Goal: Contribute content: Contribute content

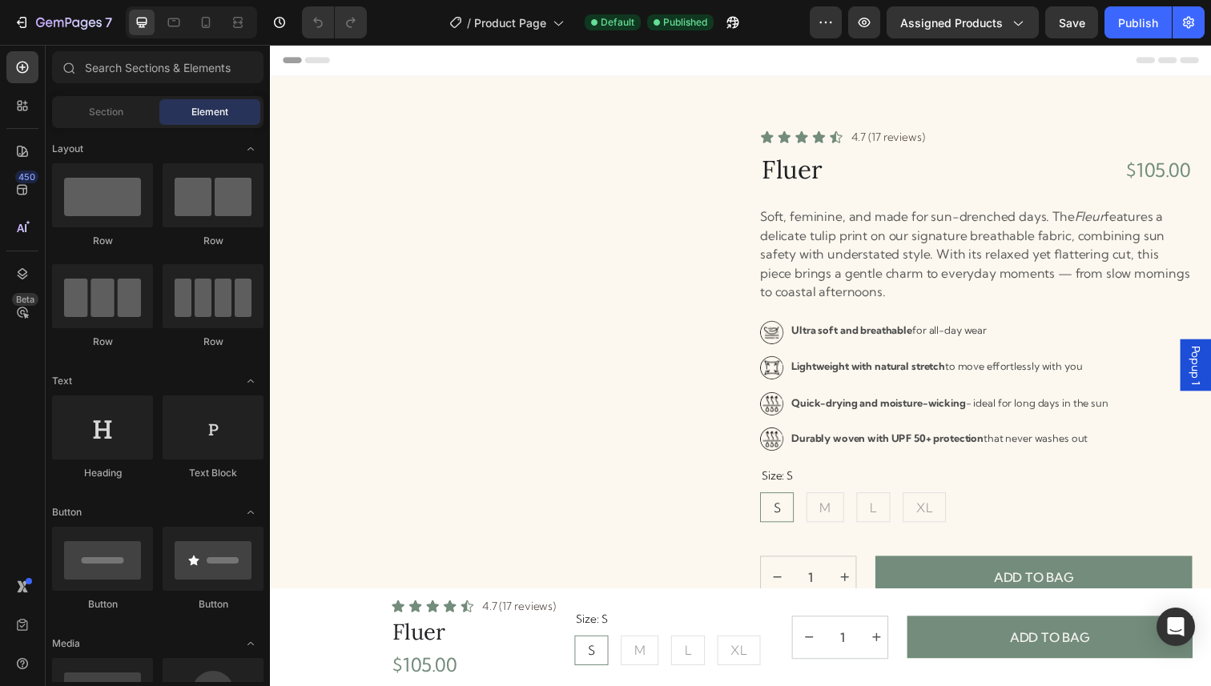
radio input "false"
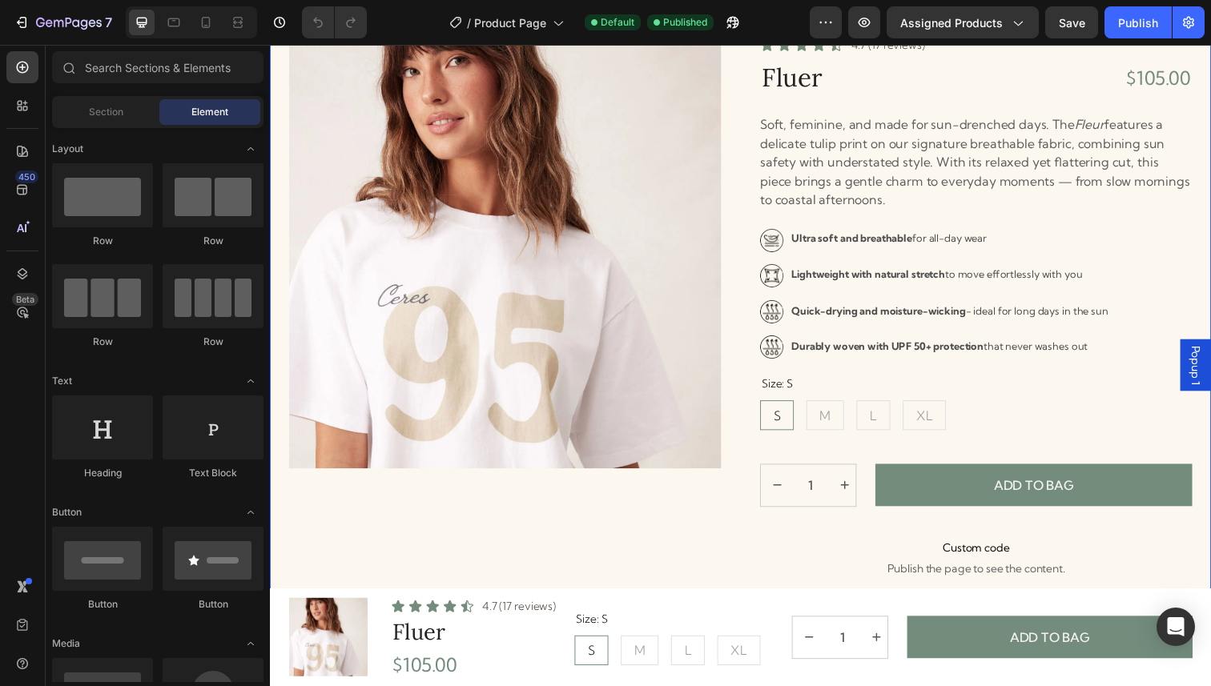
scroll to position [168, 0]
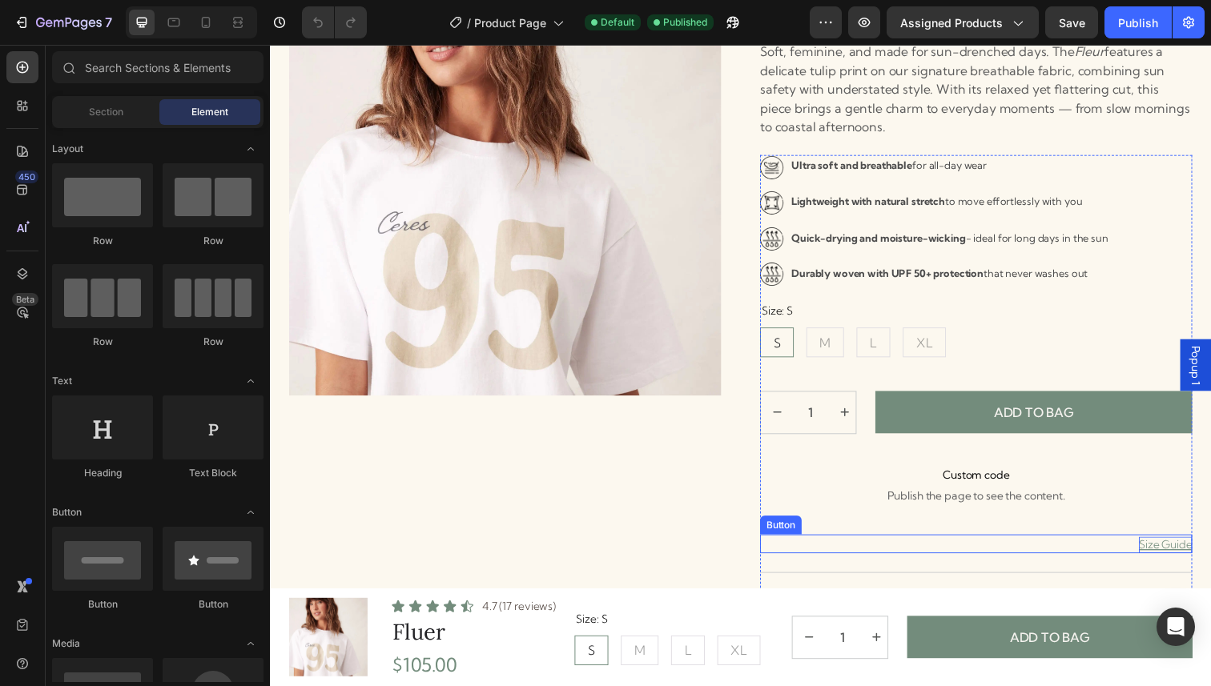
click at [1172, 557] on p "Size Guide" at bounding box center [1184, 556] width 54 height 17
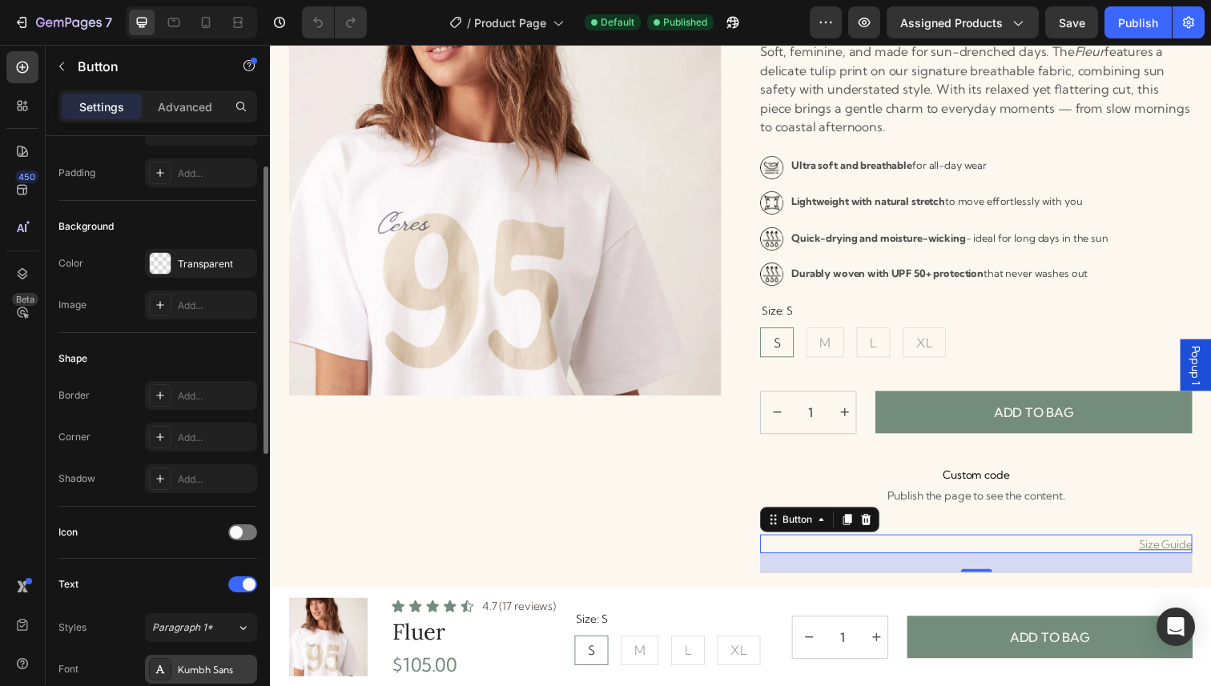
scroll to position [0, 0]
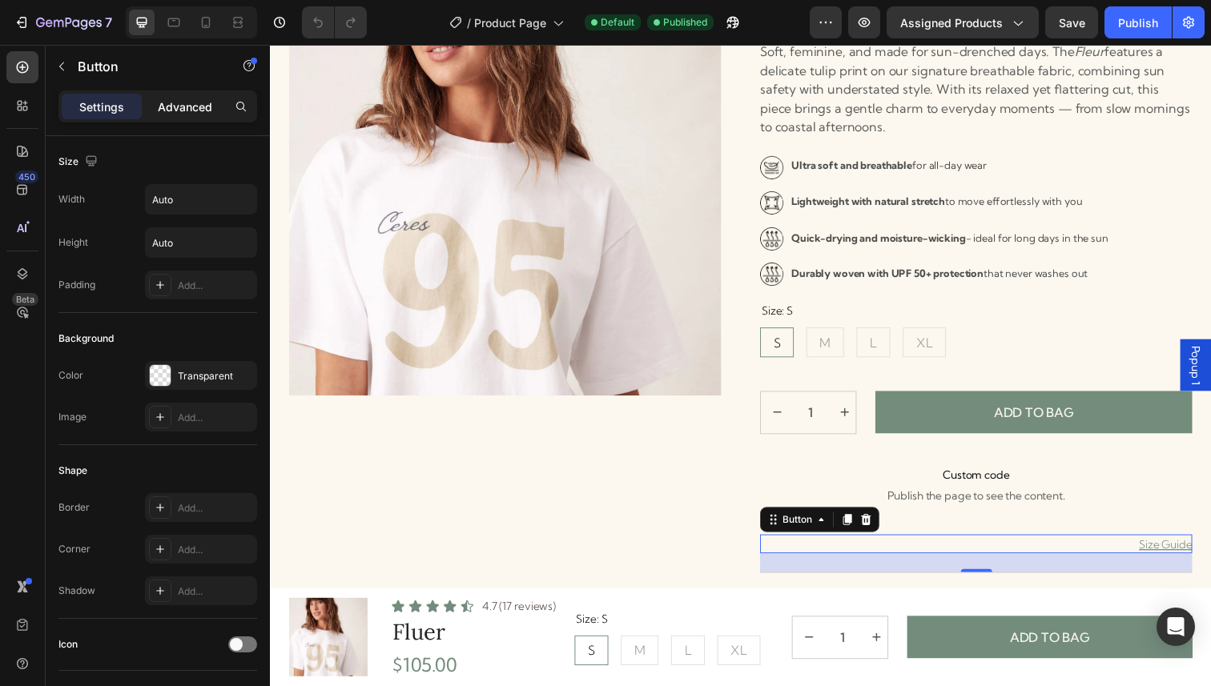
click at [183, 109] on p "Advanced" at bounding box center [185, 107] width 54 height 17
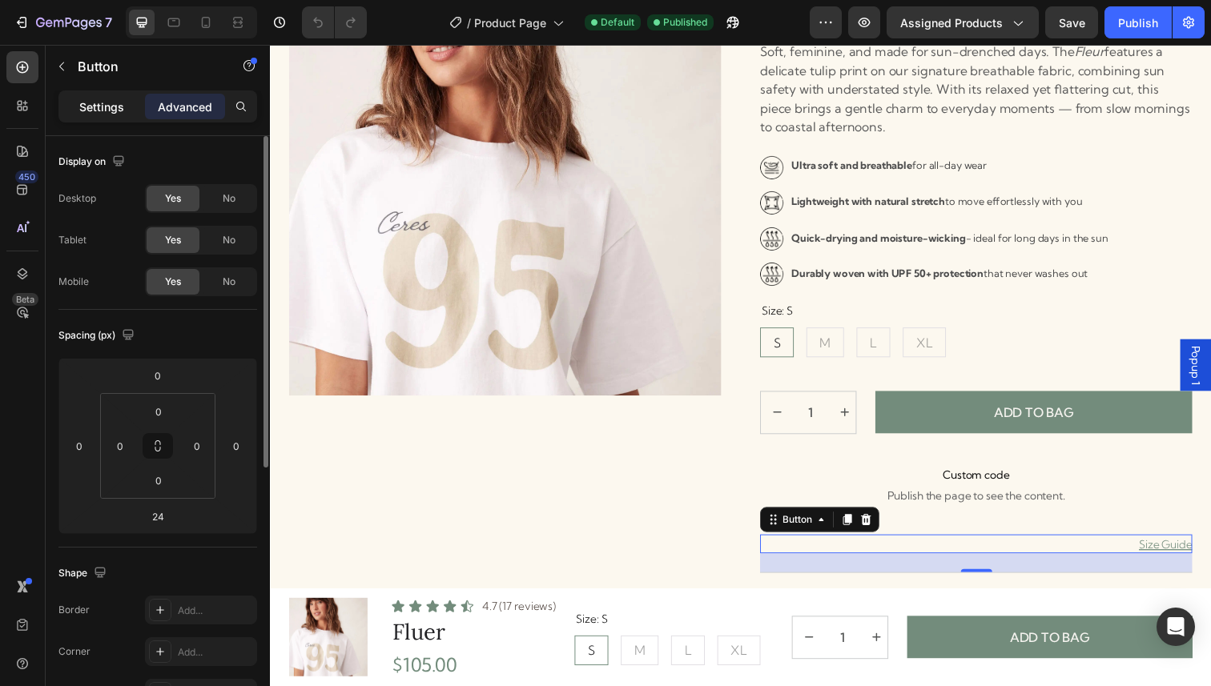
click at [108, 108] on p "Settings" at bounding box center [101, 107] width 45 height 17
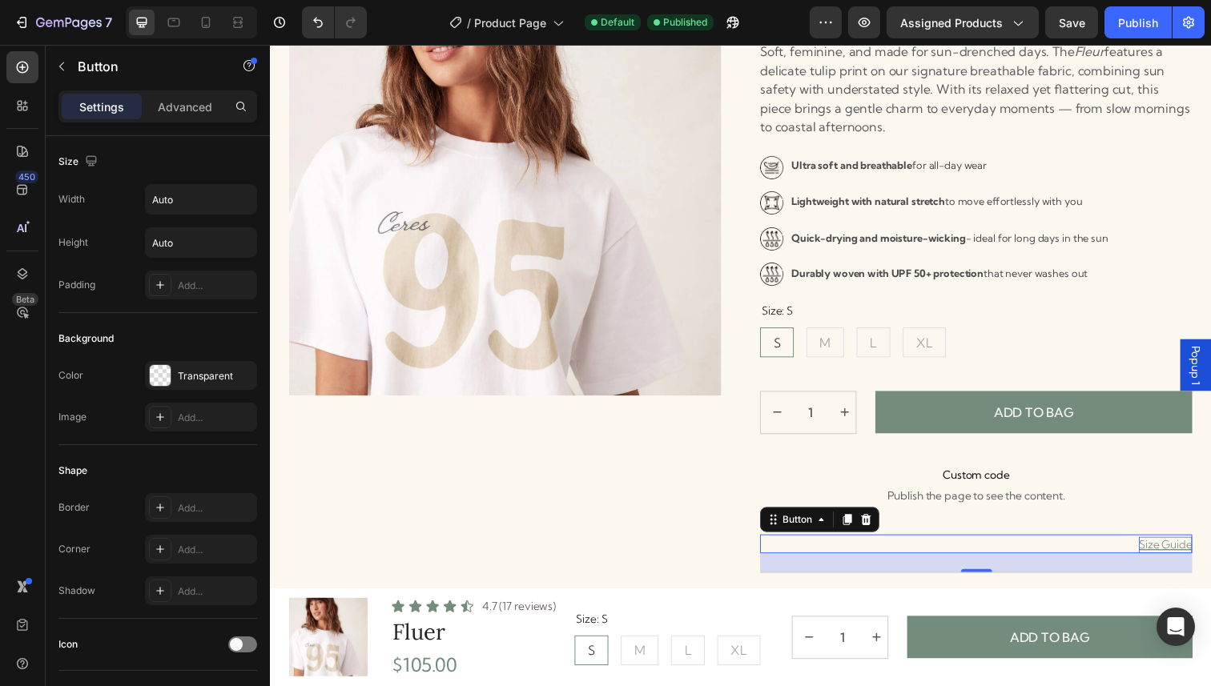
click at [1190, 558] on p "Size Guide" at bounding box center [1184, 556] width 54 height 17
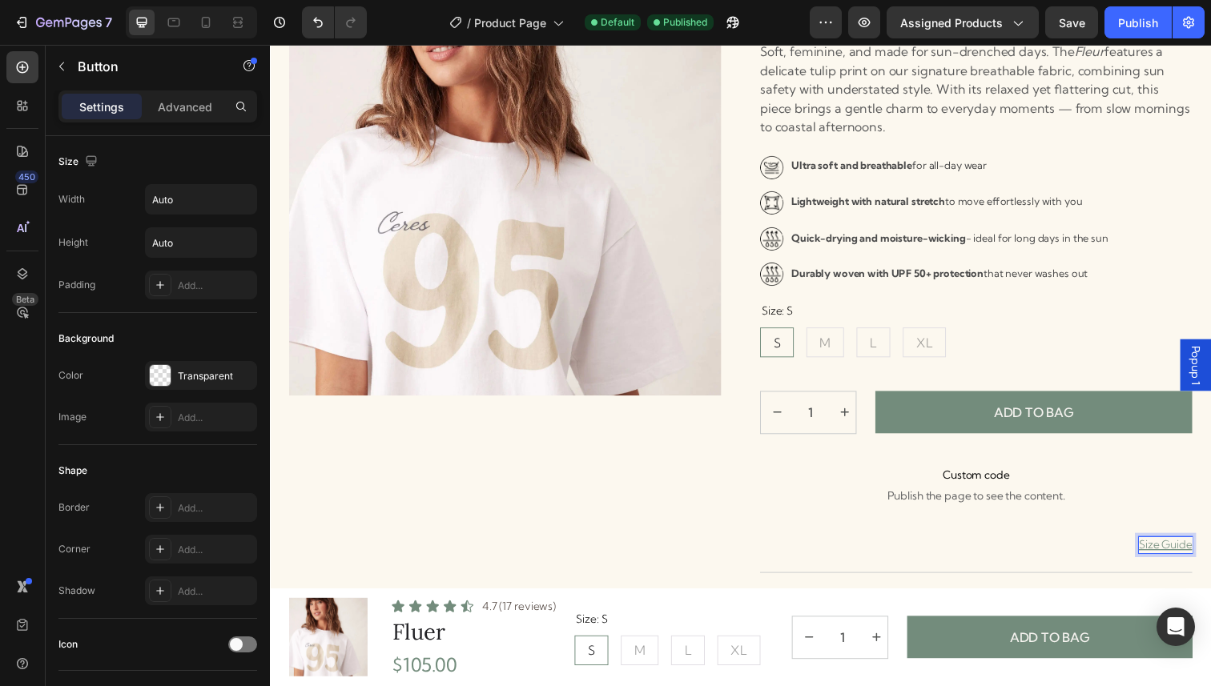
click at [1190, 558] on p "Size Guide" at bounding box center [1184, 556] width 54 height 17
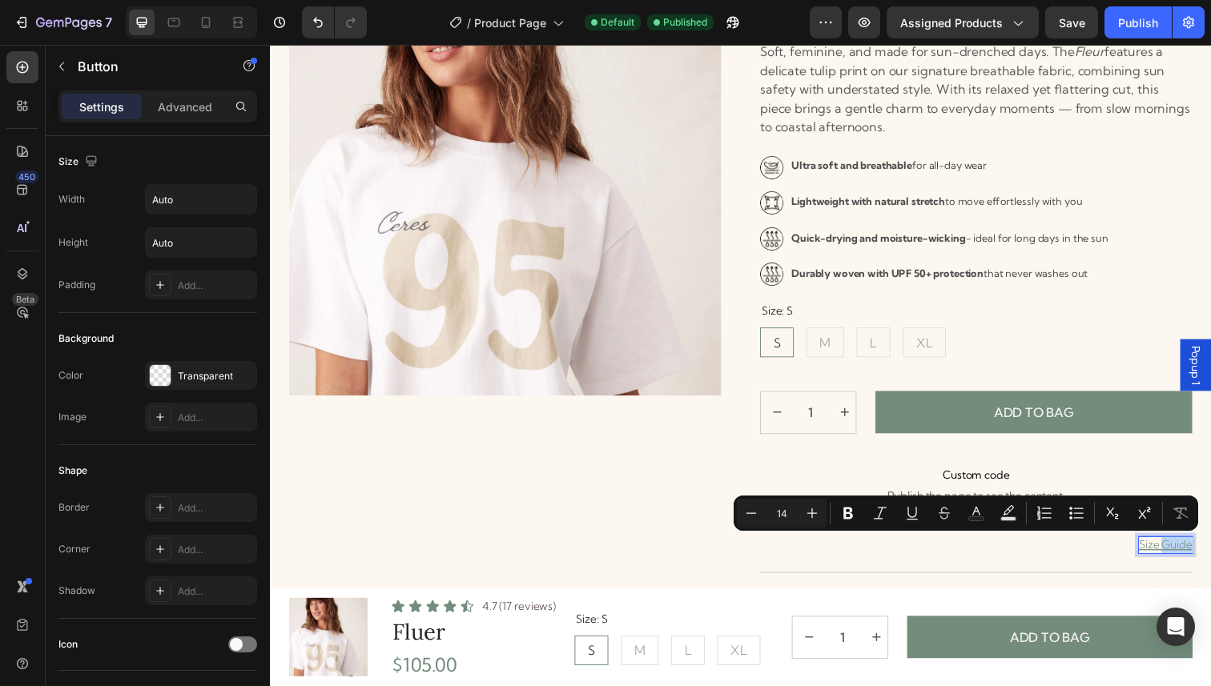
click at [1190, 558] on p "Size Guide" at bounding box center [1184, 556] width 54 height 17
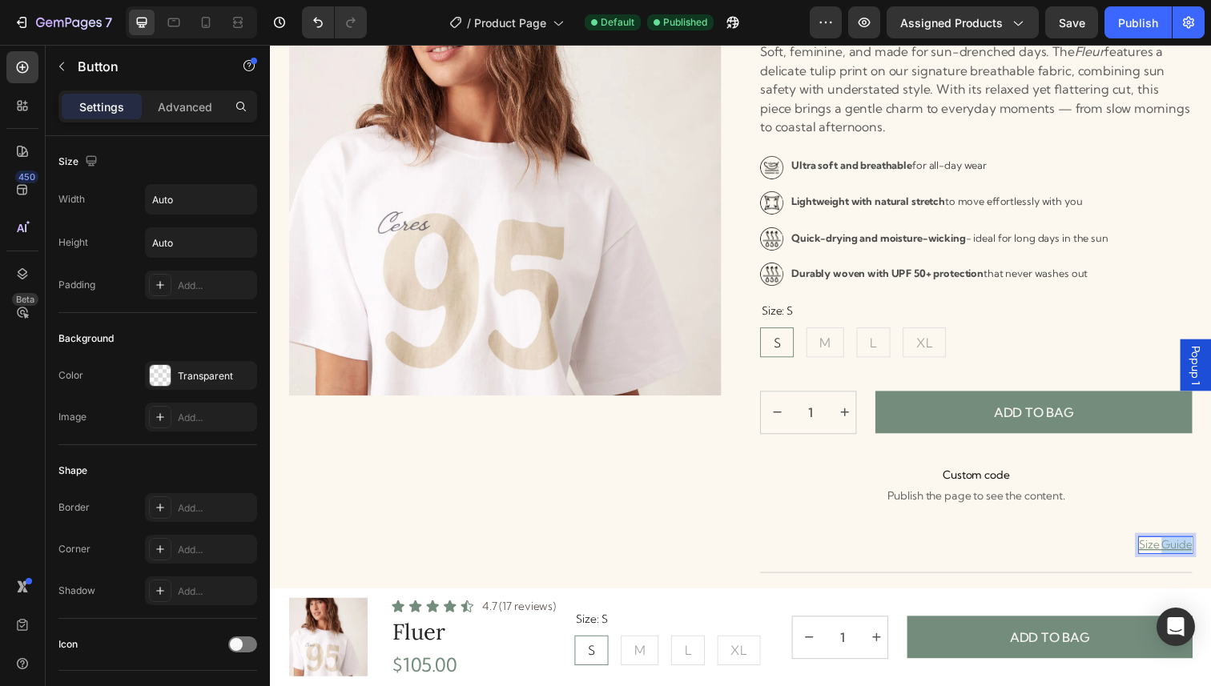
click at [1190, 558] on p "Size Guide" at bounding box center [1184, 556] width 54 height 17
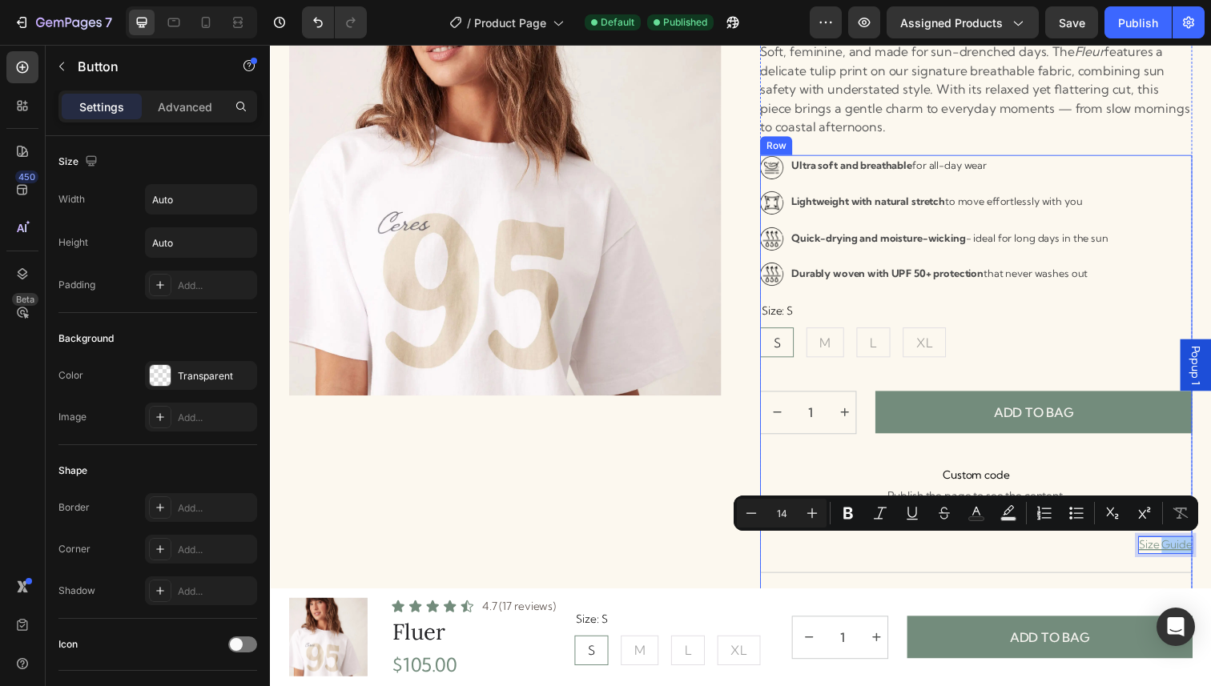
click at [1102, 573] on div "Size Guide Button 24" at bounding box center [990, 564] width 441 height 38
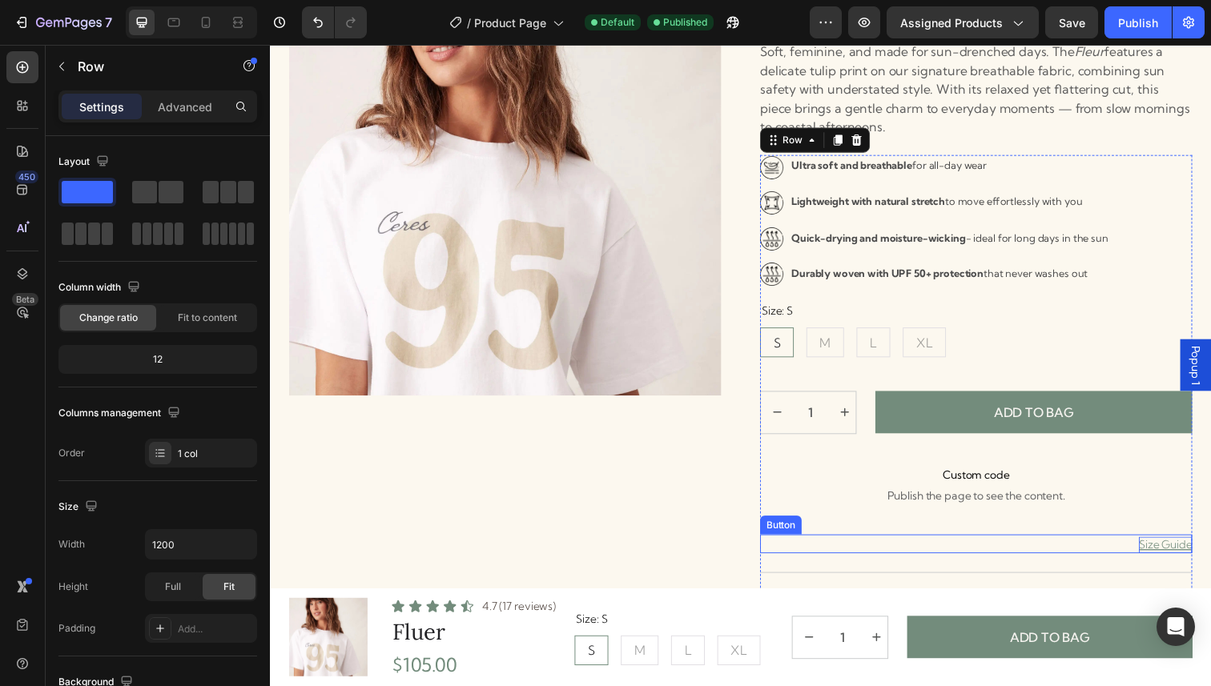
click at [1184, 561] on p "Size Guide" at bounding box center [1184, 556] width 54 height 17
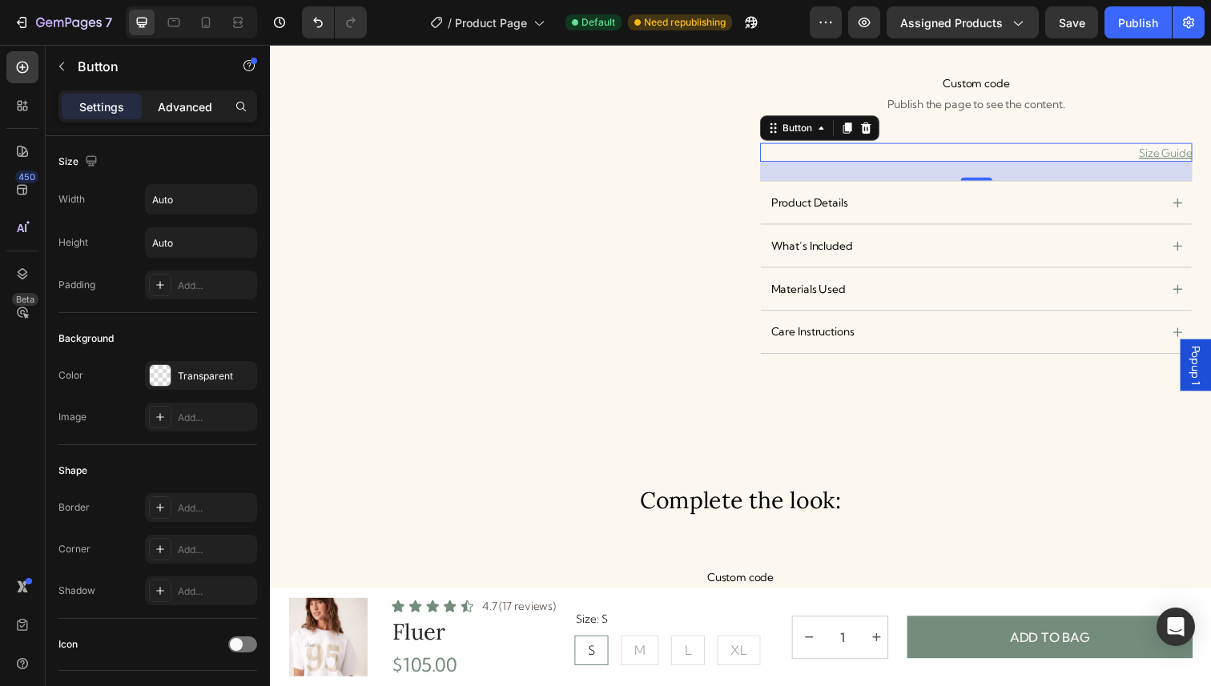
click at [185, 107] on p "Advanced" at bounding box center [185, 107] width 54 height 17
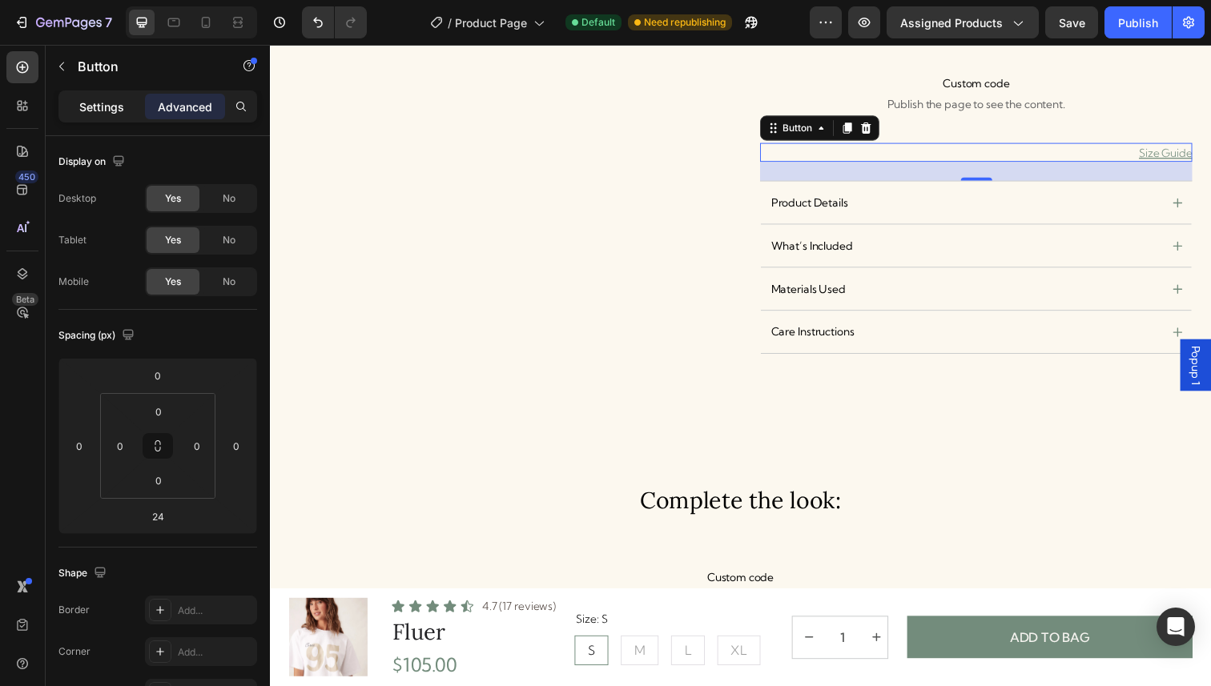
click at [108, 109] on p "Settings" at bounding box center [101, 107] width 45 height 17
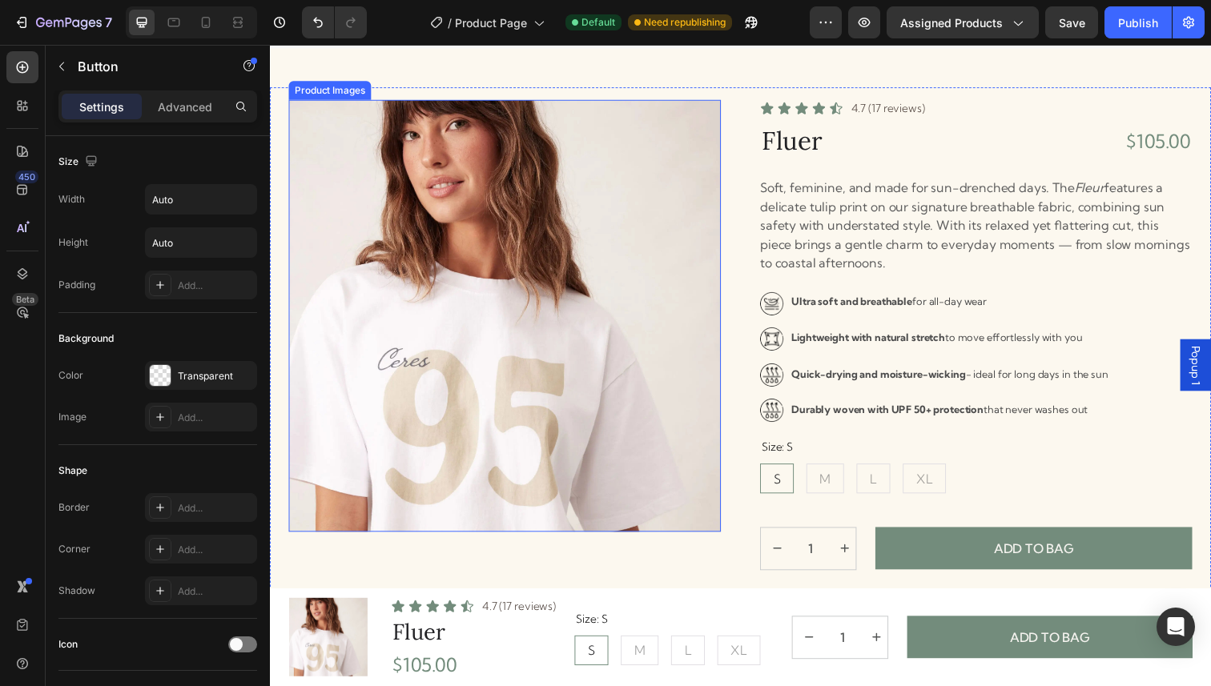
scroll to position [39, 0]
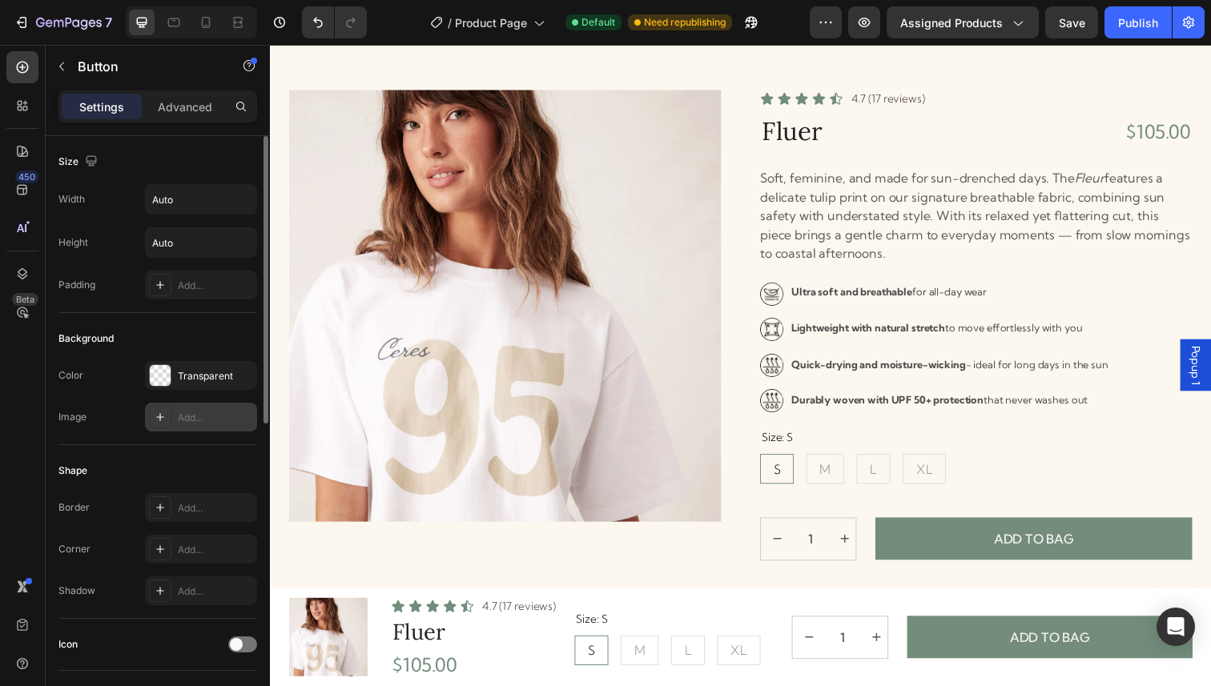
click at [162, 416] on icon at bounding box center [160, 417] width 13 height 13
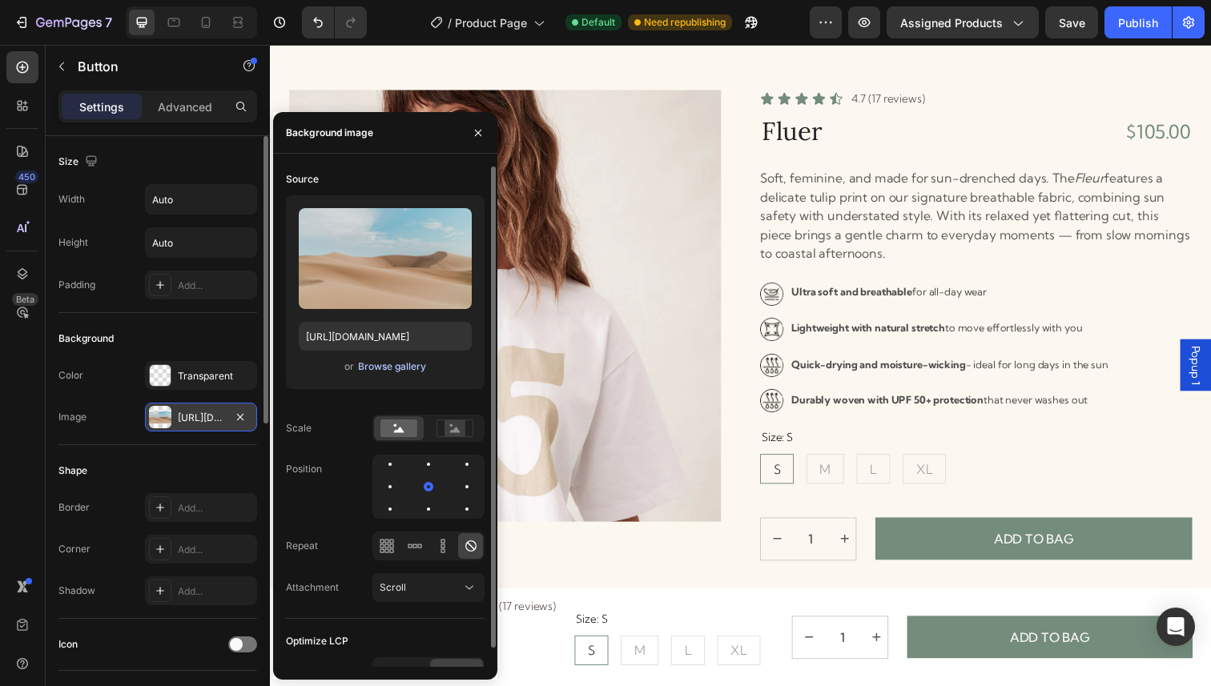
click at [376, 364] on div "Browse gallery" at bounding box center [392, 367] width 68 height 14
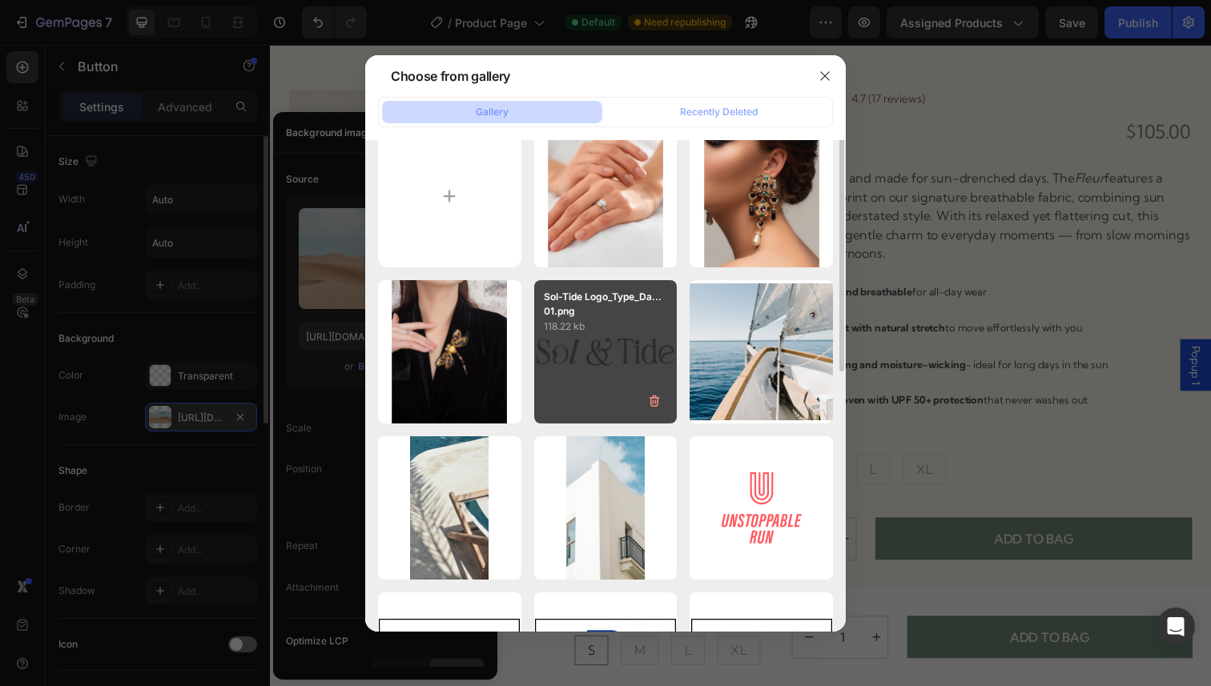
scroll to position [34, 0]
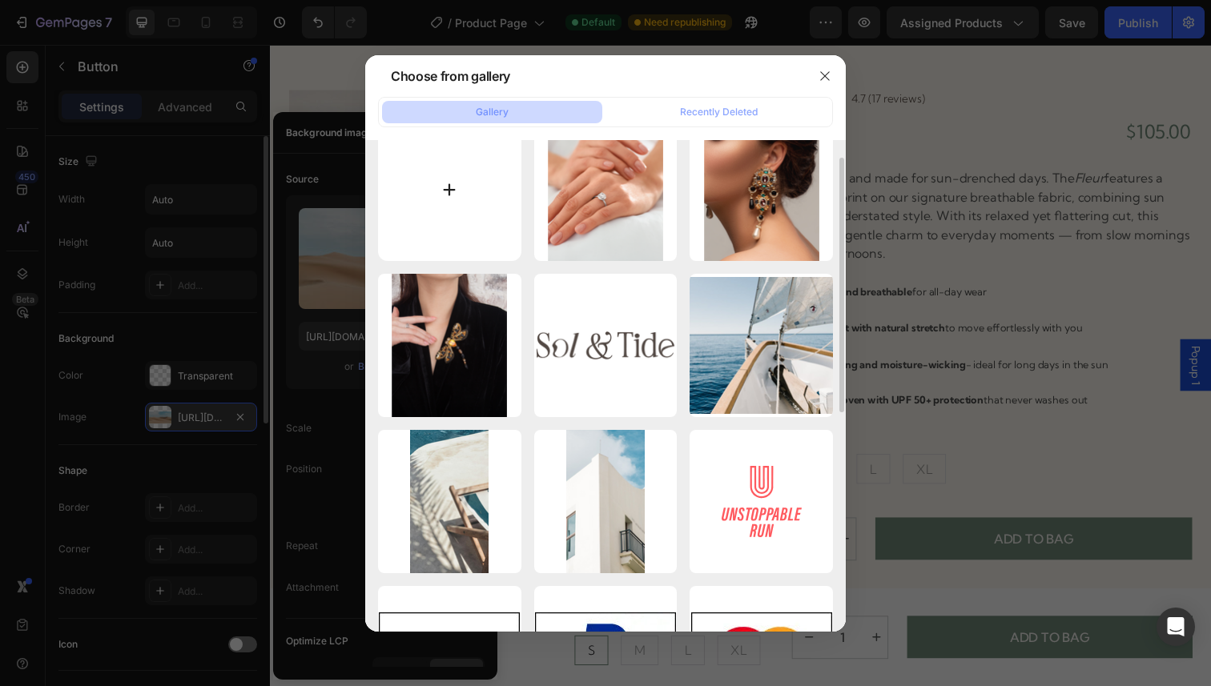
click at [432, 175] on input "file" at bounding box center [449, 190] width 143 height 143
type input "C:\fakepath\sol_tide_kids_size_chart.png"
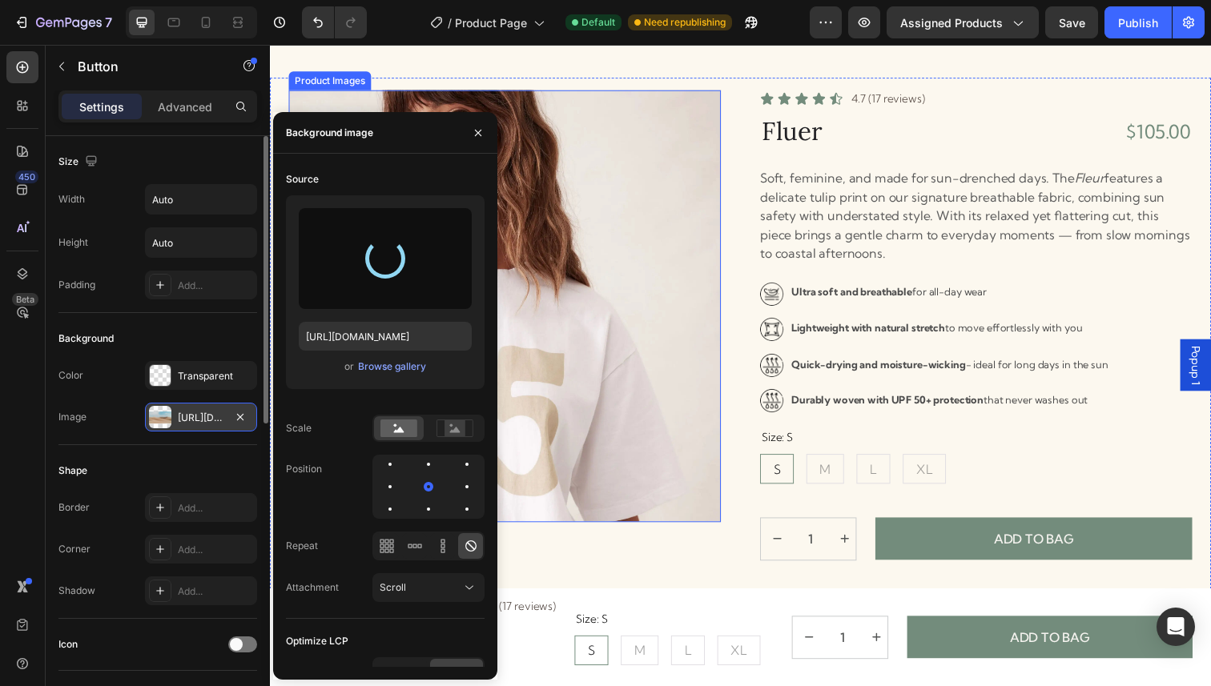
type input "[URL][DOMAIN_NAME]"
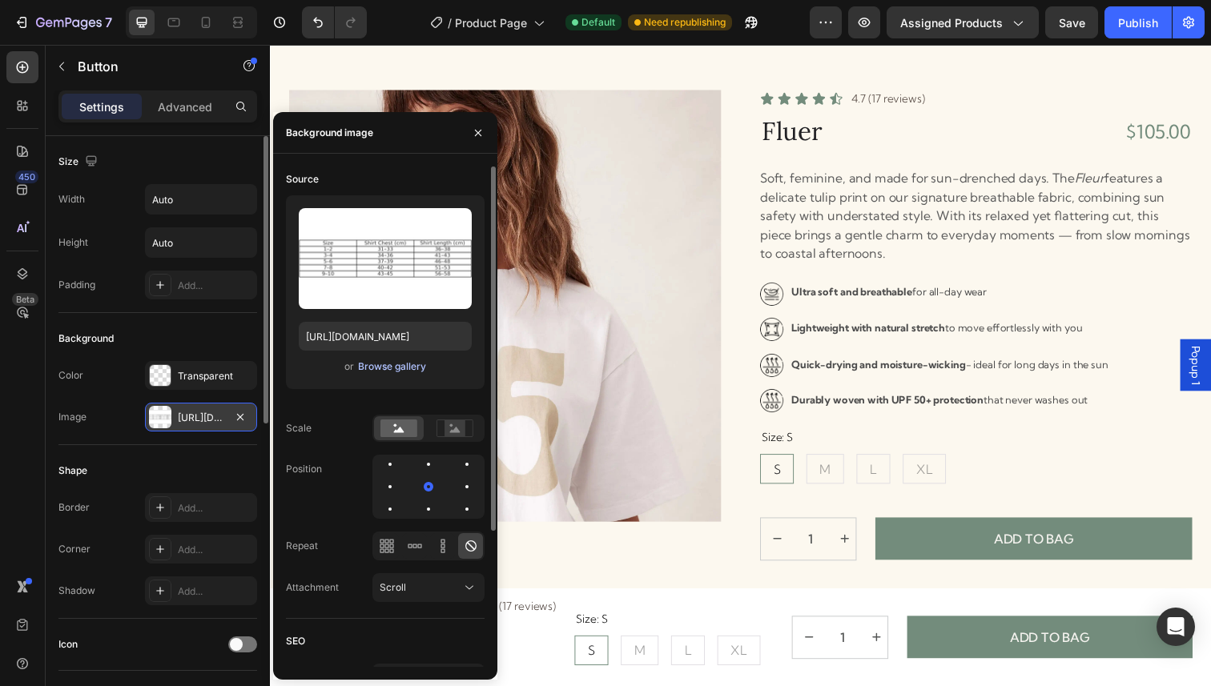
click at [409, 369] on div "Browse gallery" at bounding box center [392, 367] width 68 height 14
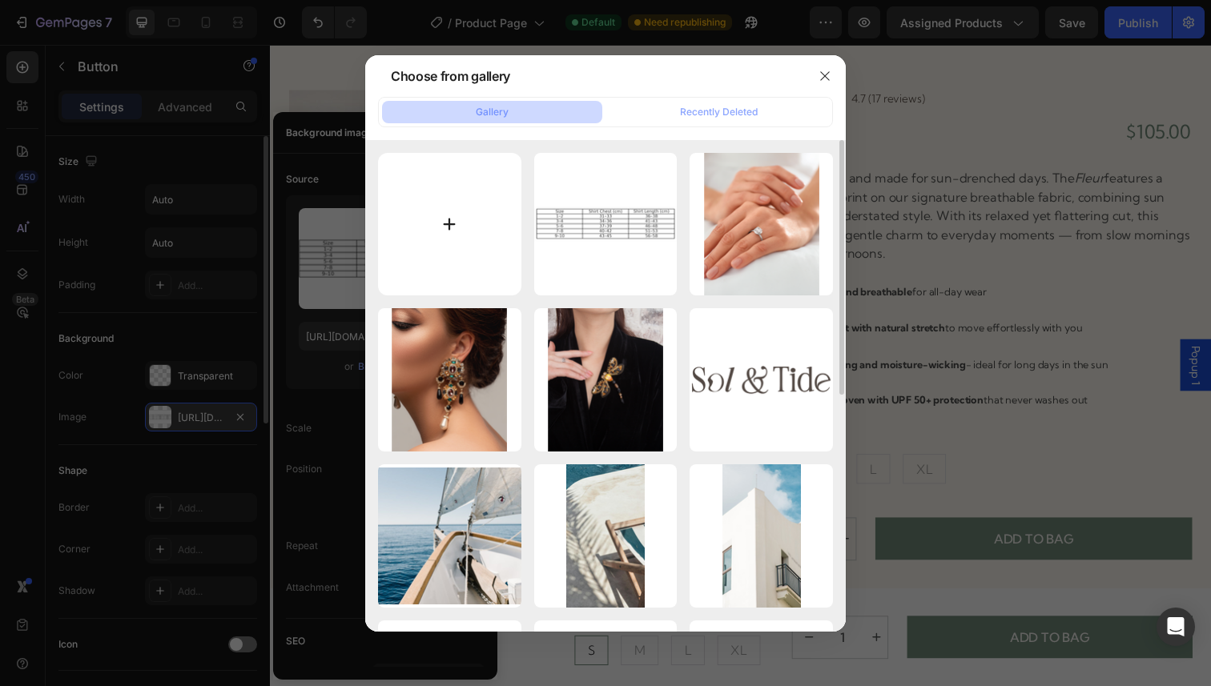
click at [447, 214] on input "file" at bounding box center [449, 224] width 143 height 143
click at [471, 193] on input "file" at bounding box center [449, 224] width 143 height 143
type input "C:\fakepath\sol_tide_womens_size_chart_plain.png"
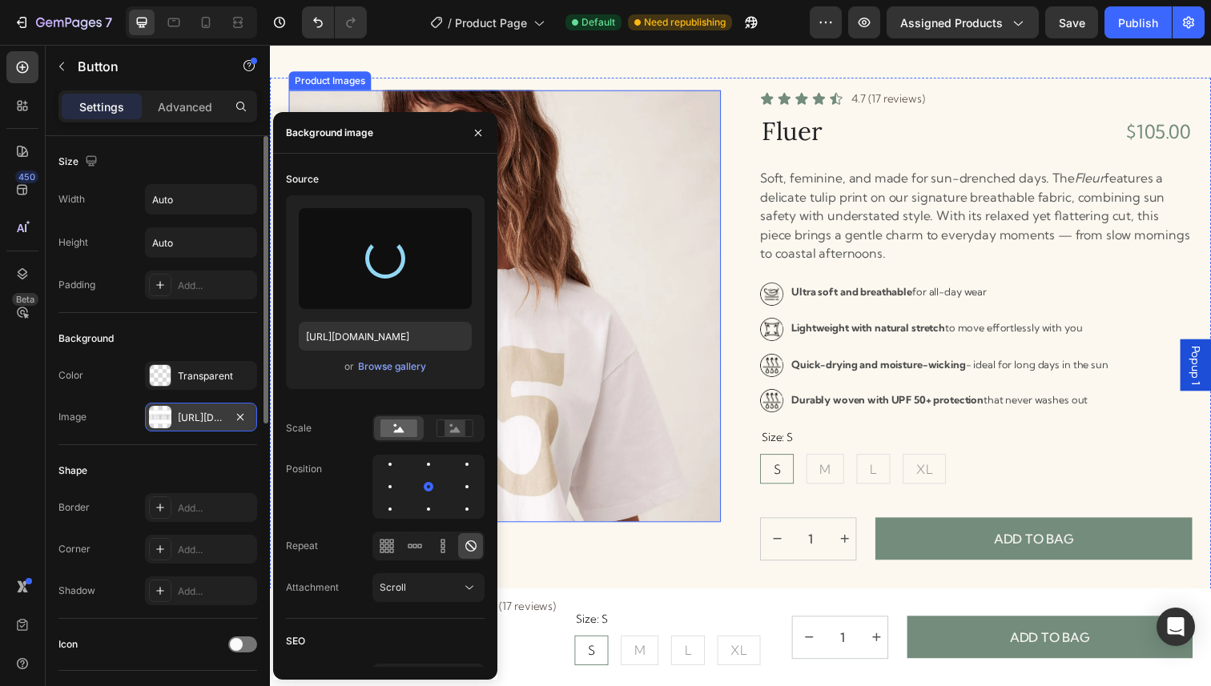
type input "[URL][DOMAIN_NAME]"
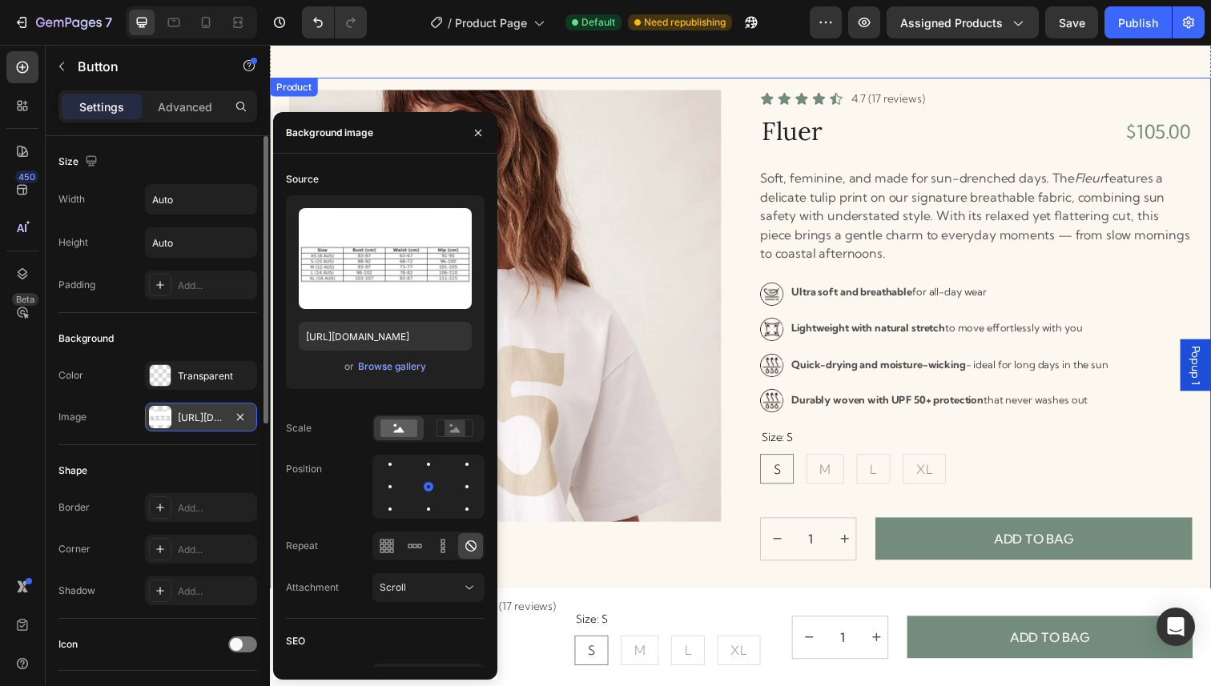
radio input "true"
click at [532, 567] on div "Product Images" at bounding box center [509, 500] width 441 height 818
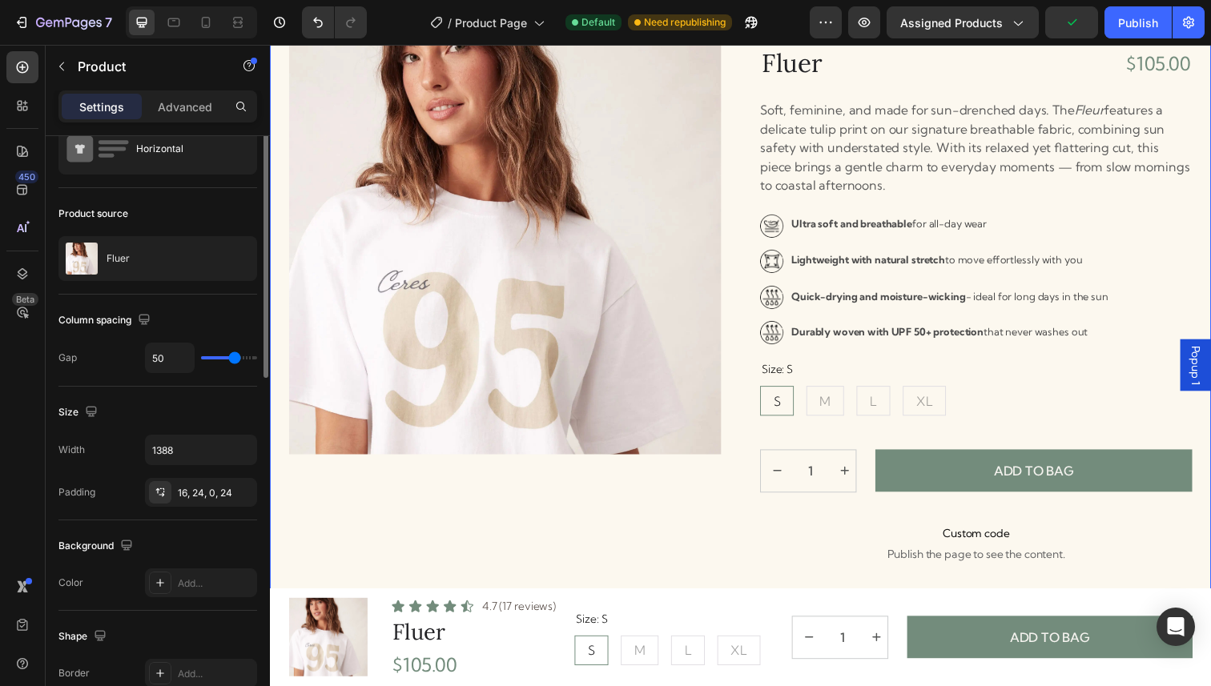
scroll to position [0, 0]
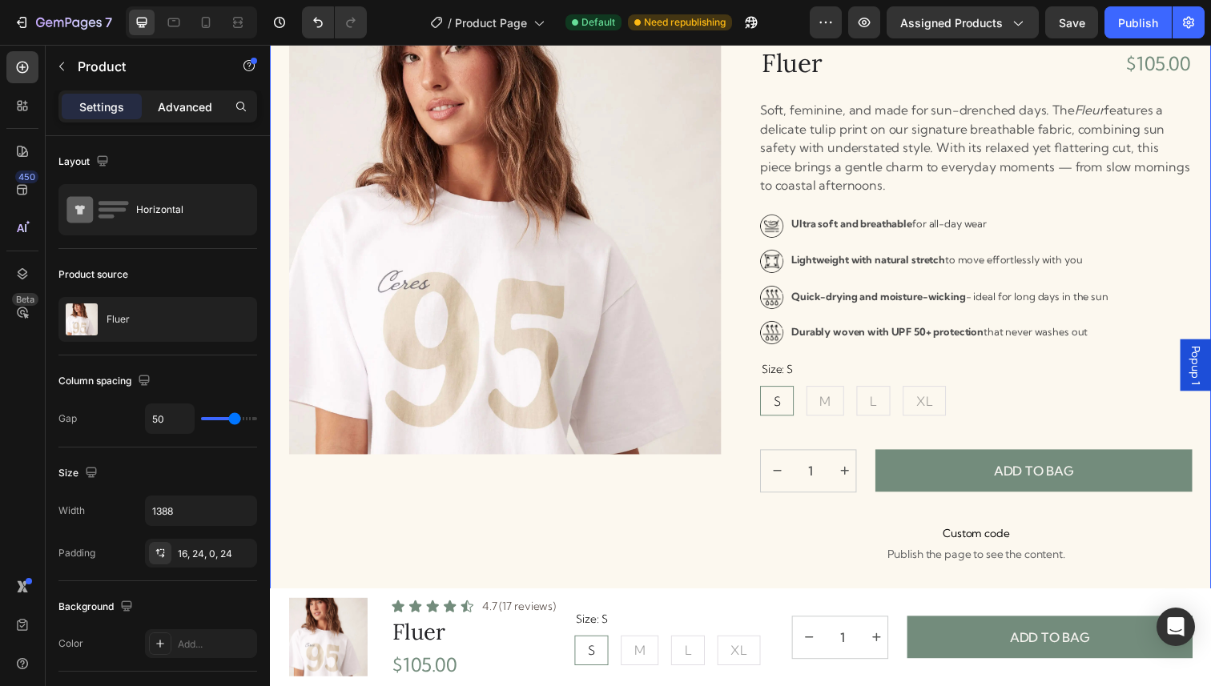
click at [193, 111] on p "Advanced" at bounding box center [185, 107] width 54 height 17
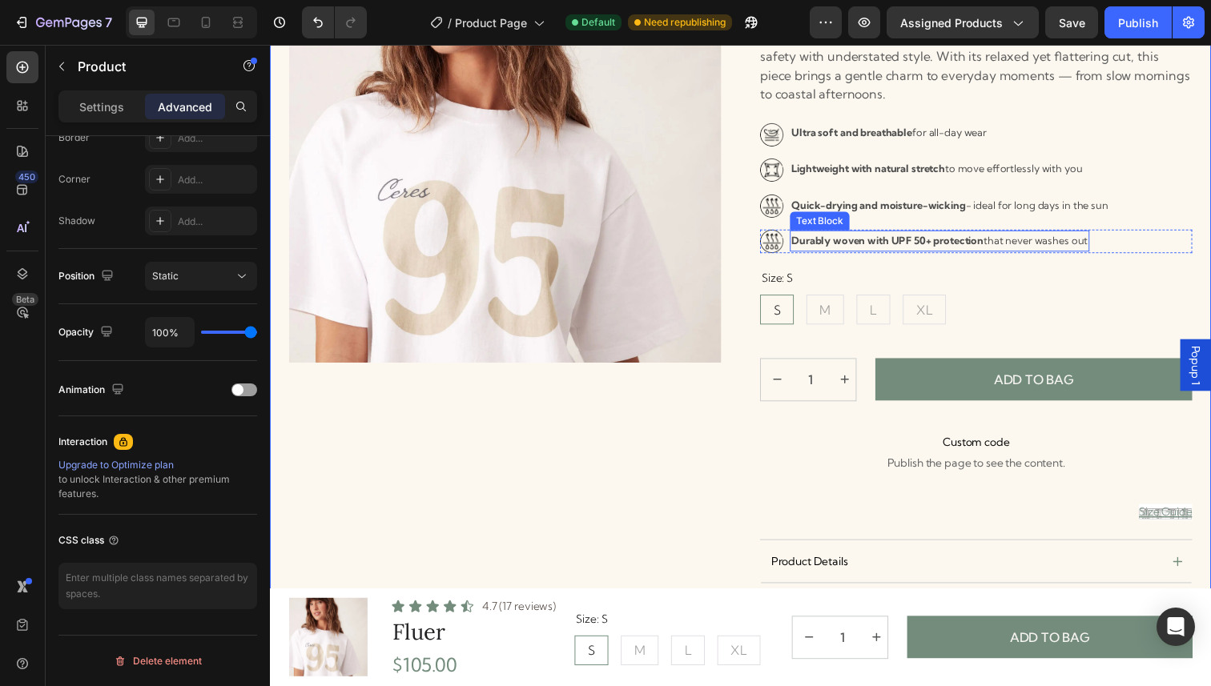
scroll to position [271, 0]
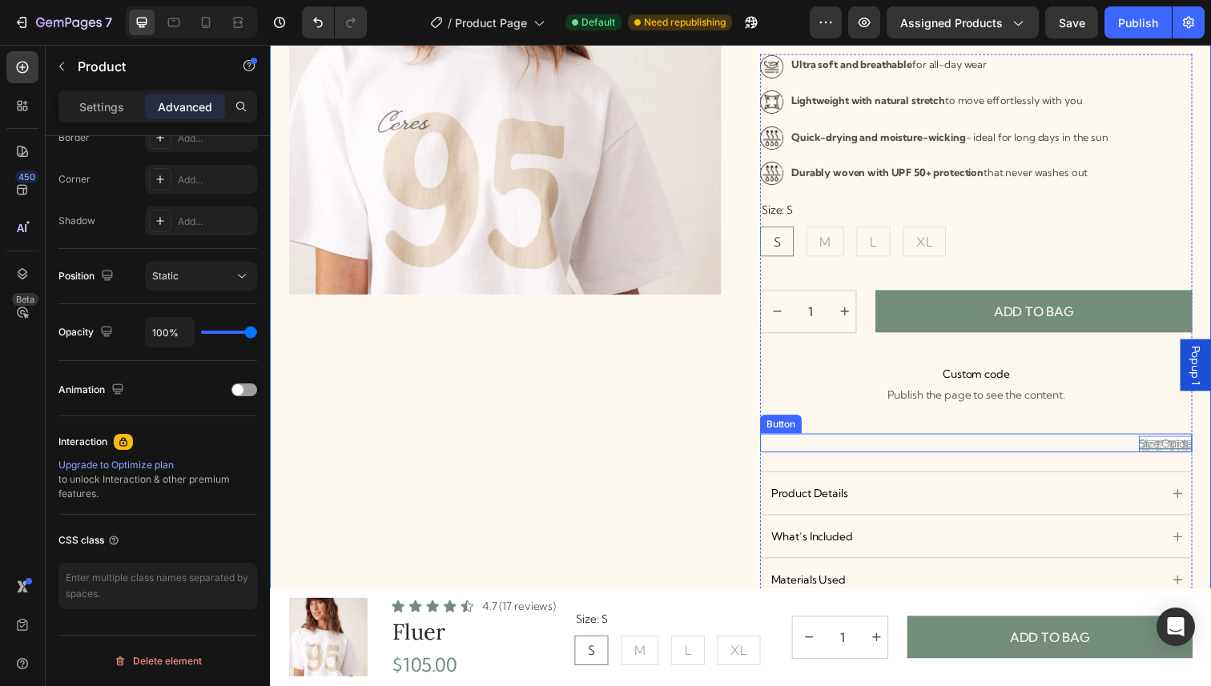
click at [1174, 457] on p "Size Guide" at bounding box center [1184, 452] width 54 height 17
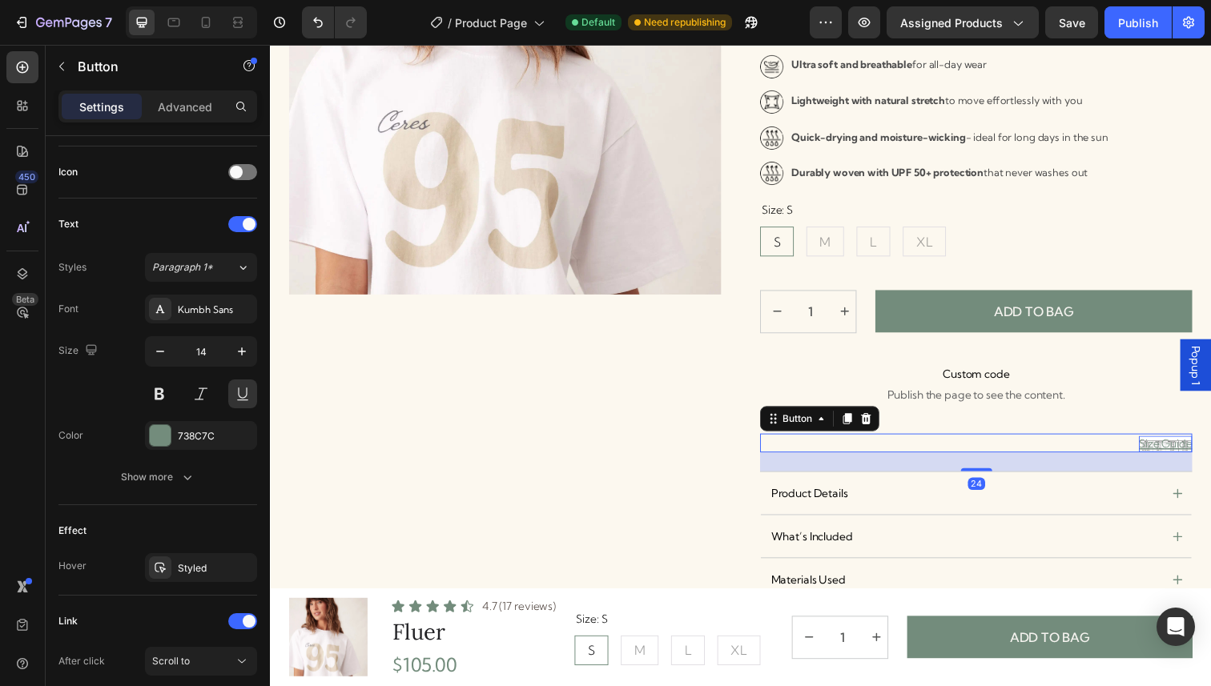
scroll to position [0, 0]
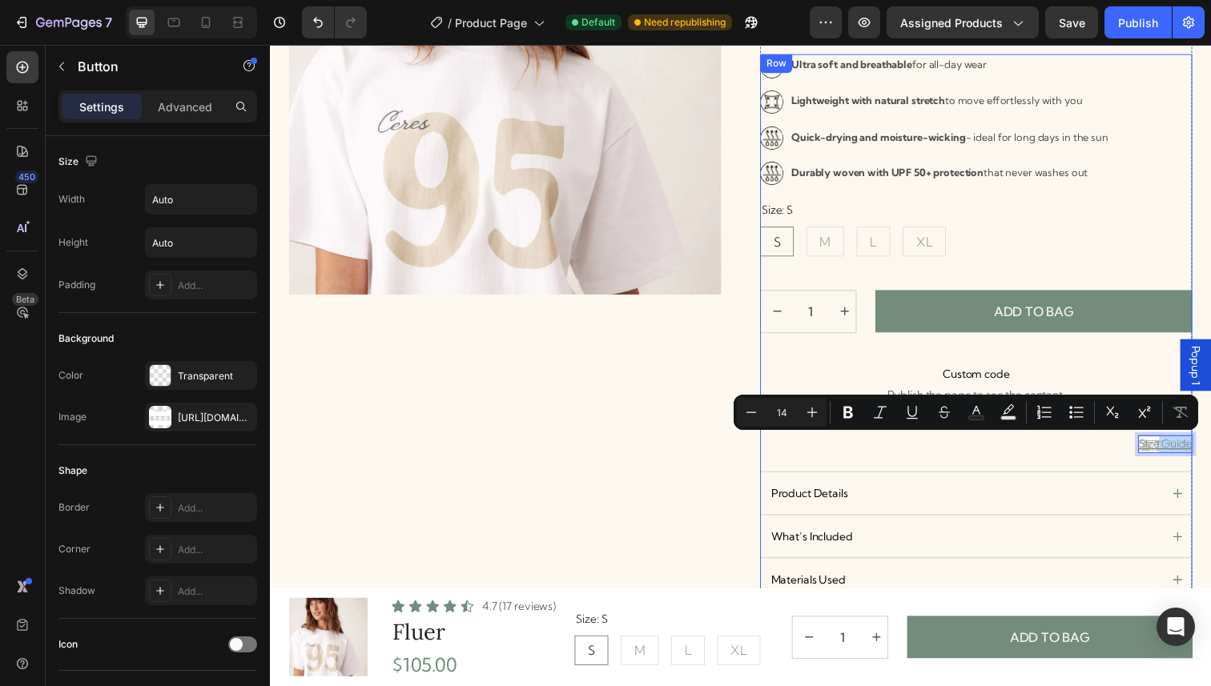
drag, startPoint x: 1174, startPoint y: 457, endPoint x: 1169, endPoint y: 478, distance: 21.4
click at [1182, 453] on p "Size Guide" at bounding box center [1184, 452] width 54 height 17
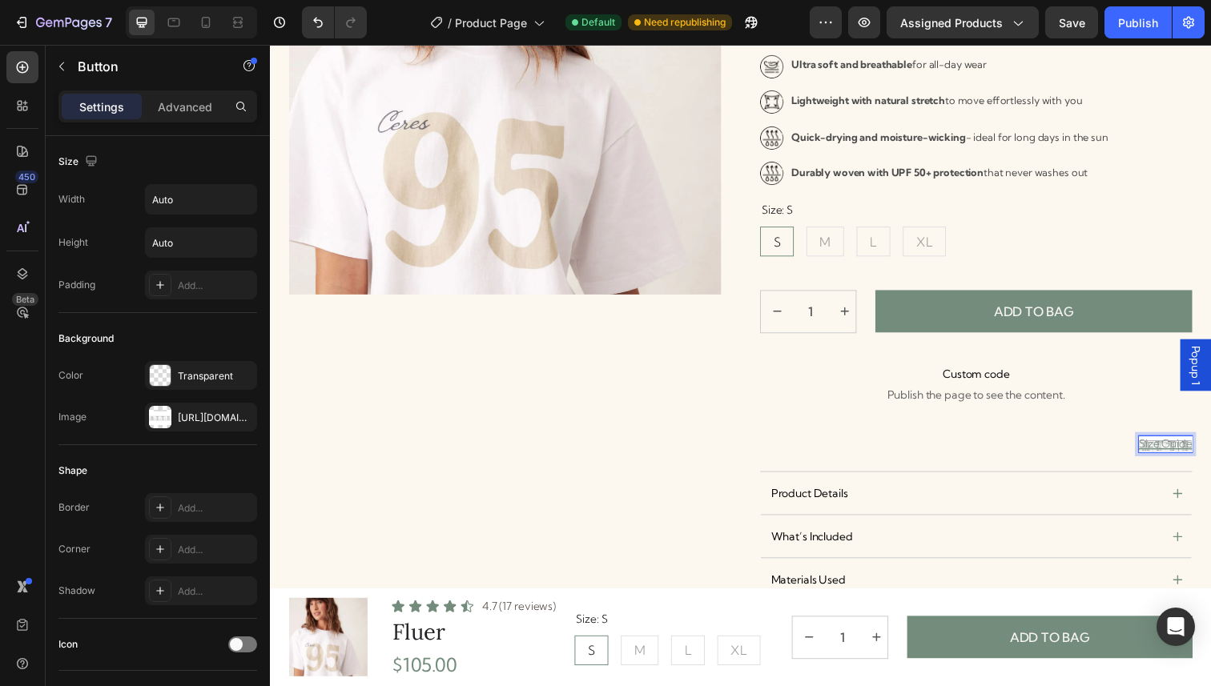
click at [1170, 453] on p "Size Guide" at bounding box center [1184, 452] width 54 height 17
click at [222, 419] on div "[URL][DOMAIN_NAME]" at bounding box center [201, 418] width 46 height 14
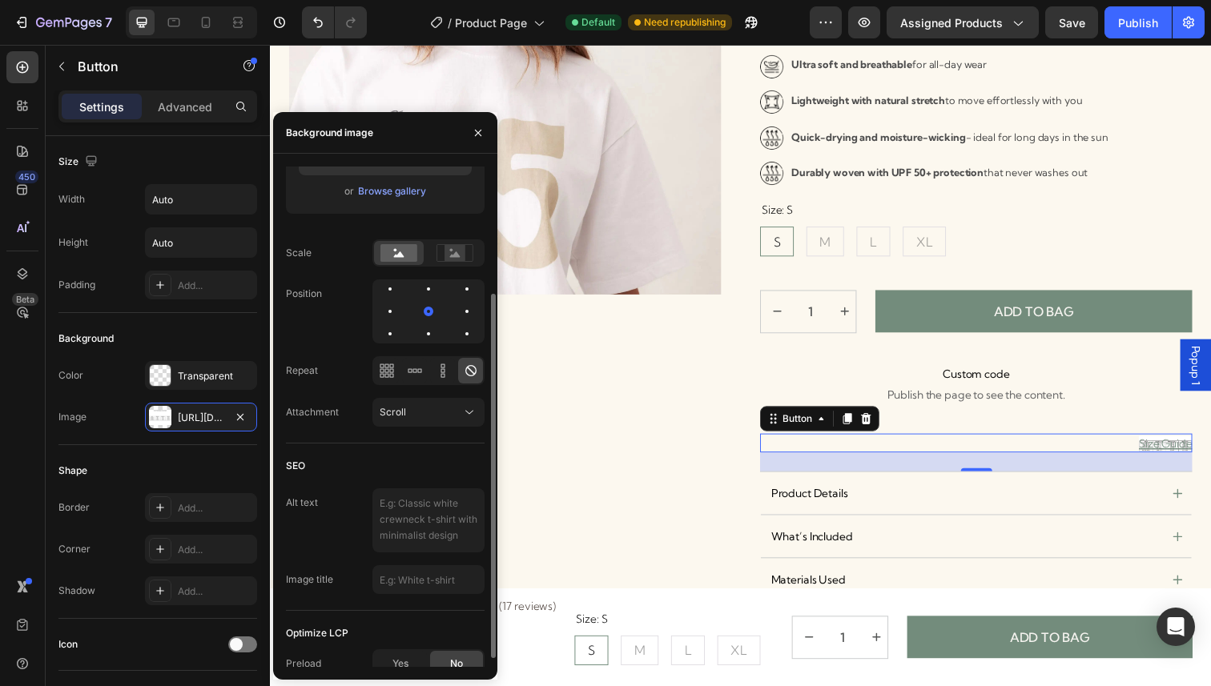
scroll to position [187, 0]
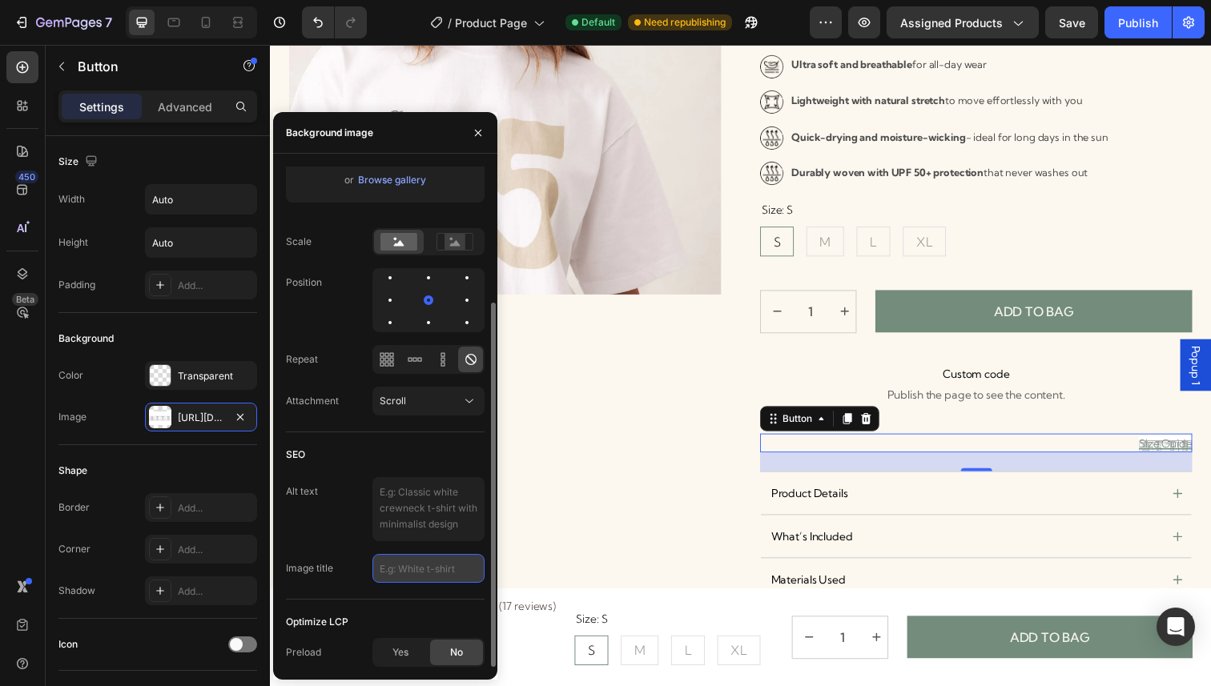
click at [428, 568] on input "text" at bounding box center [428, 568] width 112 height 29
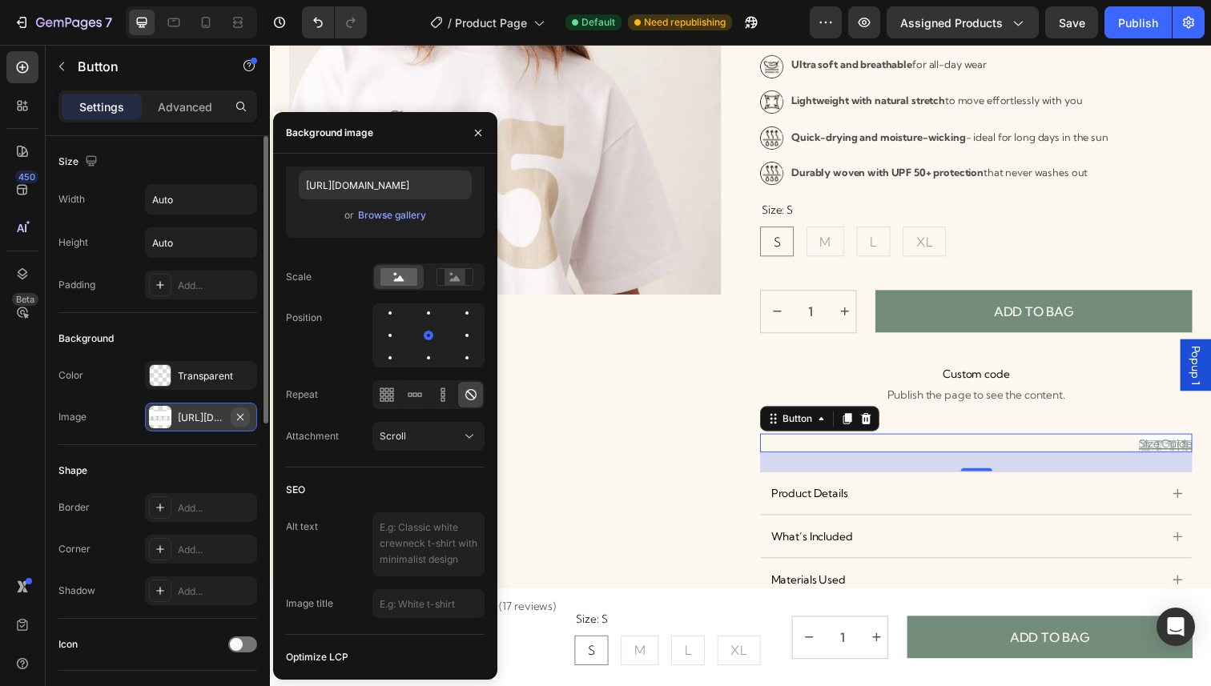
click at [239, 413] on icon "button" at bounding box center [240, 417] width 13 height 13
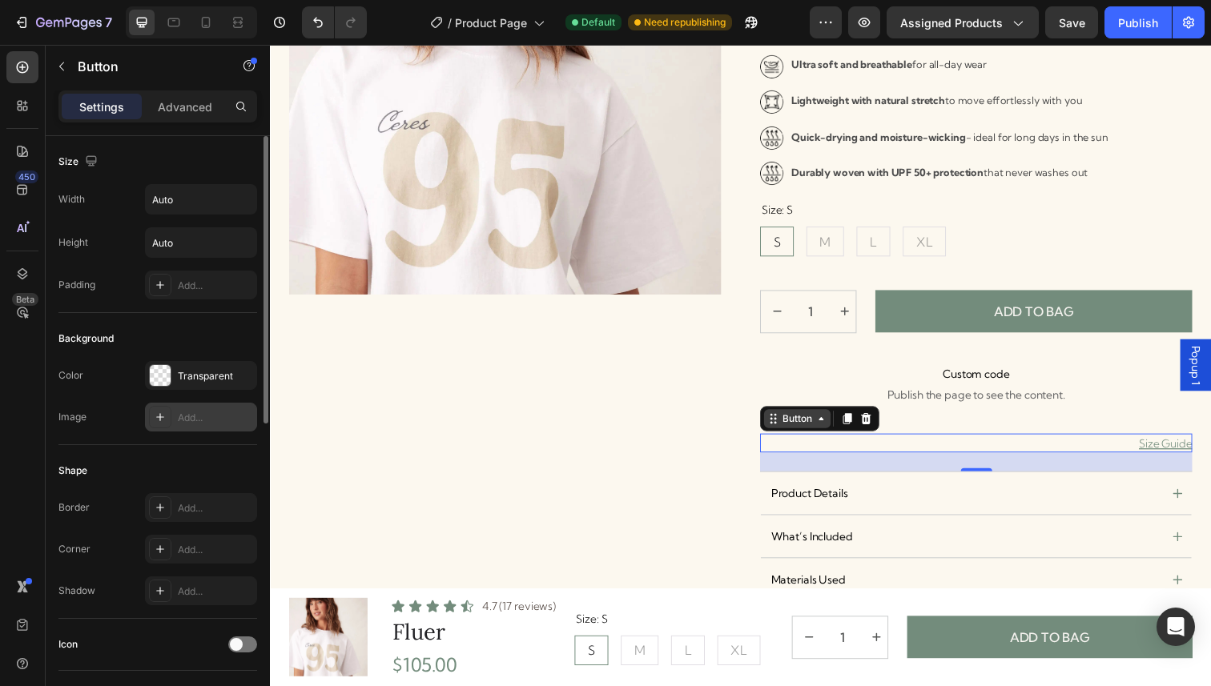
click at [805, 428] on div "Button" at bounding box center [808, 427] width 36 height 14
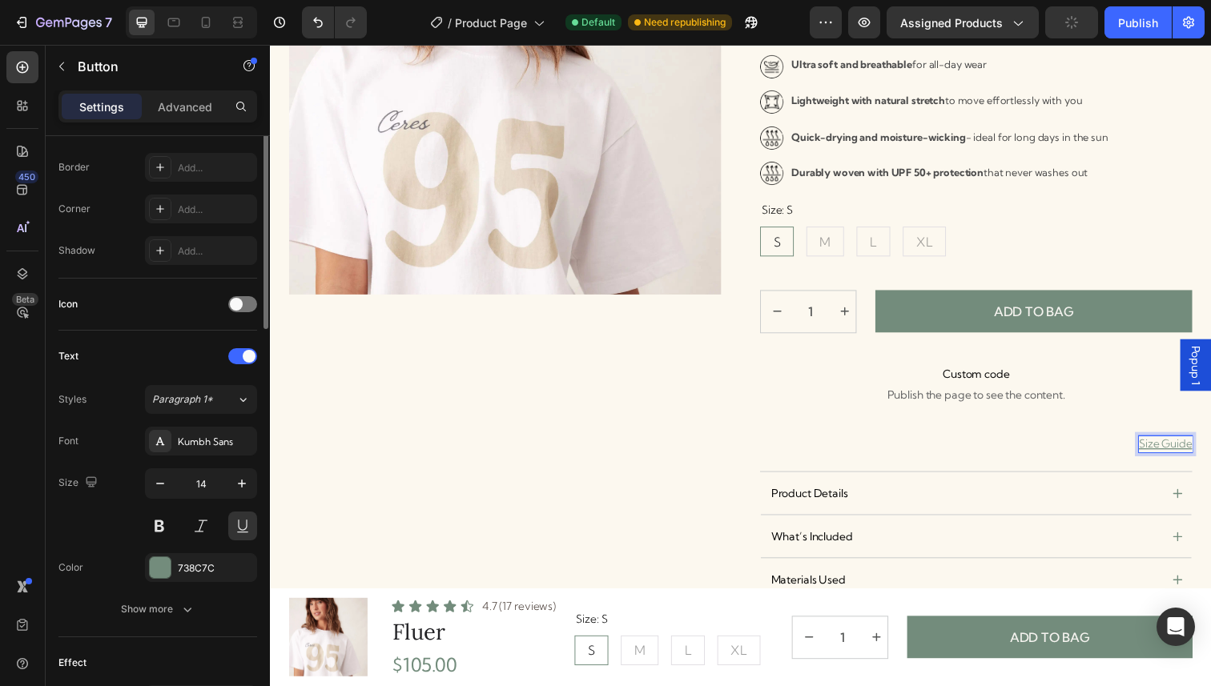
scroll to position [0, 0]
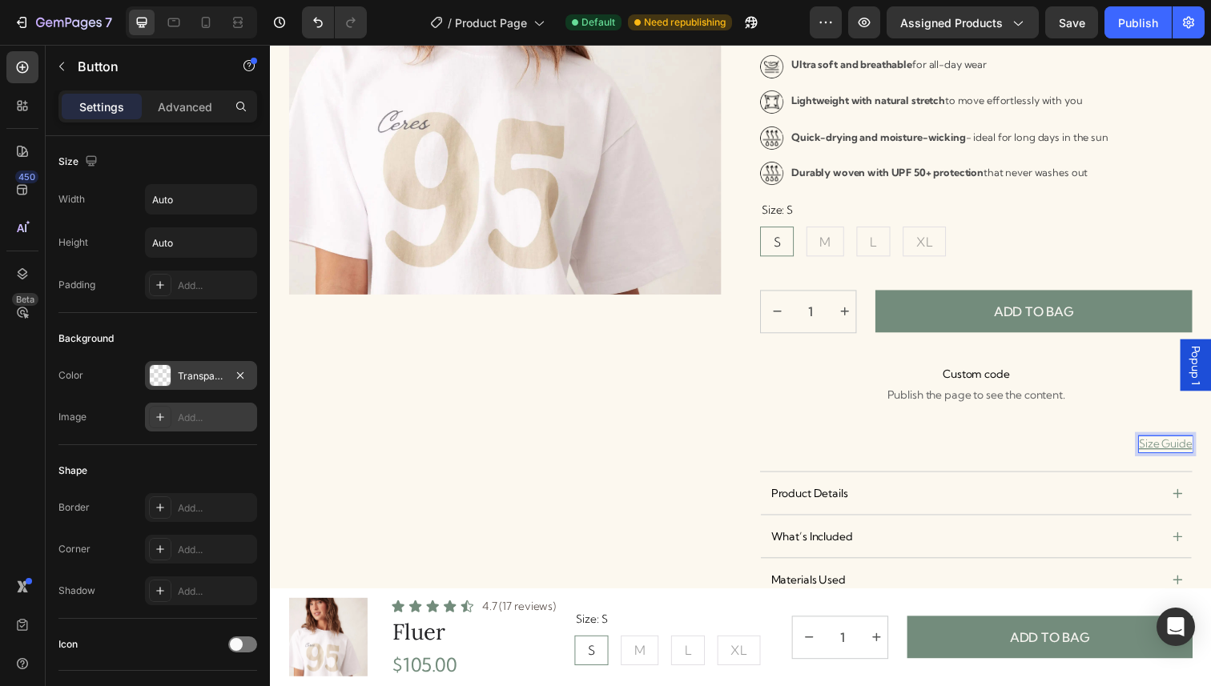
click at [177, 375] on div "Transparent" at bounding box center [201, 375] width 112 height 29
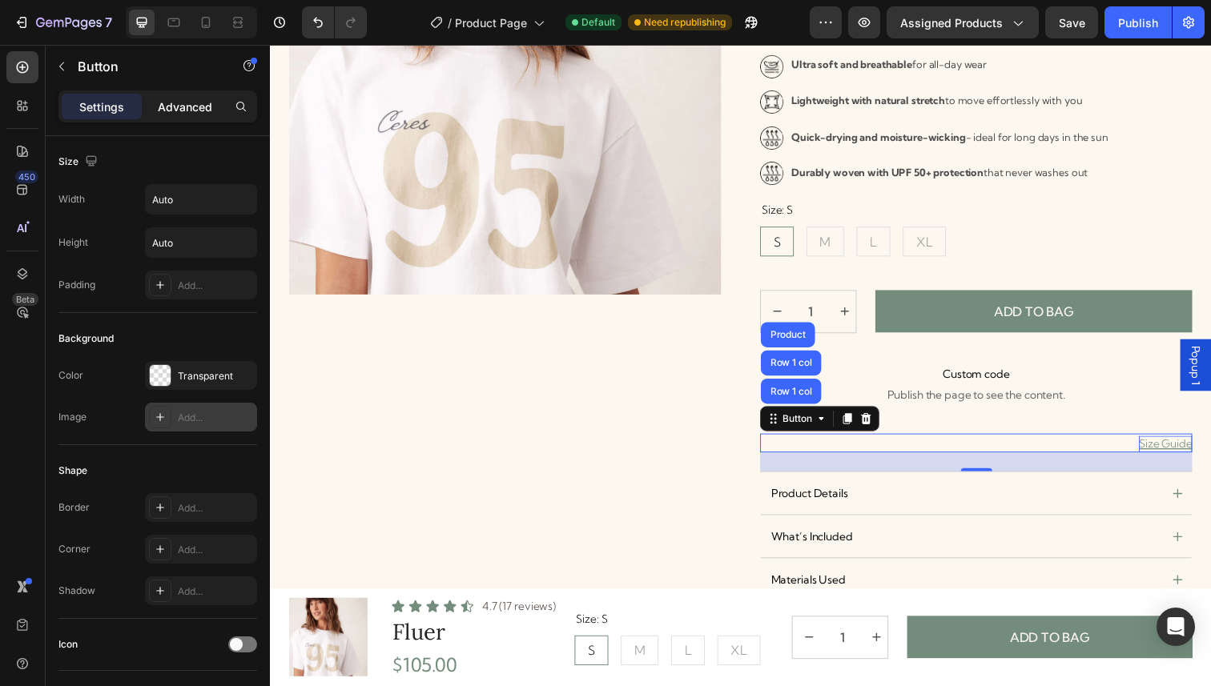
click at [185, 115] on div "Advanced" at bounding box center [185, 107] width 80 height 26
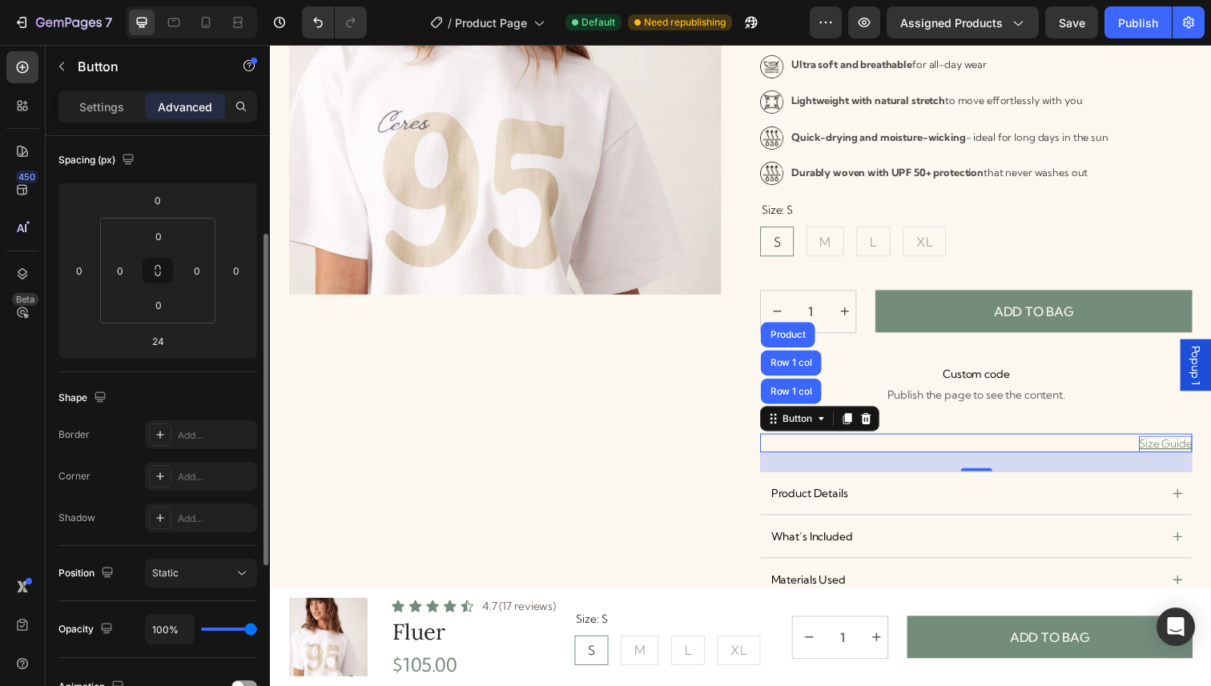
scroll to position [151, 0]
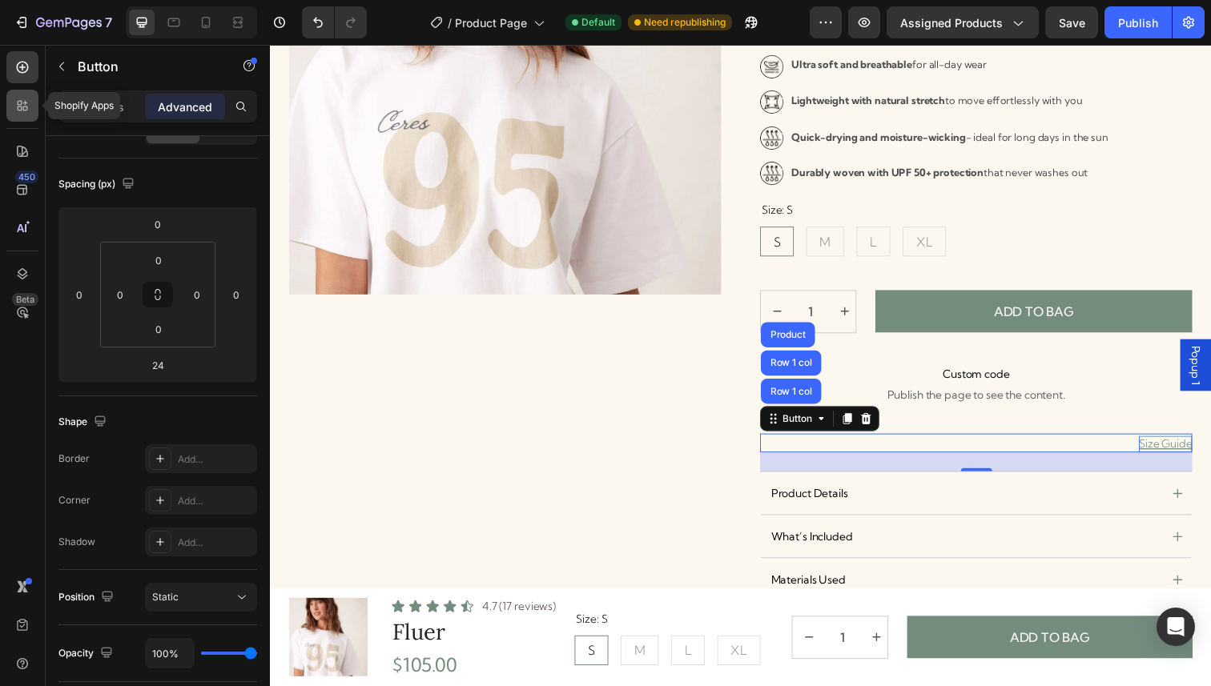
click at [20, 105] on icon at bounding box center [22, 106] width 16 height 16
radio input "true"
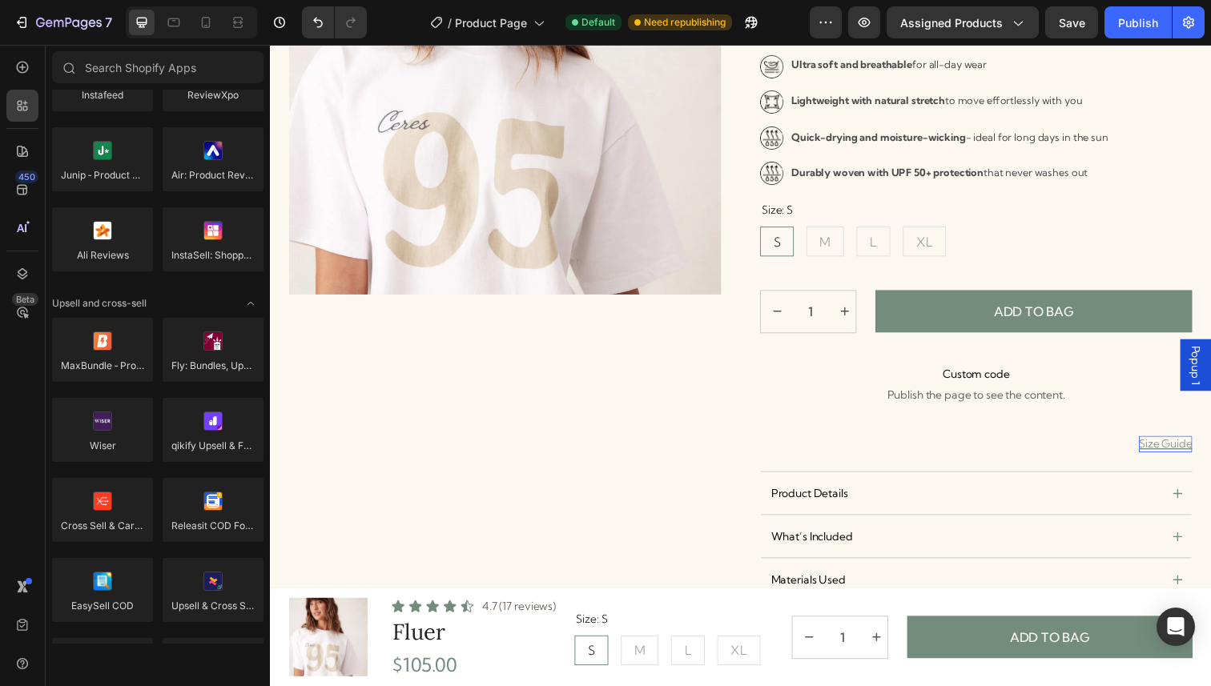
scroll to position [0, 0]
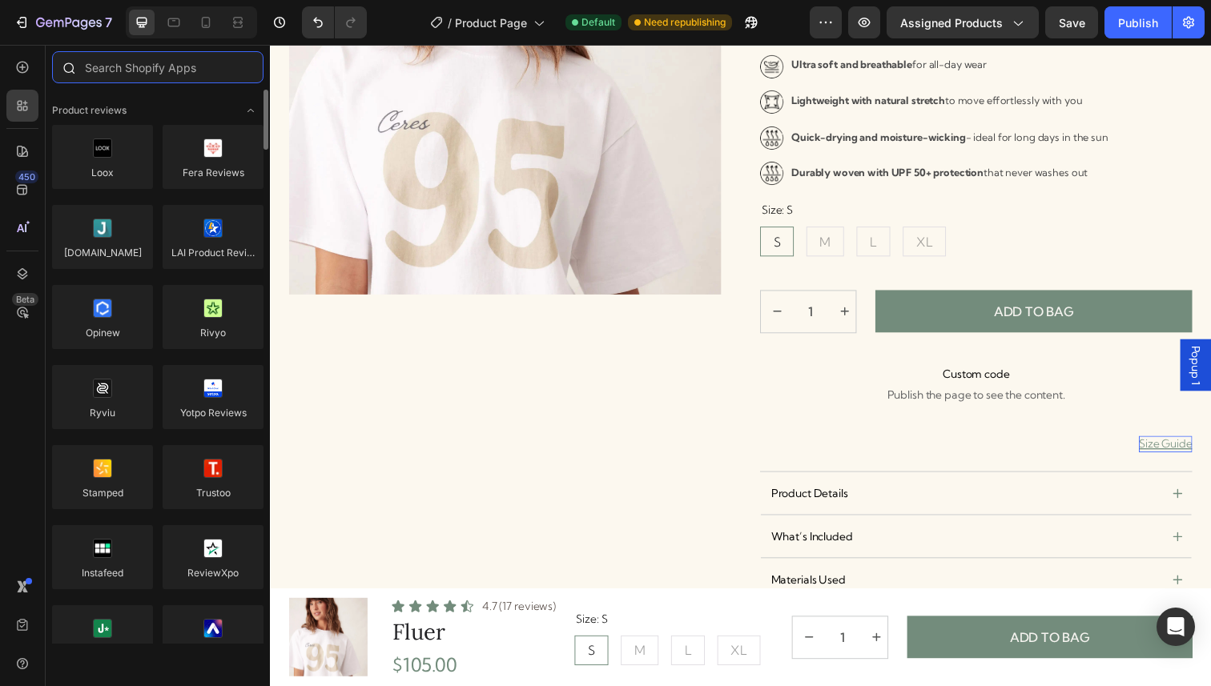
click at [151, 73] on input "text" at bounding box center [157, 67] width 211 height 32
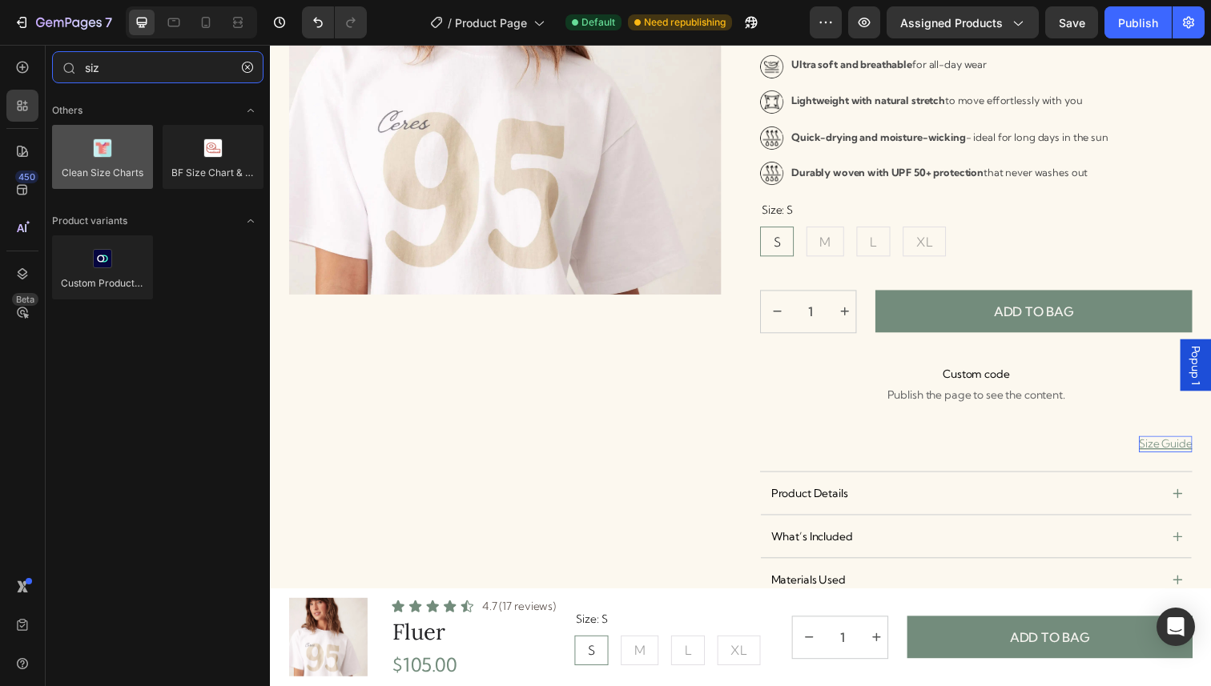
type input "siz"
click at [110, 154] on div at bounding box center [102, 157] width 101 height 64
click at [121, 165] on div at bounding box center [102, 157] width 101 height 64
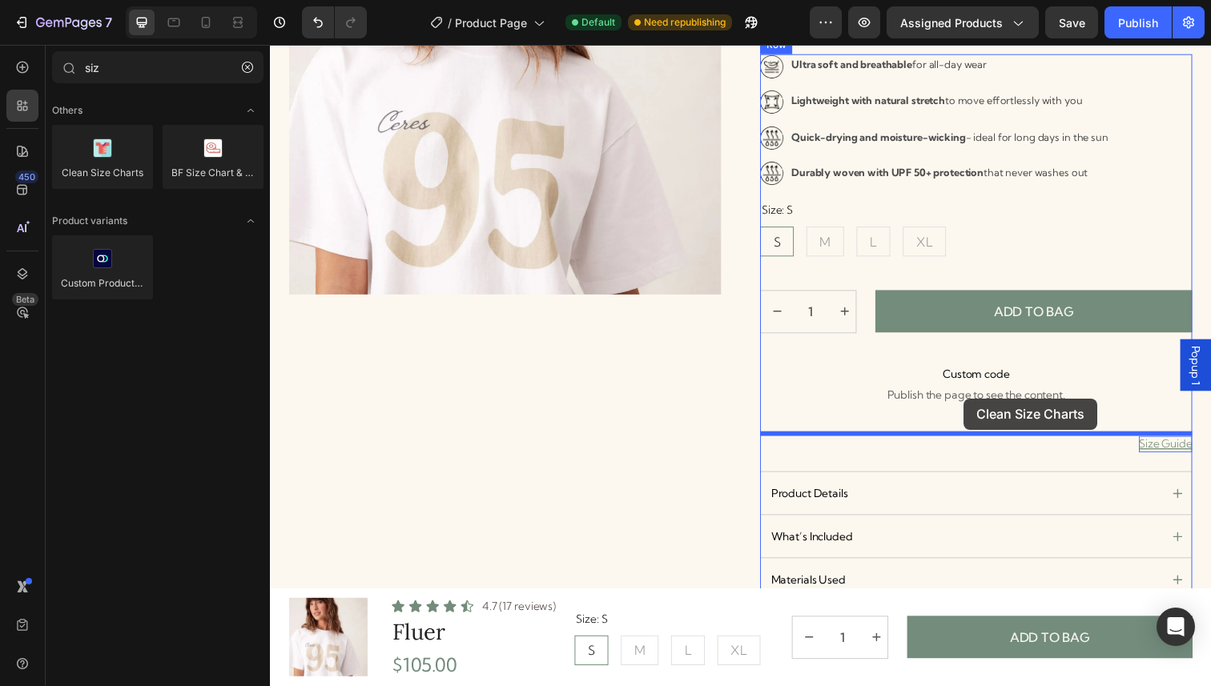
drag, startPoint x: 391, startPoint y: 210, endPoint x: 978, endPoint y: 406, distance: 618.9
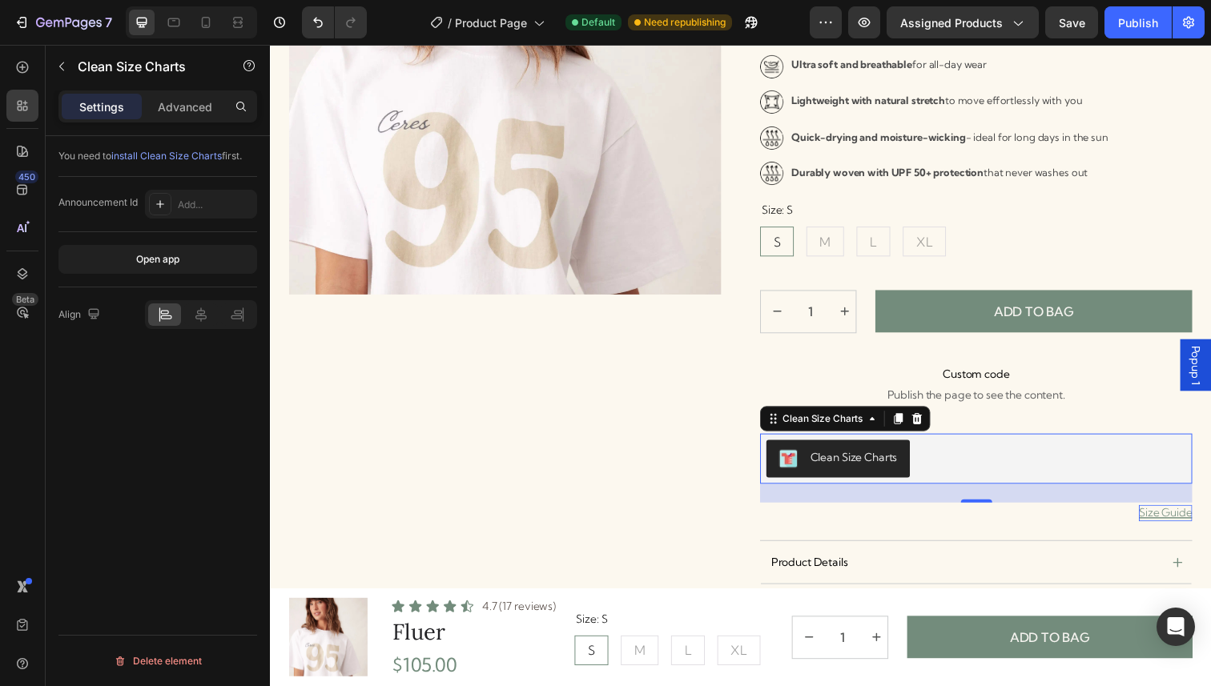
radio input "false"
click at [915, 474] on button "Clean Size Charts" at bounding box center [850, 467] width 147 height 38
click at [982, 491] on div "Clean Size Charts" at bounding box center [990, 467] width 441 height 51
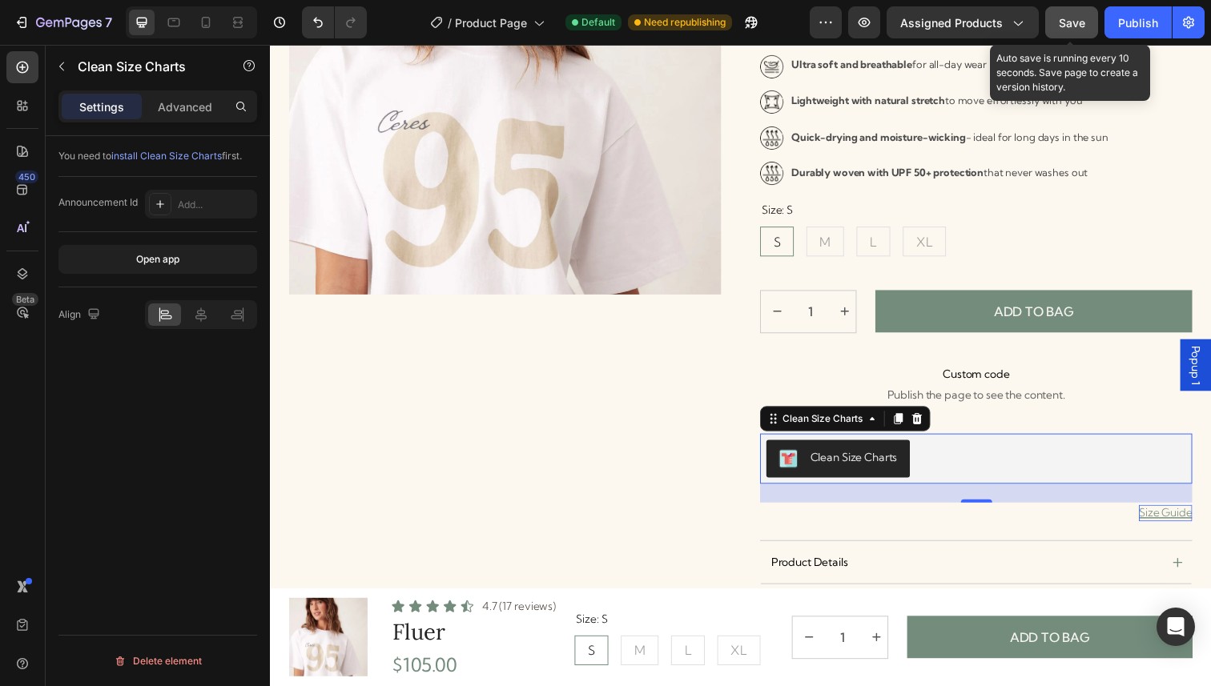
click at [1077, 32] on button "Save" at bounding box center [1071, 22] width 53 height 32
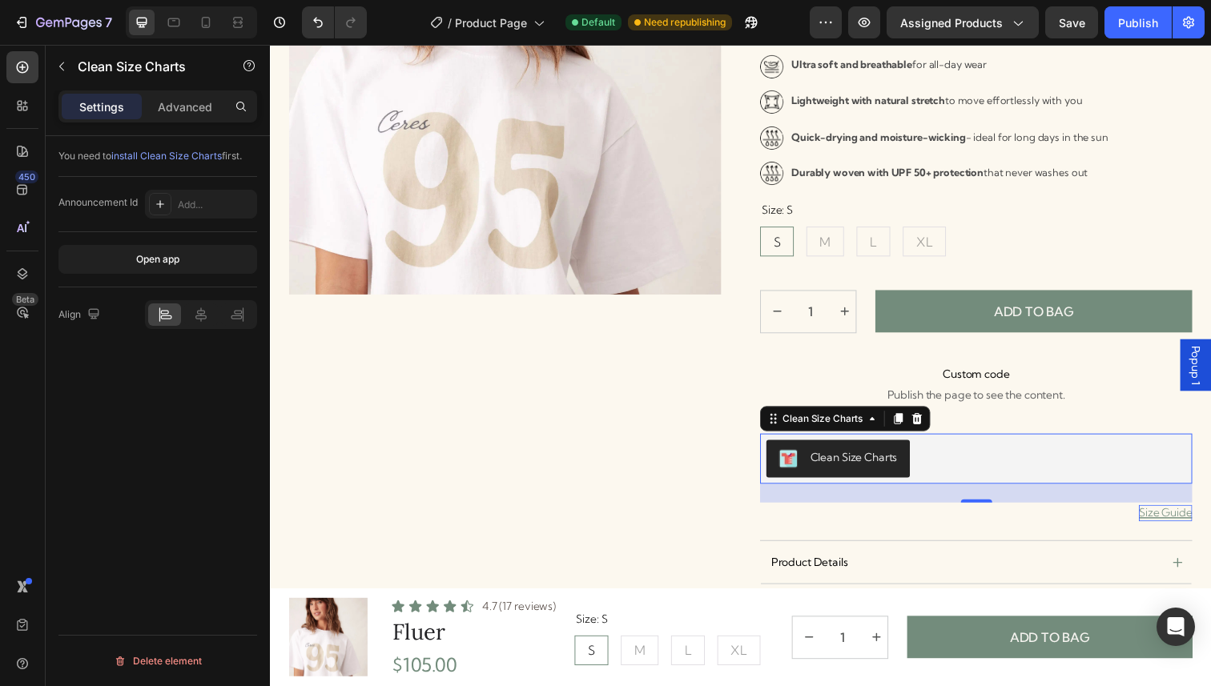
click at [931, 464] on div "Clean Size Charts" at bounding box center [991, 467] width 428 height 38
click at [866, 464] on div "Clean Size Charts" at bounding box center [866, 466] width 89 height 17
click at [175, 270] on button "Open app" at bounding box center [157, 259] width 199 height 29
click at [1124, 16] on div "Publish" at bounding box center [1138, 22] width 40 height 17
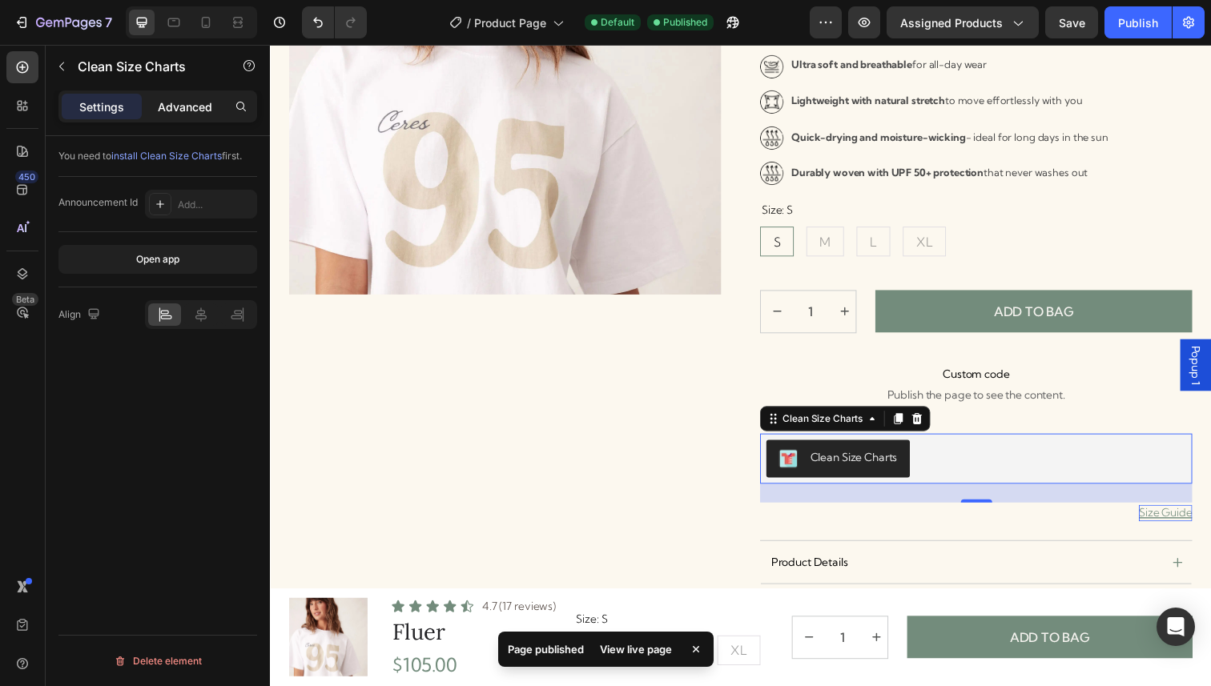
click at [194, 114] on p "Advanced" at bounding box center [185, 107] width 54 height 17
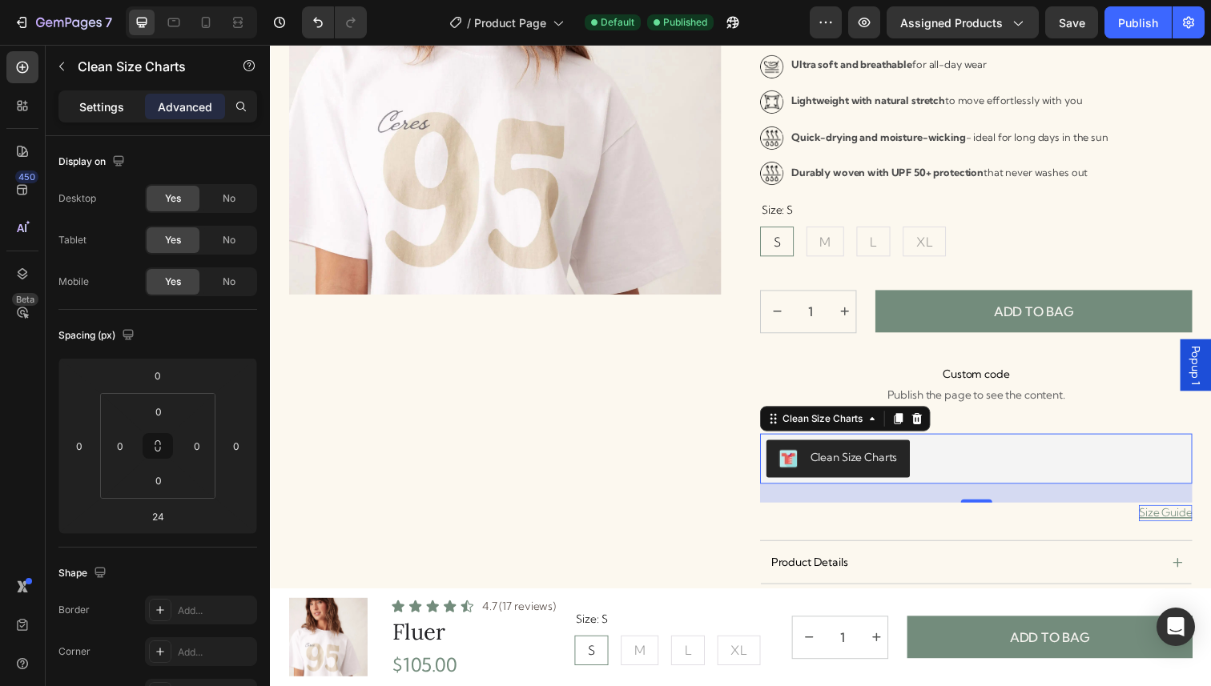
click at [118, 111] on p "Settings" at bounding box center [101, 107] width 45 height 17
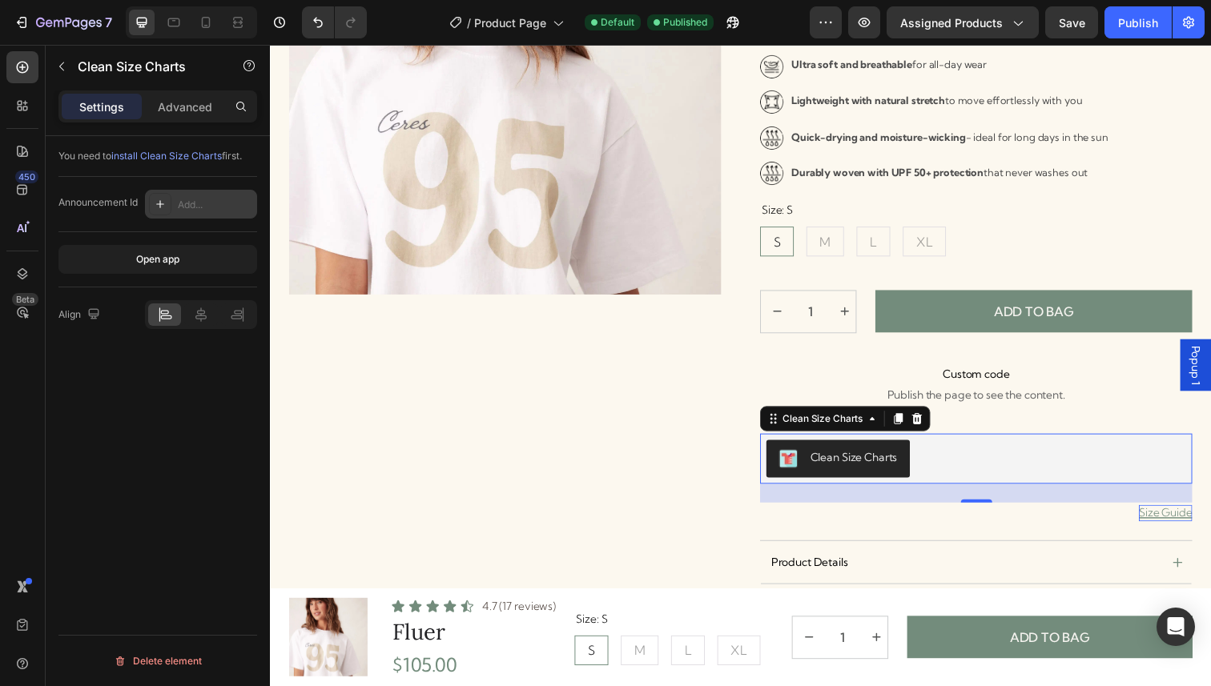
click at [195, 205] on div "Add..." at bounding box center [215, 205] width 75 height 14
click at [932, 429] on icon at bounding box center [931, 425] width 10 height 11
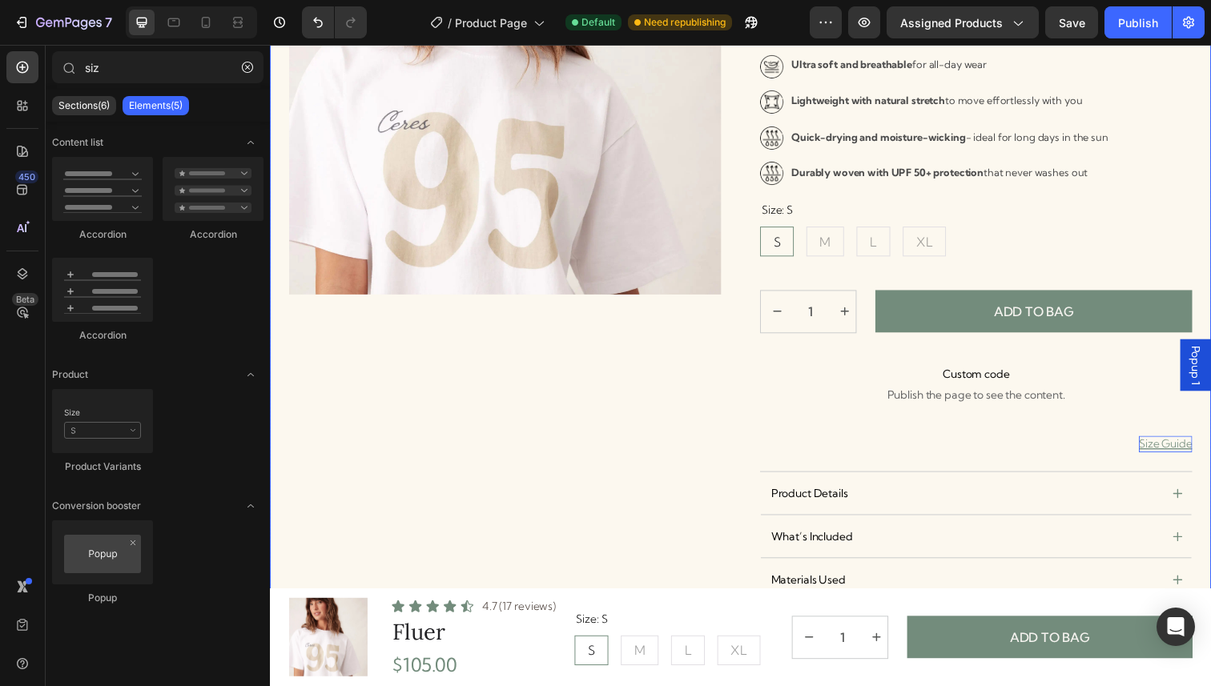
scroll to position [300, 0]
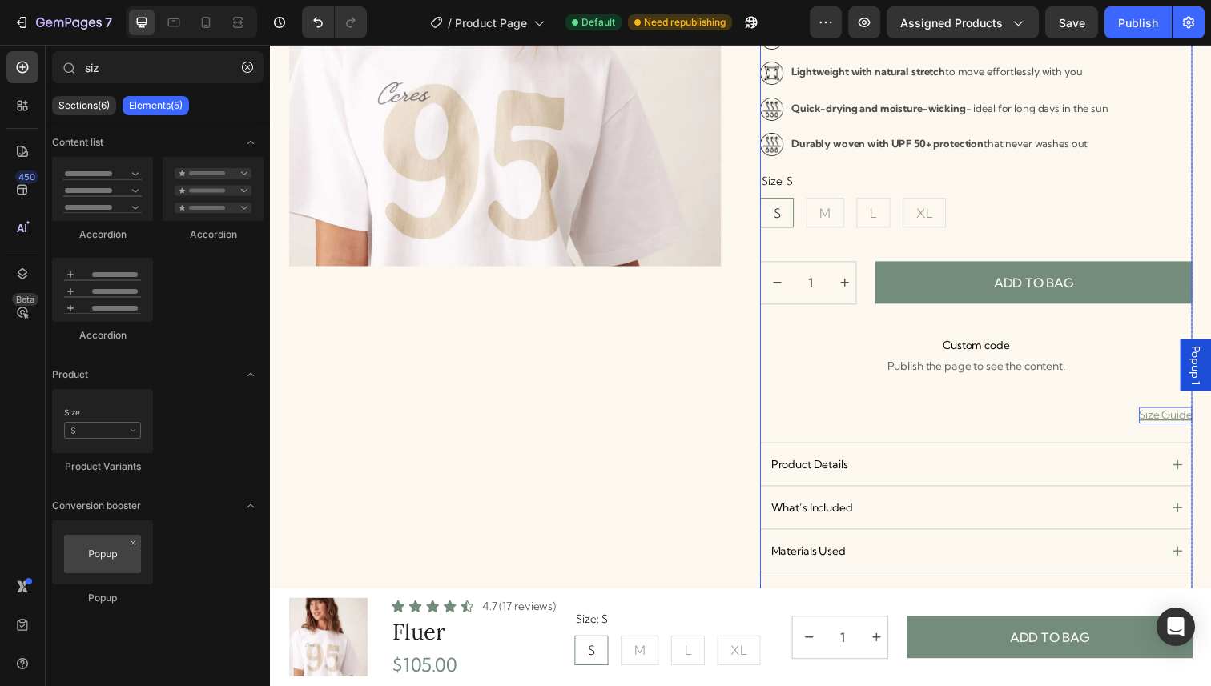
click at [955, 407] on div "Image Ultra soft and breathable for all-day wear Text Block Row Image Lightweig…" at bounding box center [990, 337] width 441 height 622
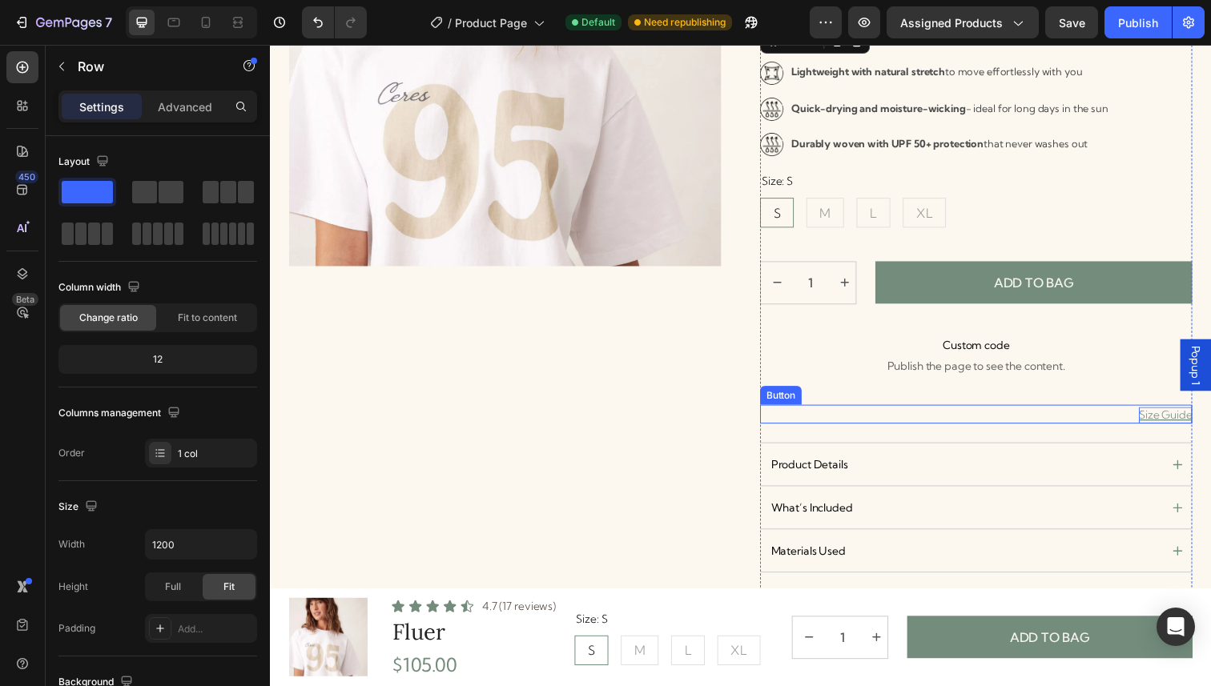
click at [1150, 415] on div "Size Guide Button" at bounding box center [990, 422] width 441 height 19
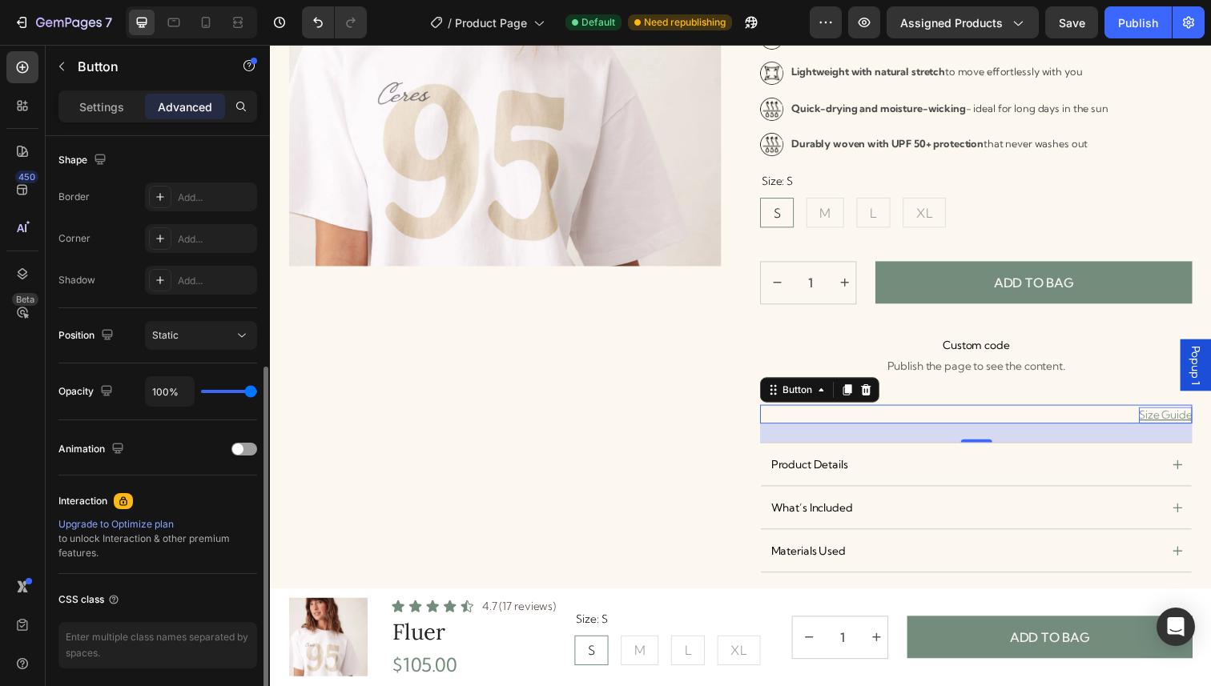
scroll to position [420, 0]
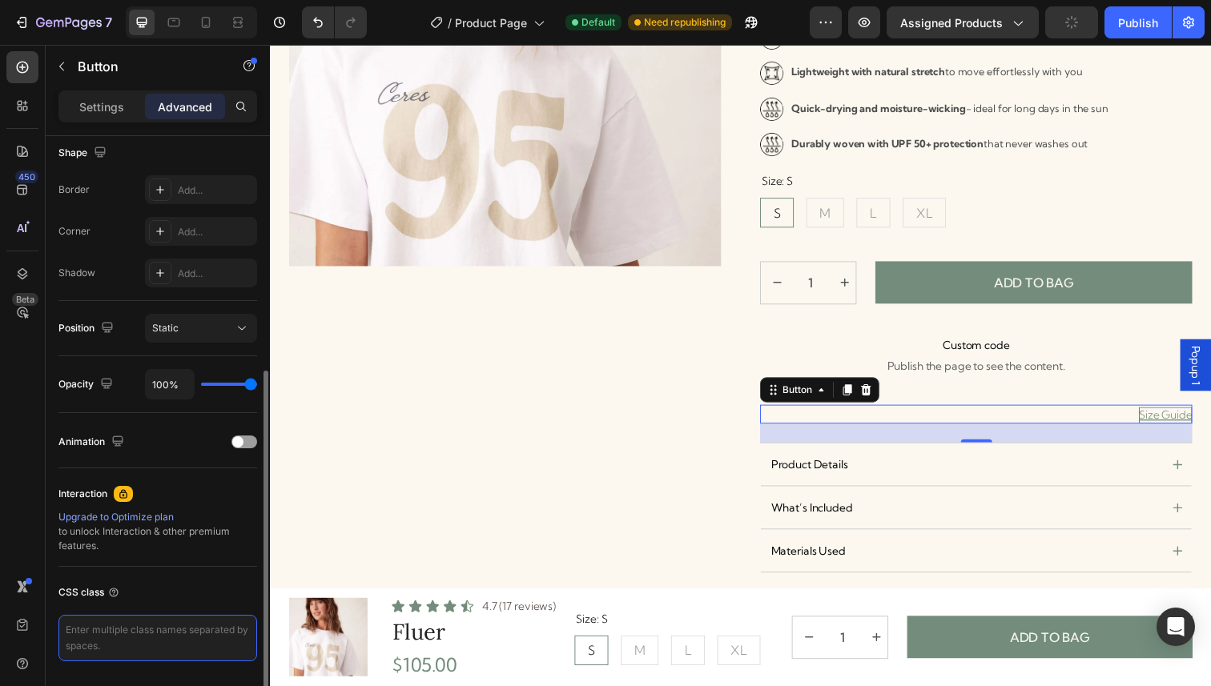
click at [133, 648] on textarea at bounding box center [157, 638] width 199 height 46
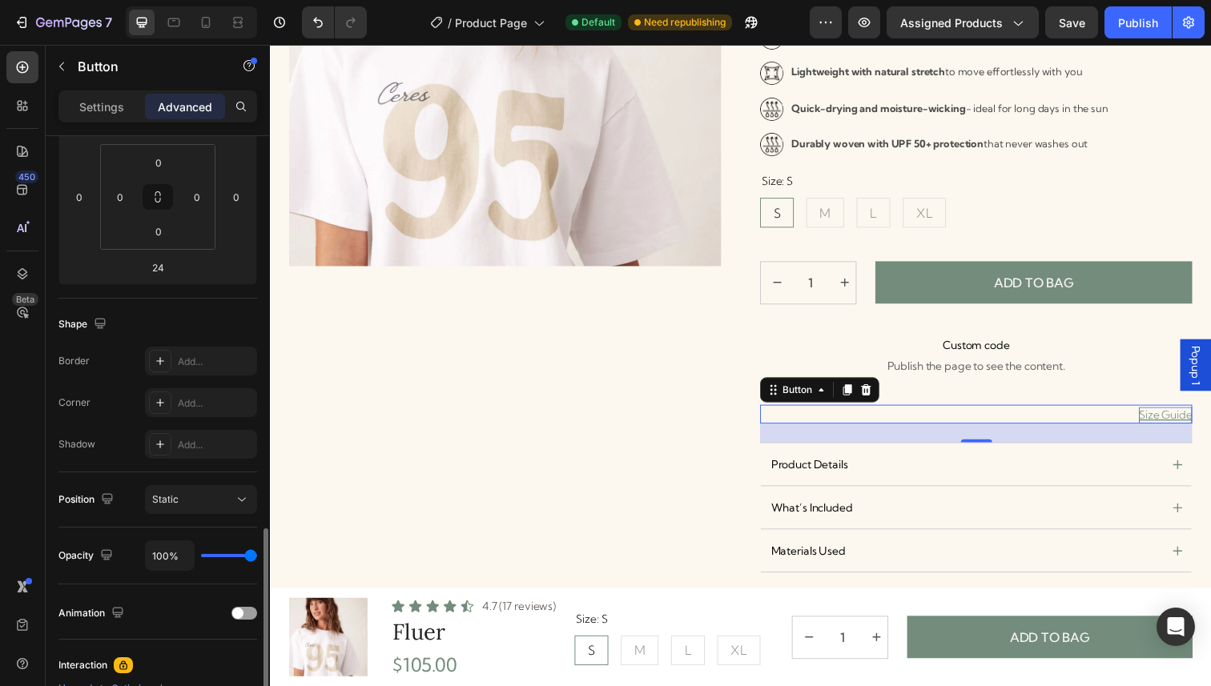
scroll to position [0, 0]
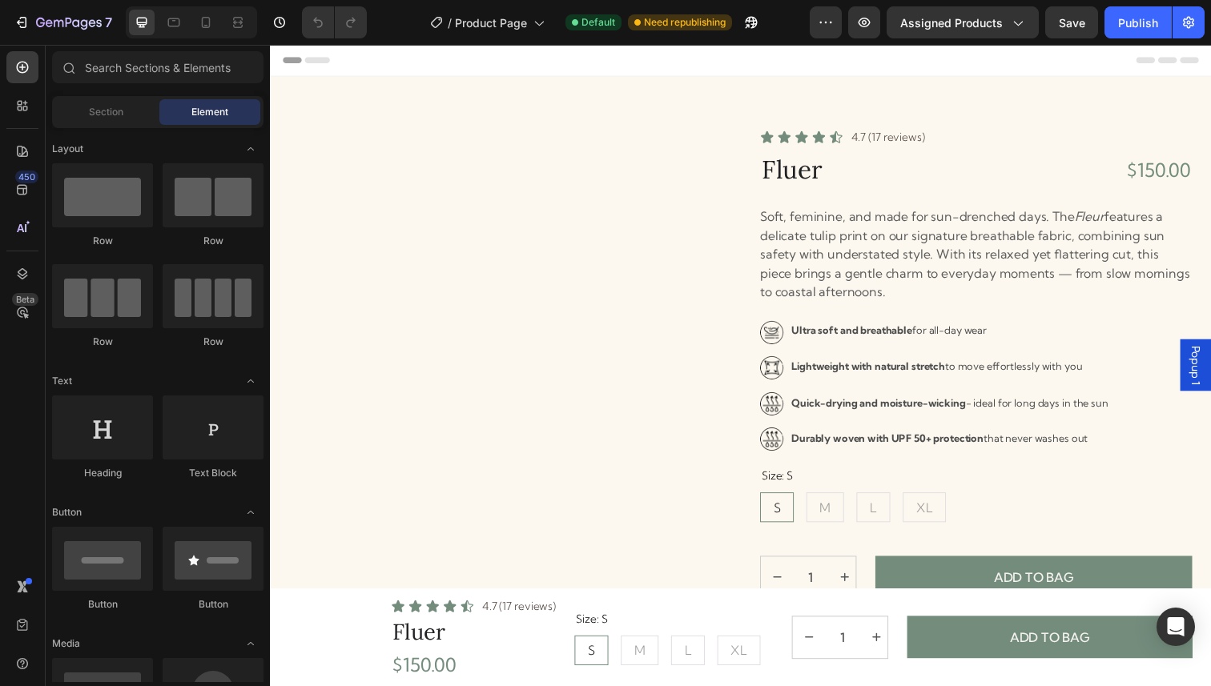
radio input "false"
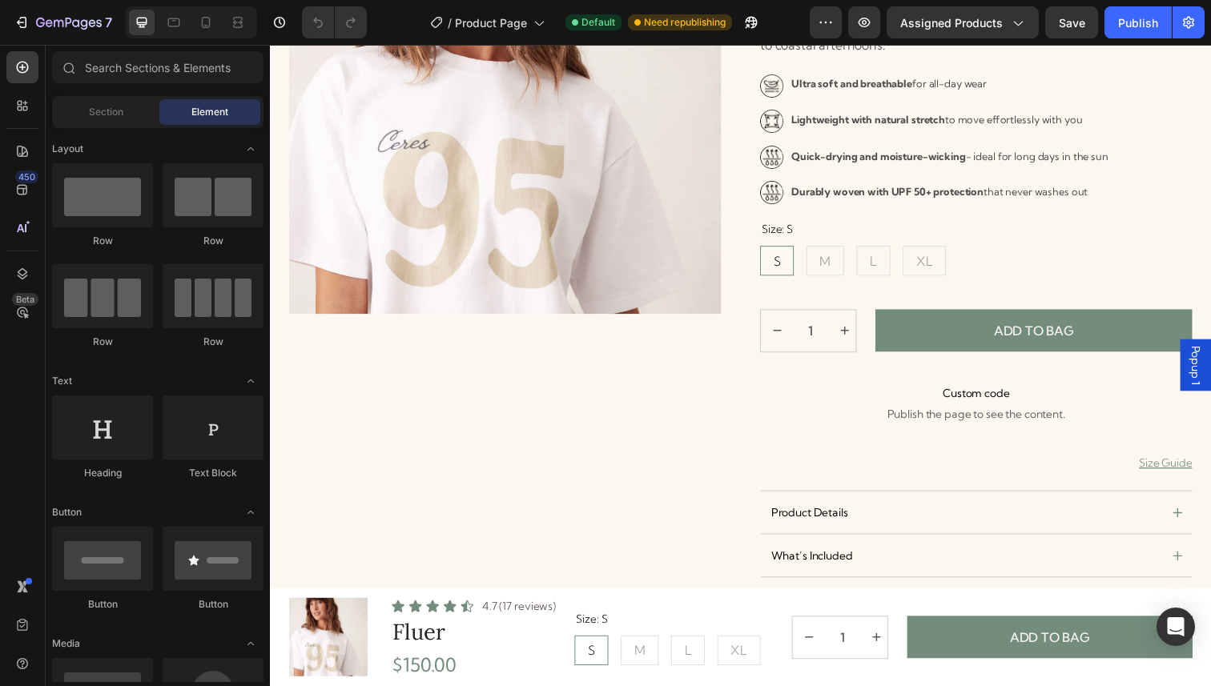
scroll to position [274, 0]
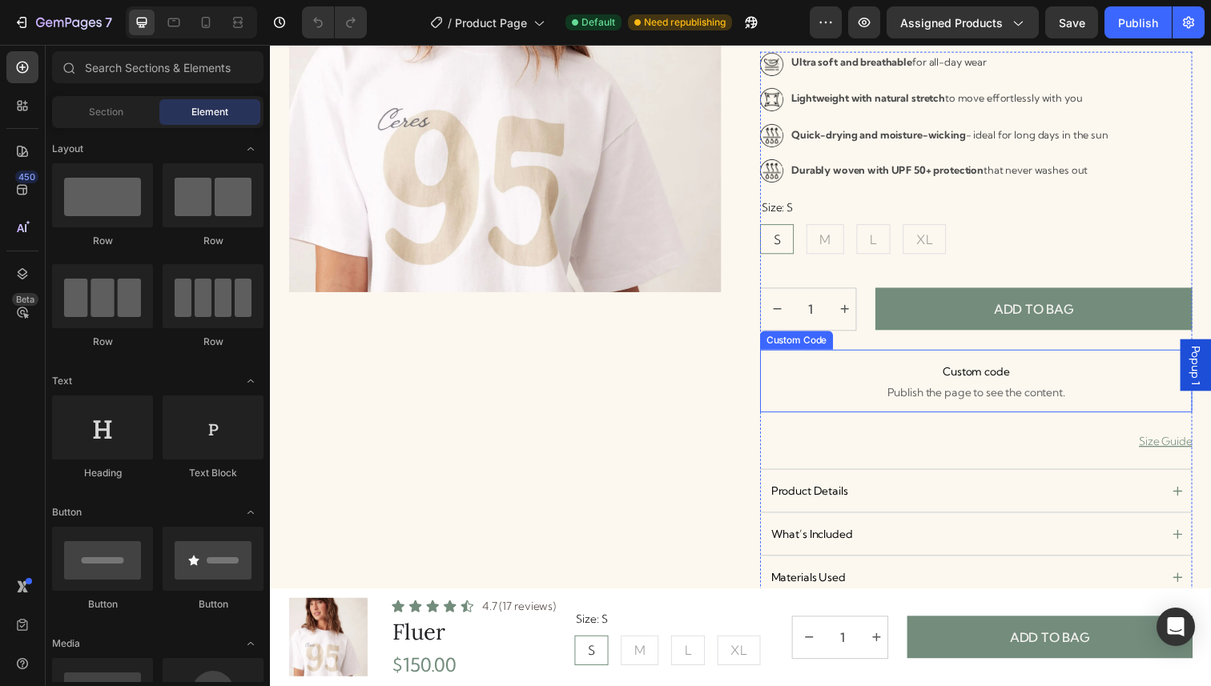
click at [992, 389] on p "Custom code Publish the page to see the content." at bounding box center [990, 388] width 441 height 64
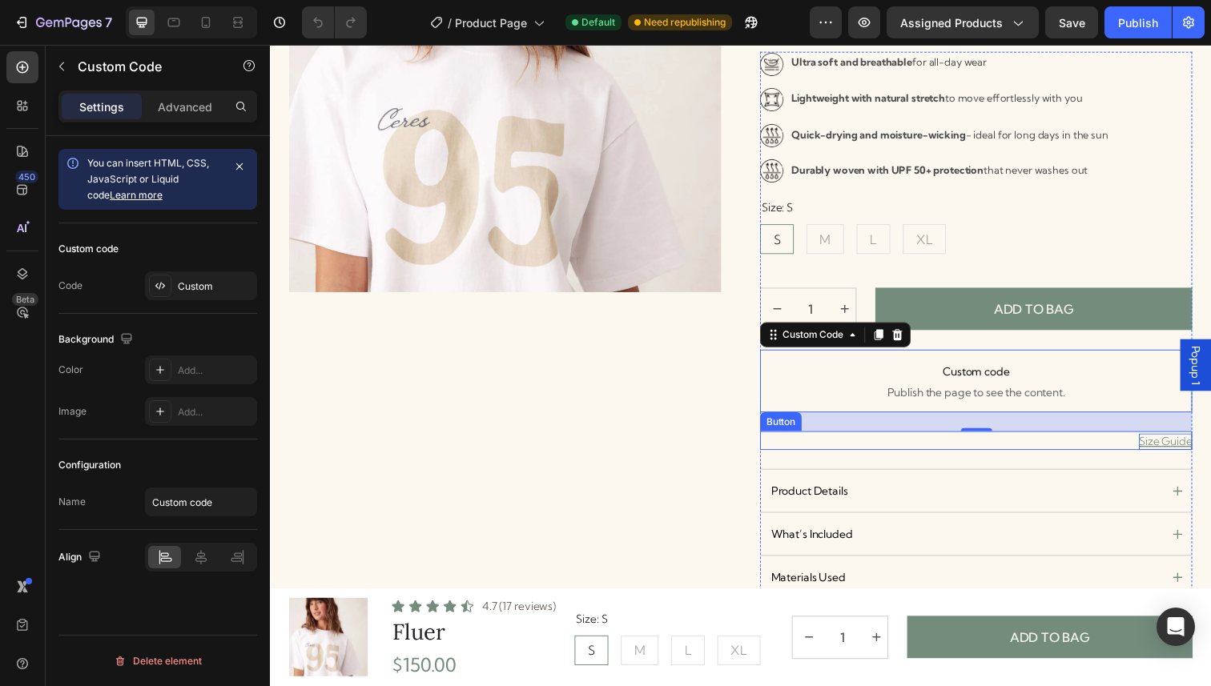
click at [1165, 450] on p "Size Guide" at bounding box center [1184, 450] width 54 height 17
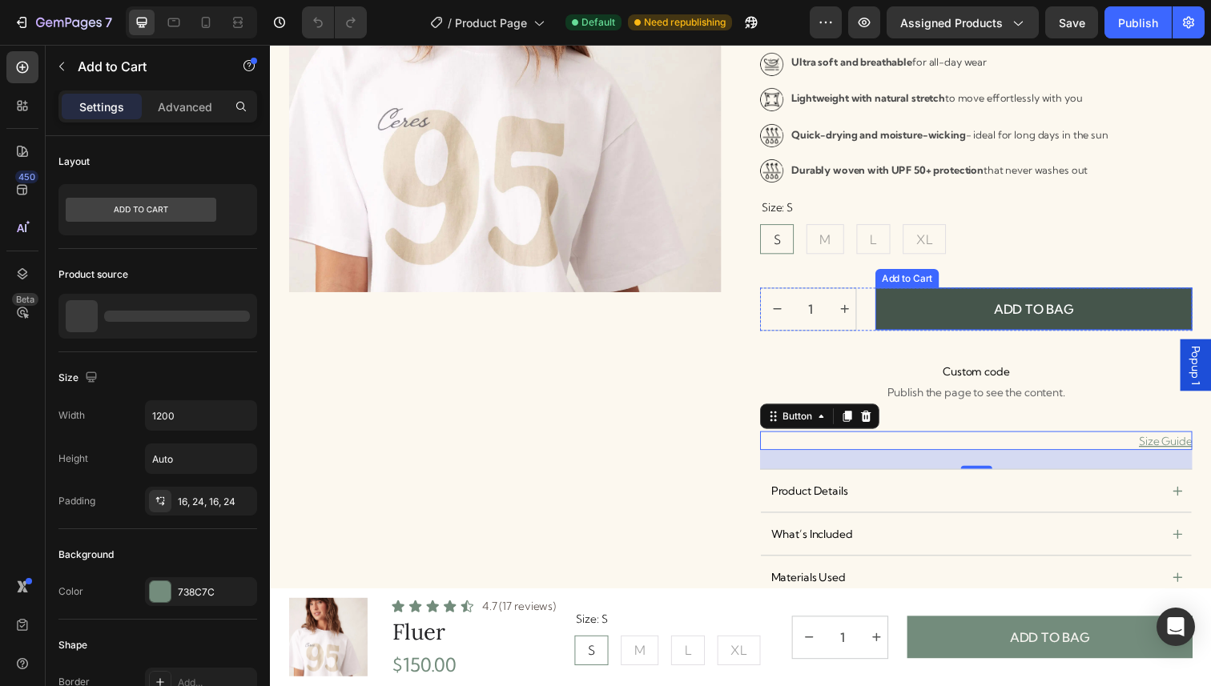
click at [944, 322] on button "ADD TO BAG" at bounding box center [1050, 315] width 324 height 44
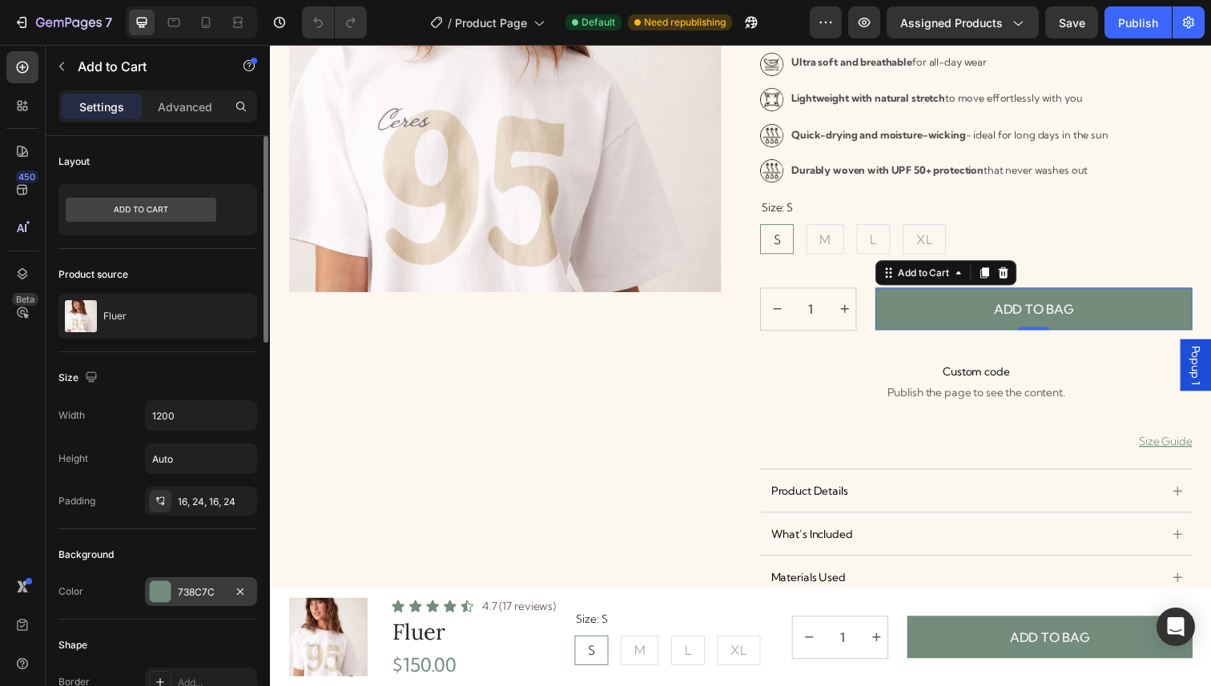
click at [197, 595] on div "738C7C" at bounding box center [201, 592] width 46 height 14
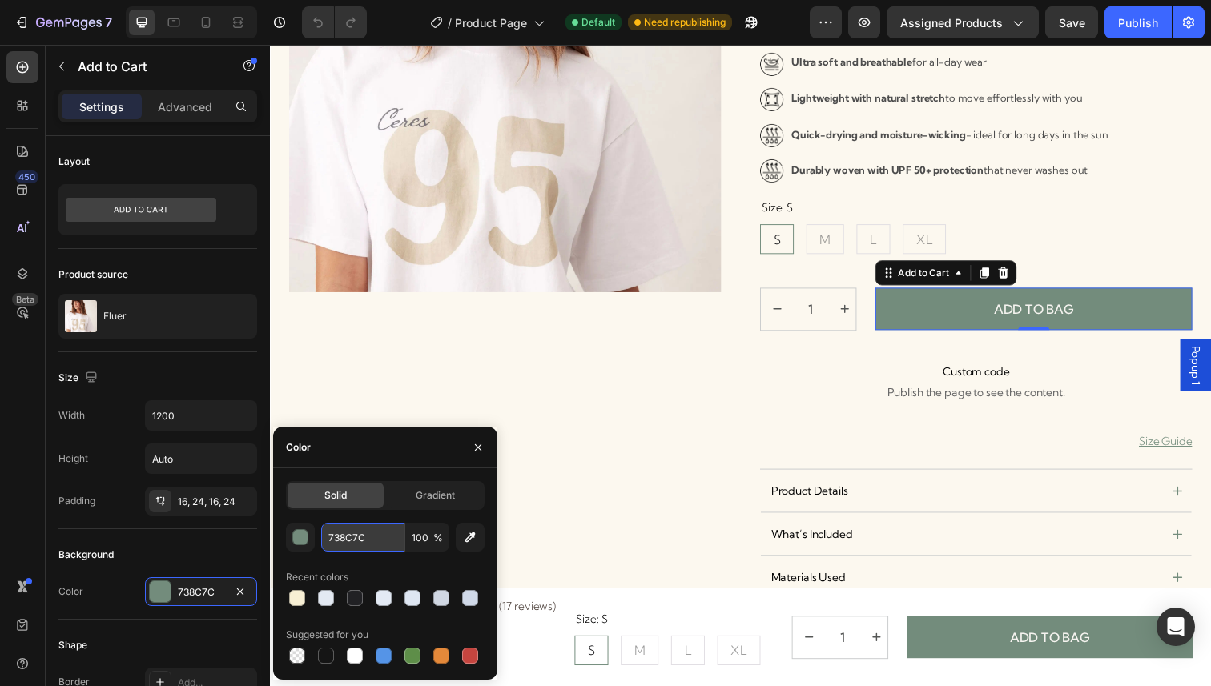
click at [388, 545] on input "738C7C" at bounding box center [362, 537] width 83 height 29
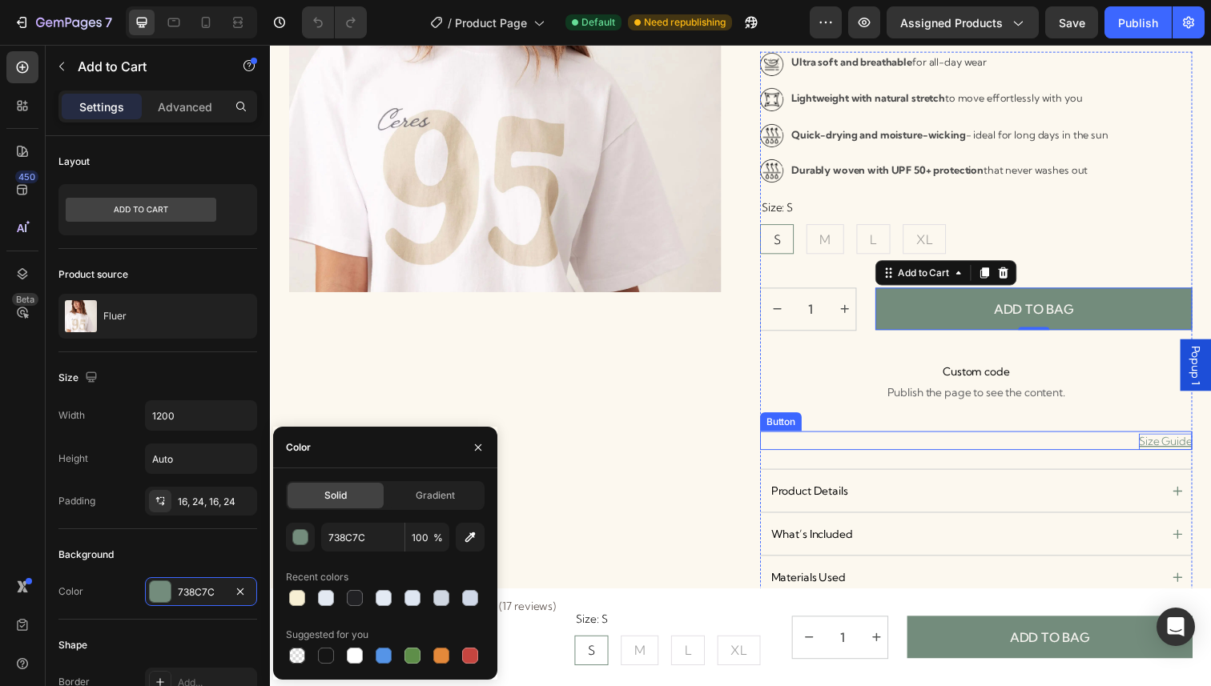
click at [1182, 448] on p "Size Guide" at bounding box center [1184, 450] width 54 height 17
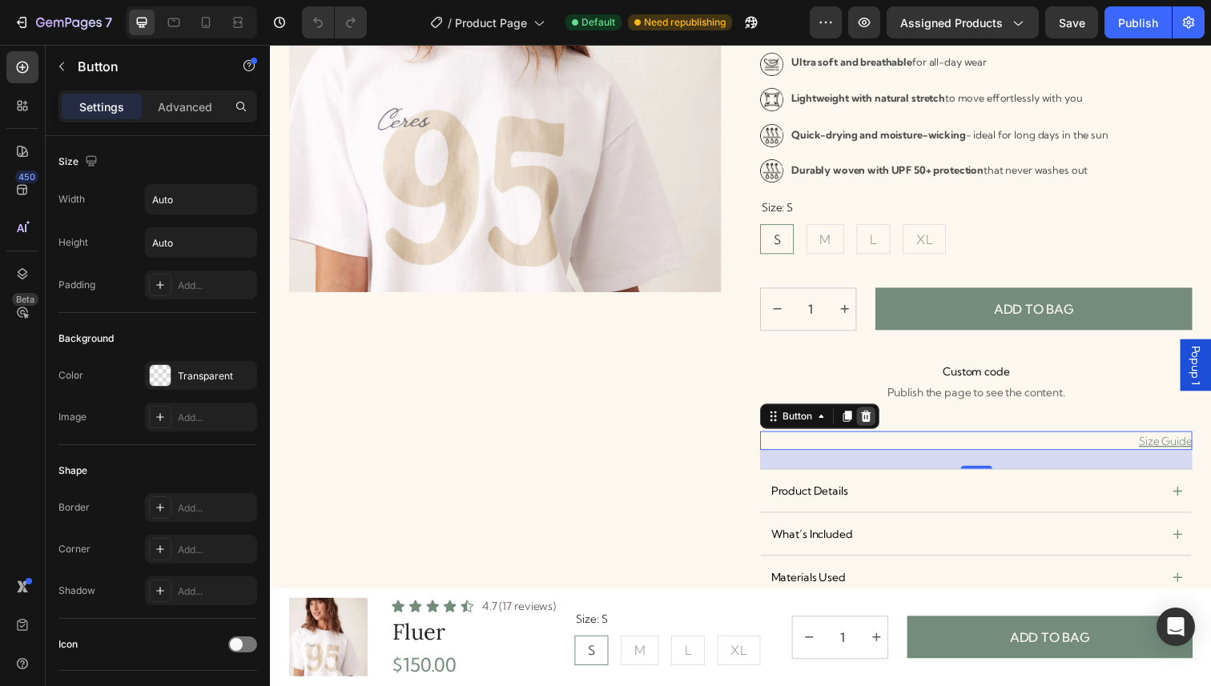
click at [880, 415] on div at bounding box center [878, 424] width 19 height 19
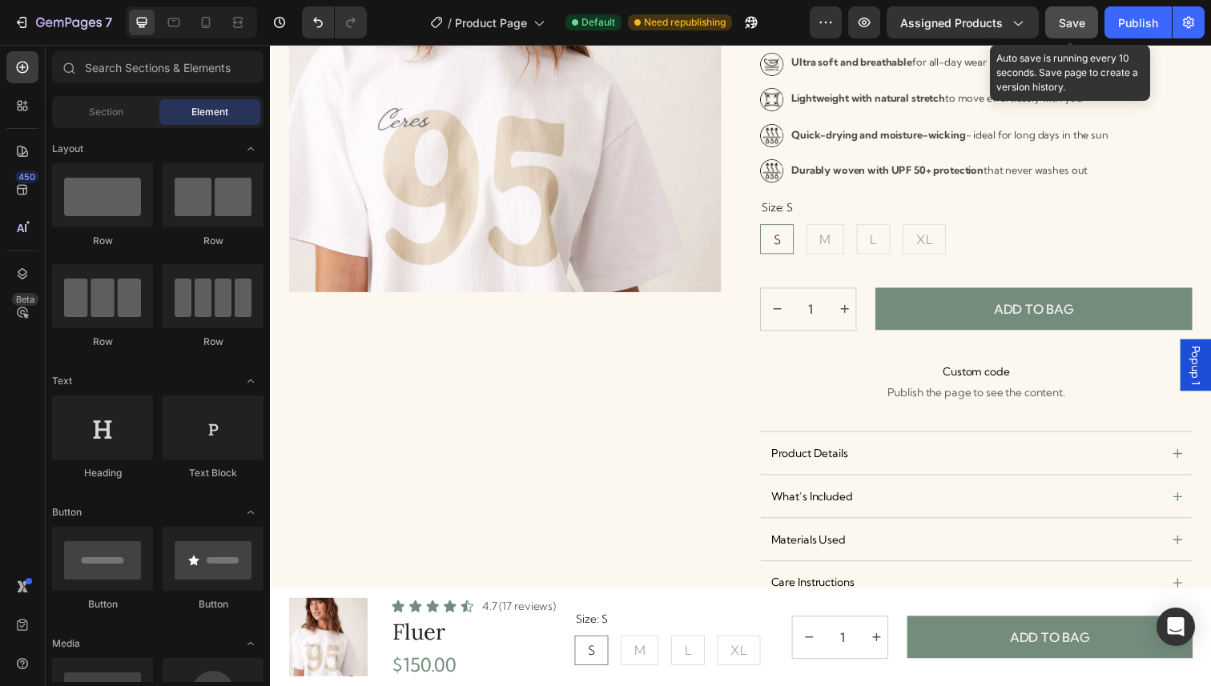
click at [1064, 27] on span "Save" at bounding box center [1072, 23] width 26 height 14
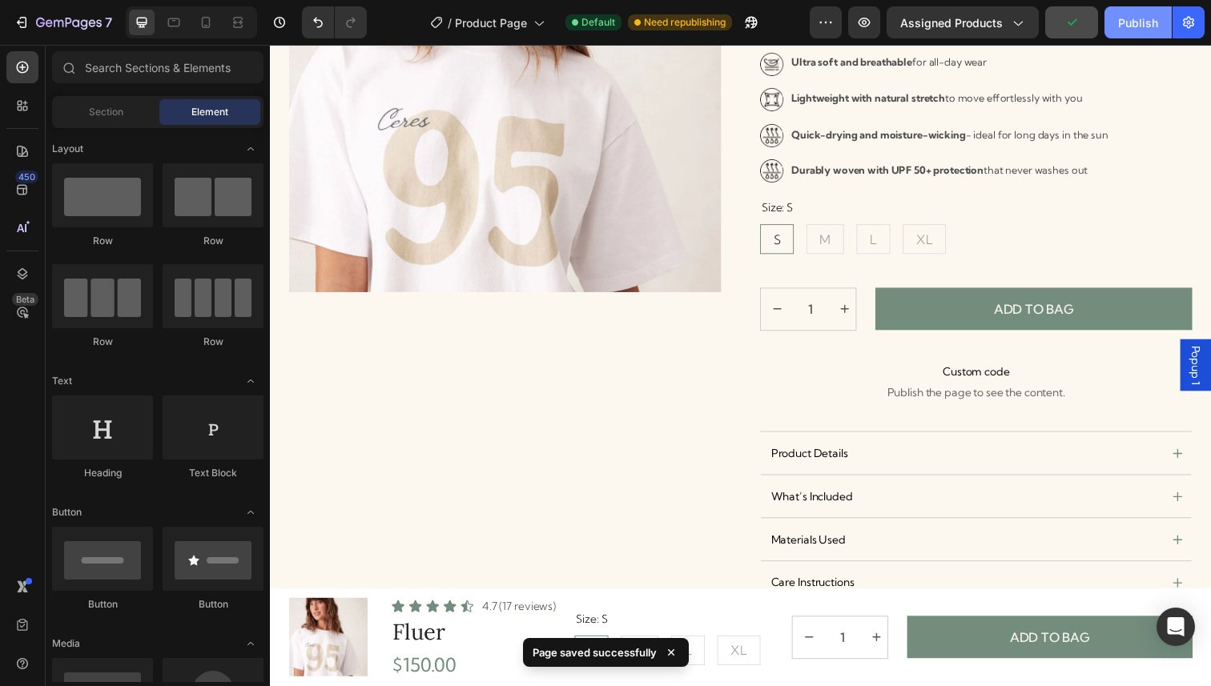
click at [1152, 19] on div "Publish" at bounding box center [1138, 22] width 40 height 17
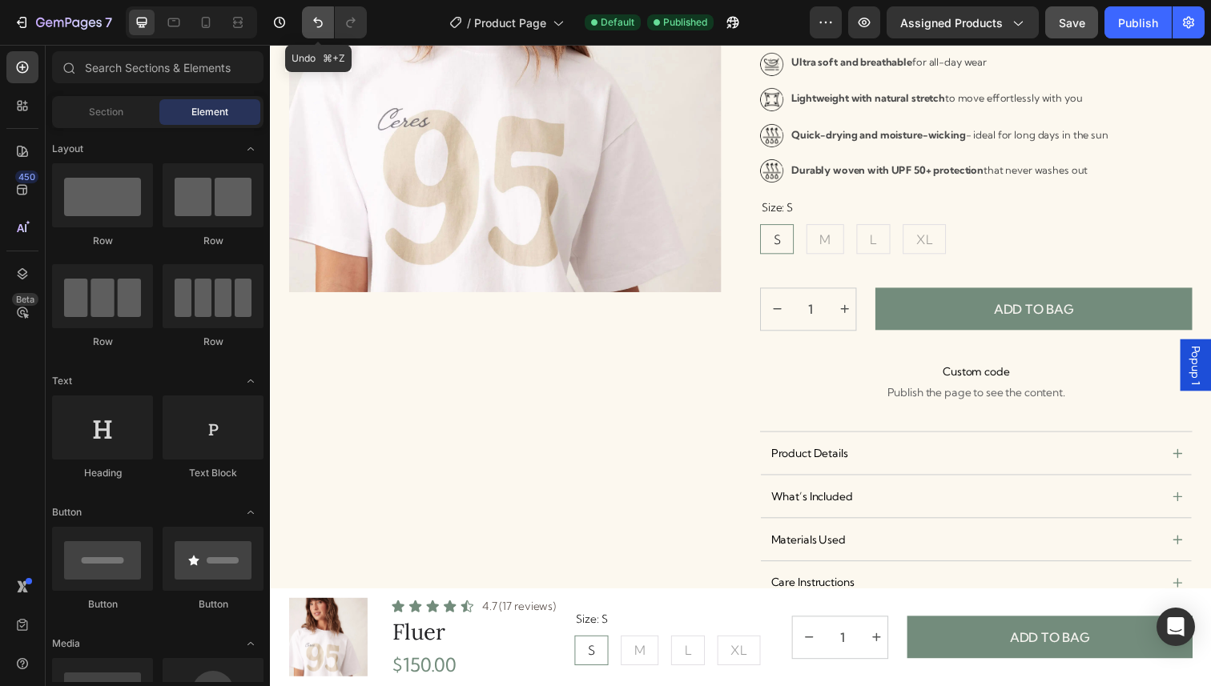
click at [317, 28] on icon "Undo/Redo" at bounding box center [318, 22] width 16 height 16
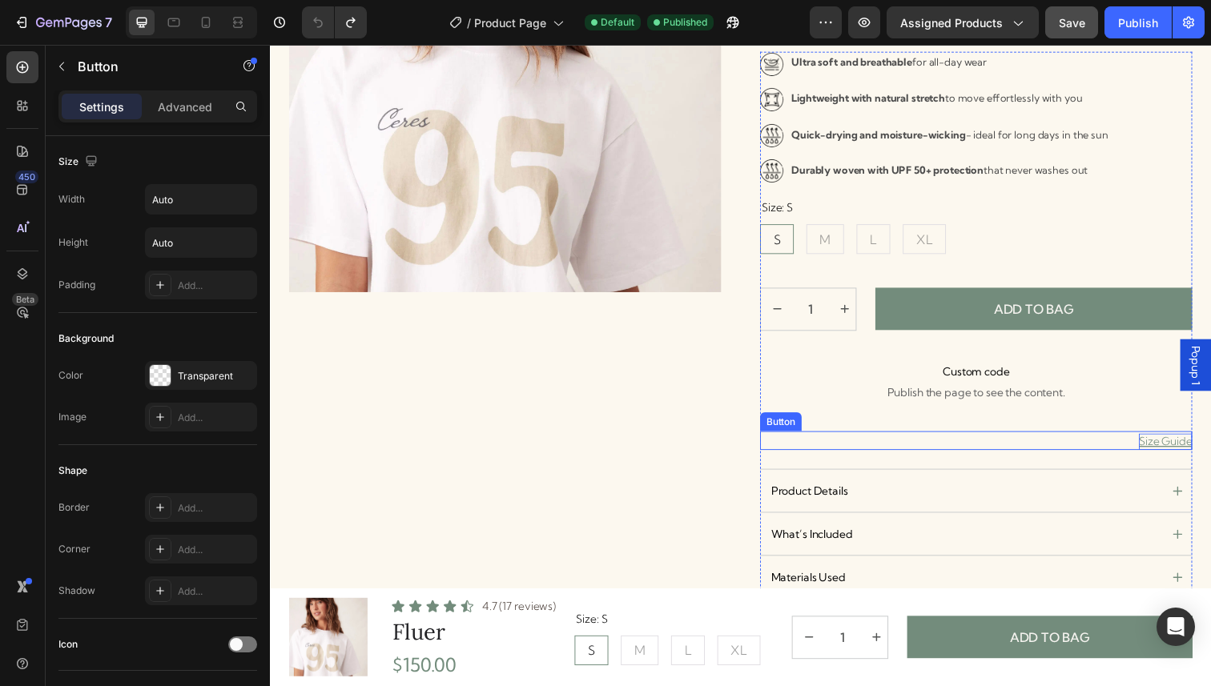
click at [1188, 451] on p "Size Guide" at bounding box center [1184, 450] width 54 height 17
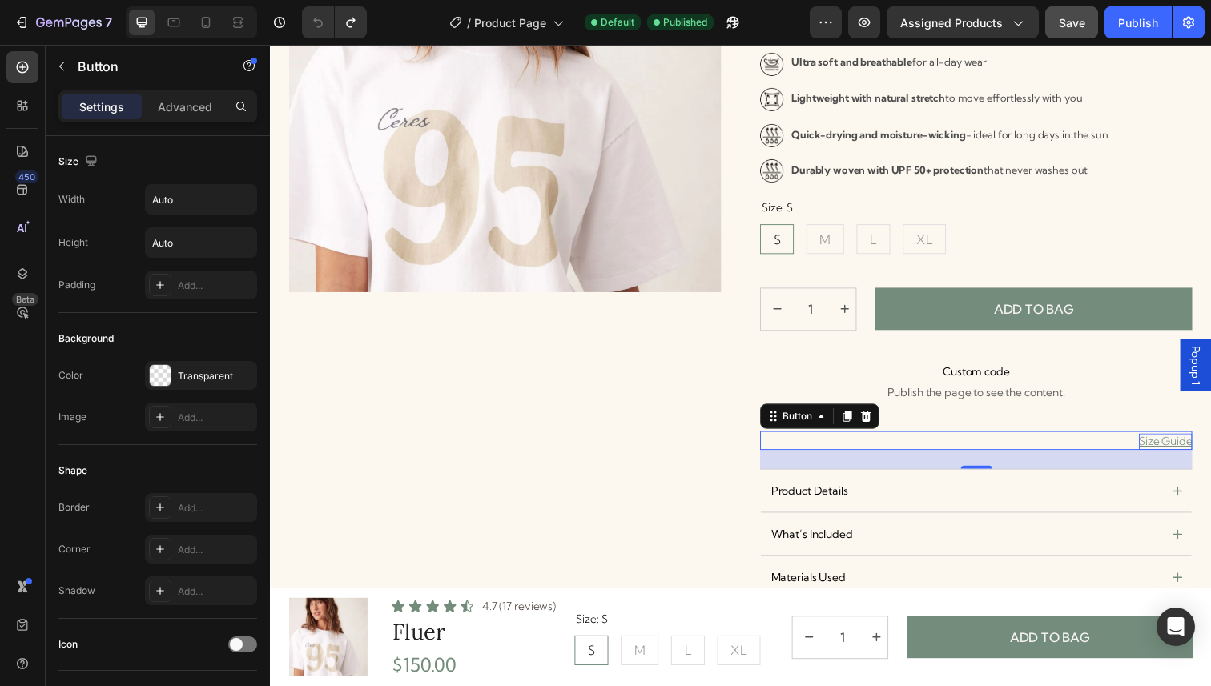
click at [1190, 451] on p "Size Guide" at bounding box center [1184, 450] width 54 height 17
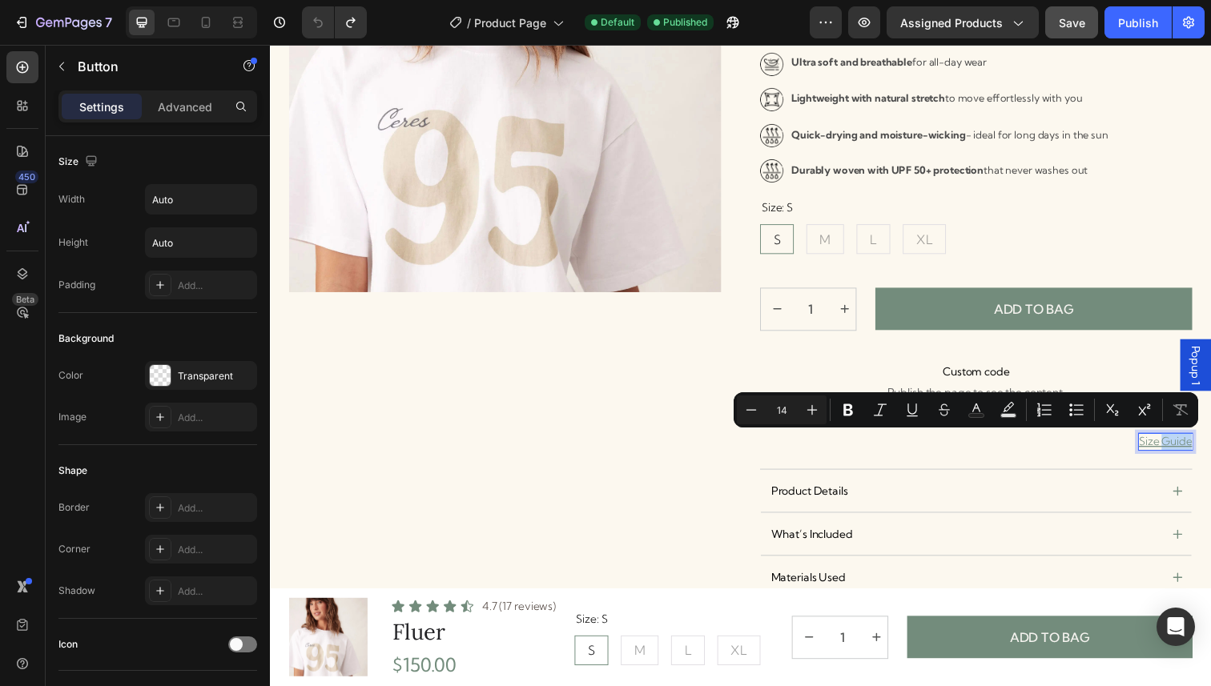
click at [1190, 451] on p "Size Guide" at bounding box center [1184, 450] width 54 height 17
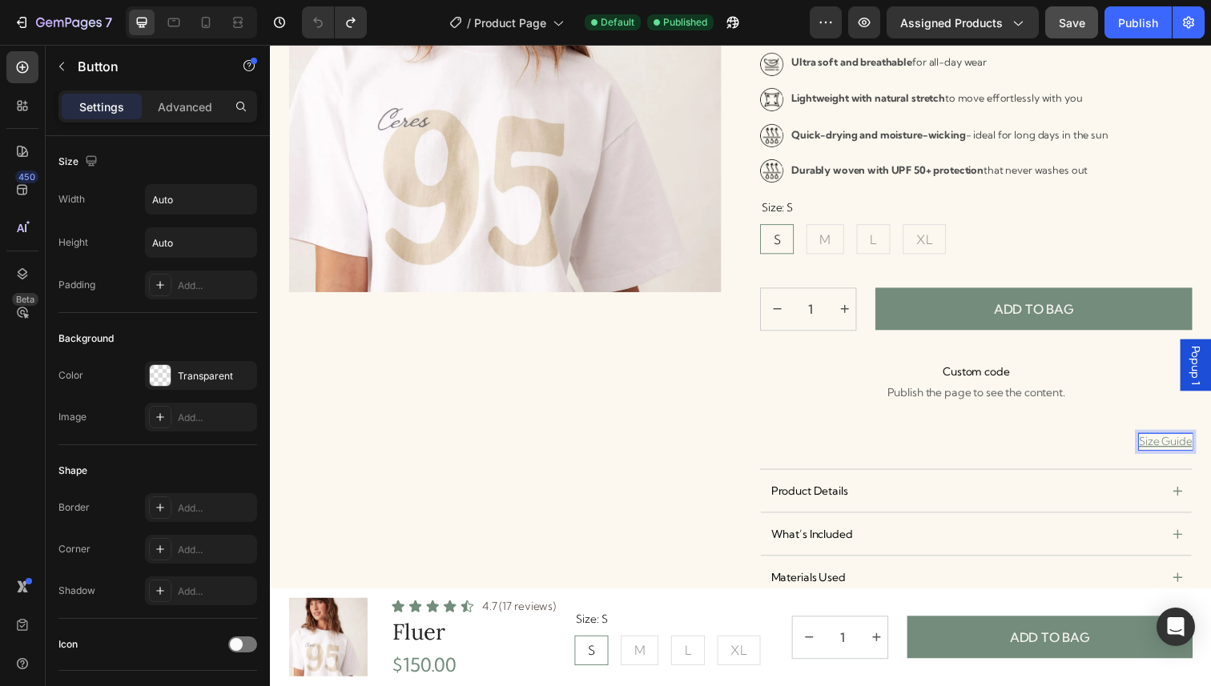
click at [1190, 451] on p "Size Guide" at bounding box center [1184, 450] width 54 height 17
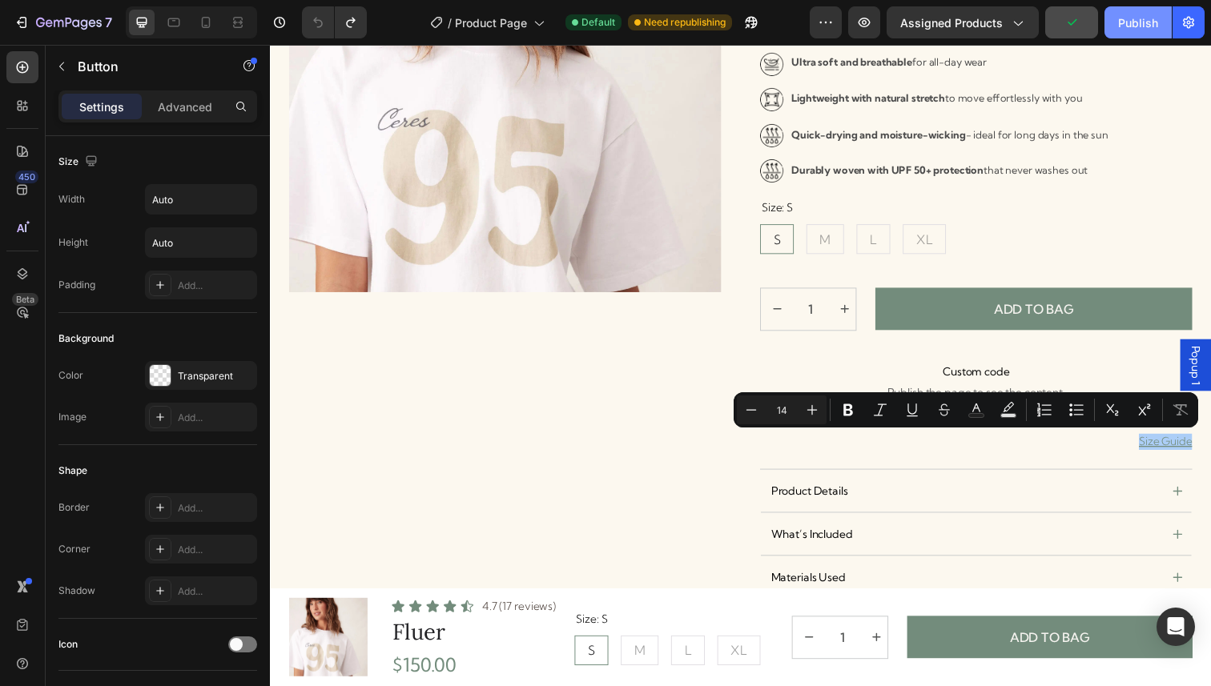
click at [1116, 29] on button "Publish" at bounding box center [1137, 22] width 67 height 32
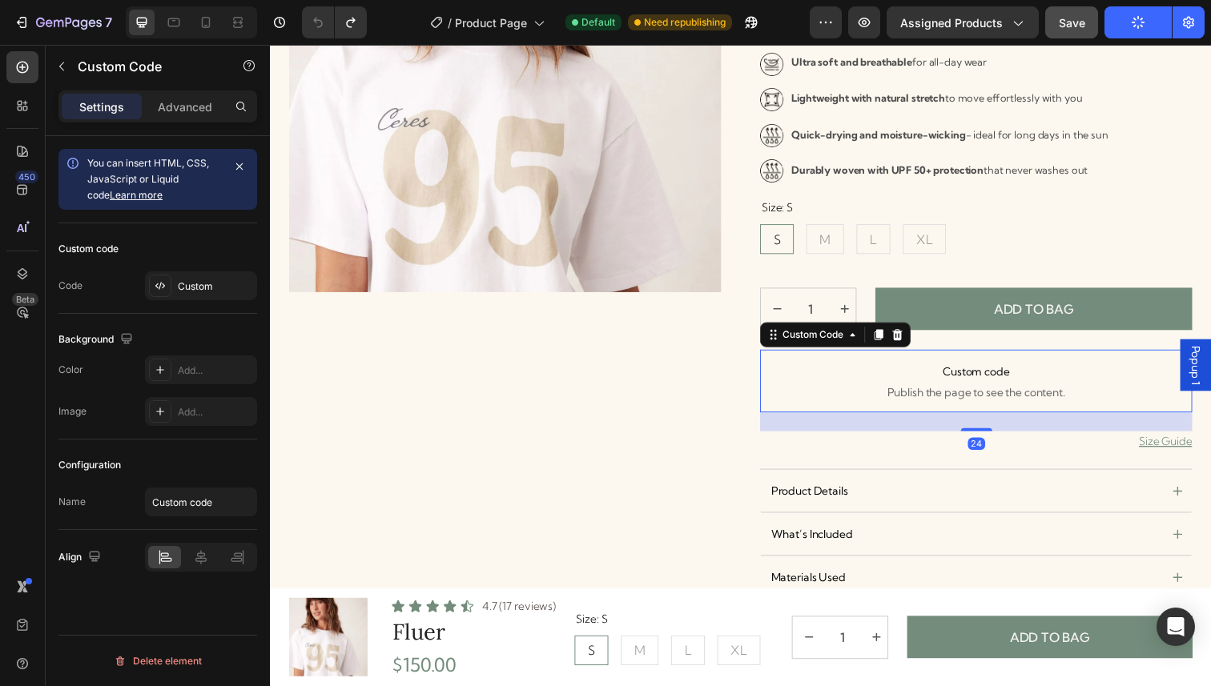
click at [924, 395] on span "Publish the page to see the content." at bounding box center [990, 400] width 441 height 16
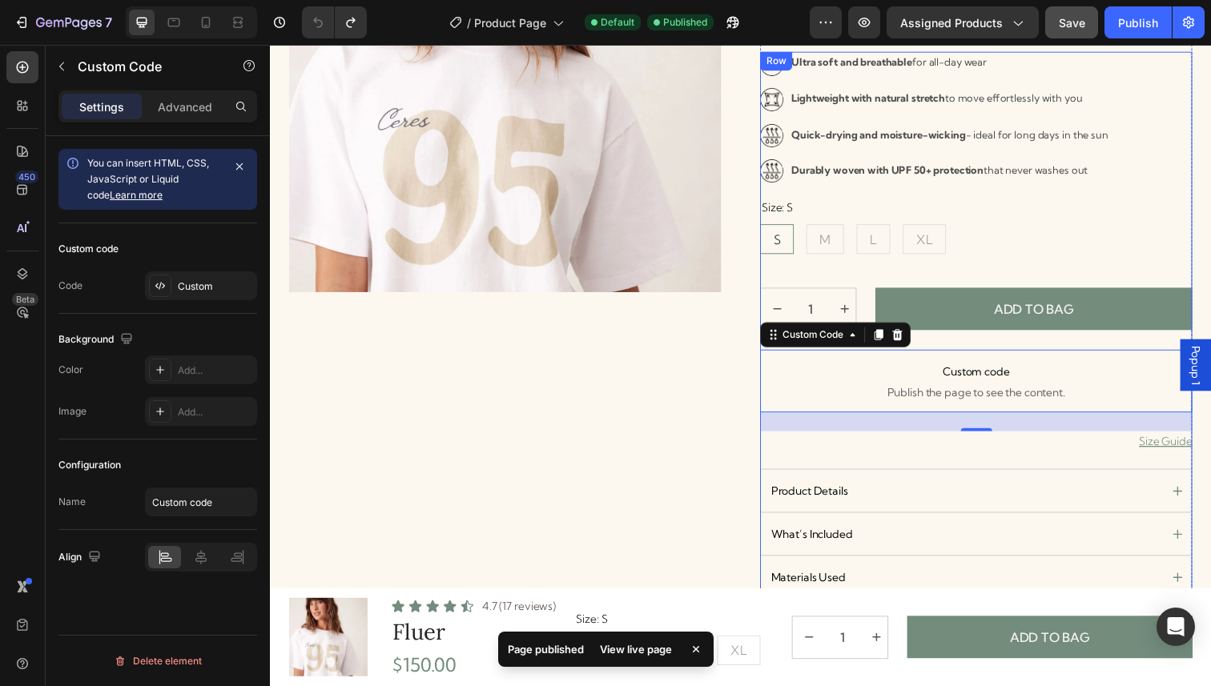
click at [1149, 460] on div "Size Guide Button" at bounding box center [990, 459] width 441 height 38
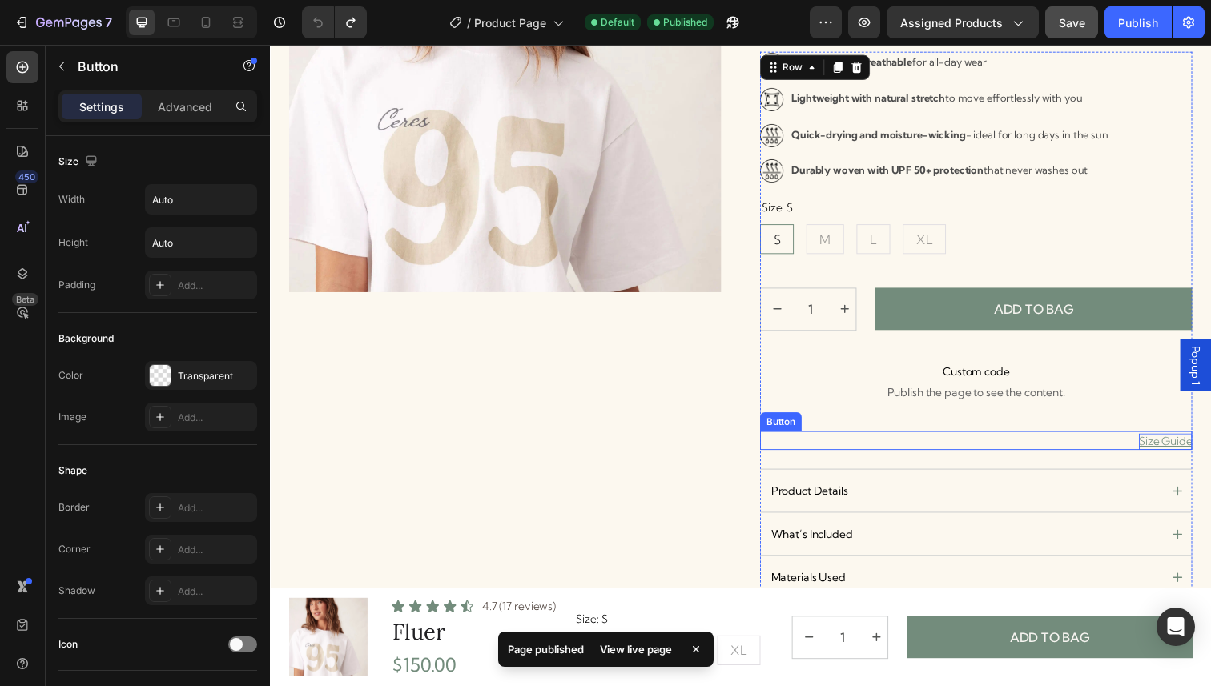
click at [1169, 448] on p "Size Guide" at bounding box center [1184, 450] width 54 height 17
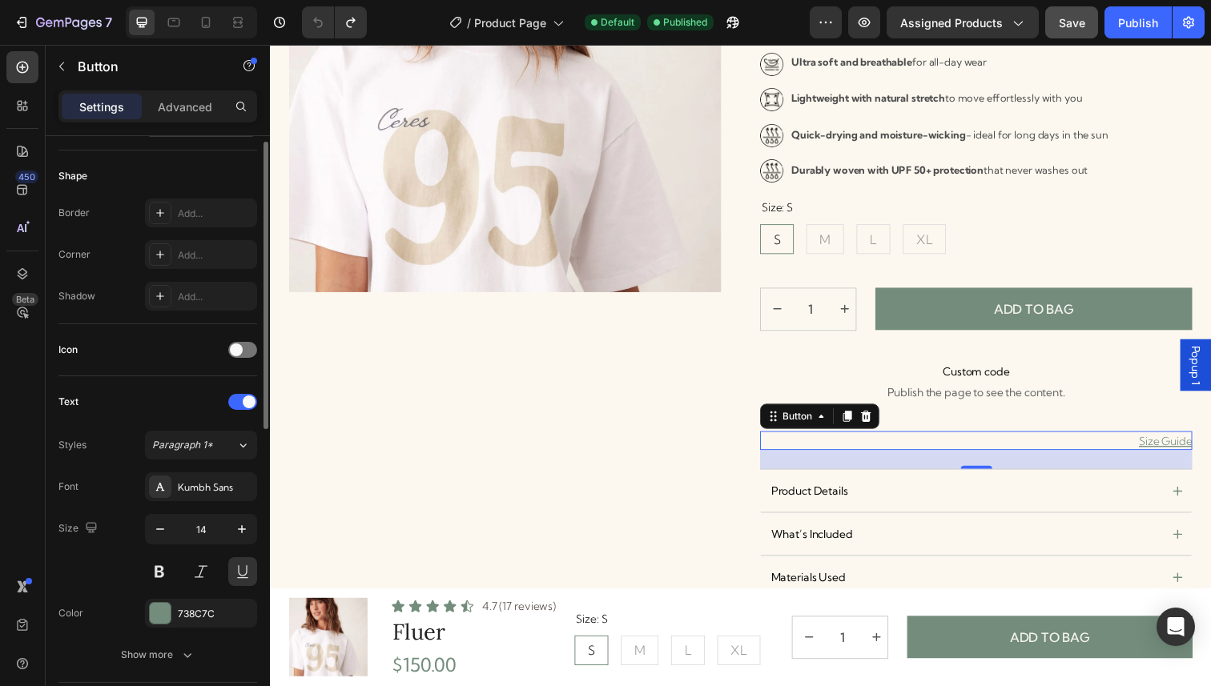
scroll to position [299, 0]
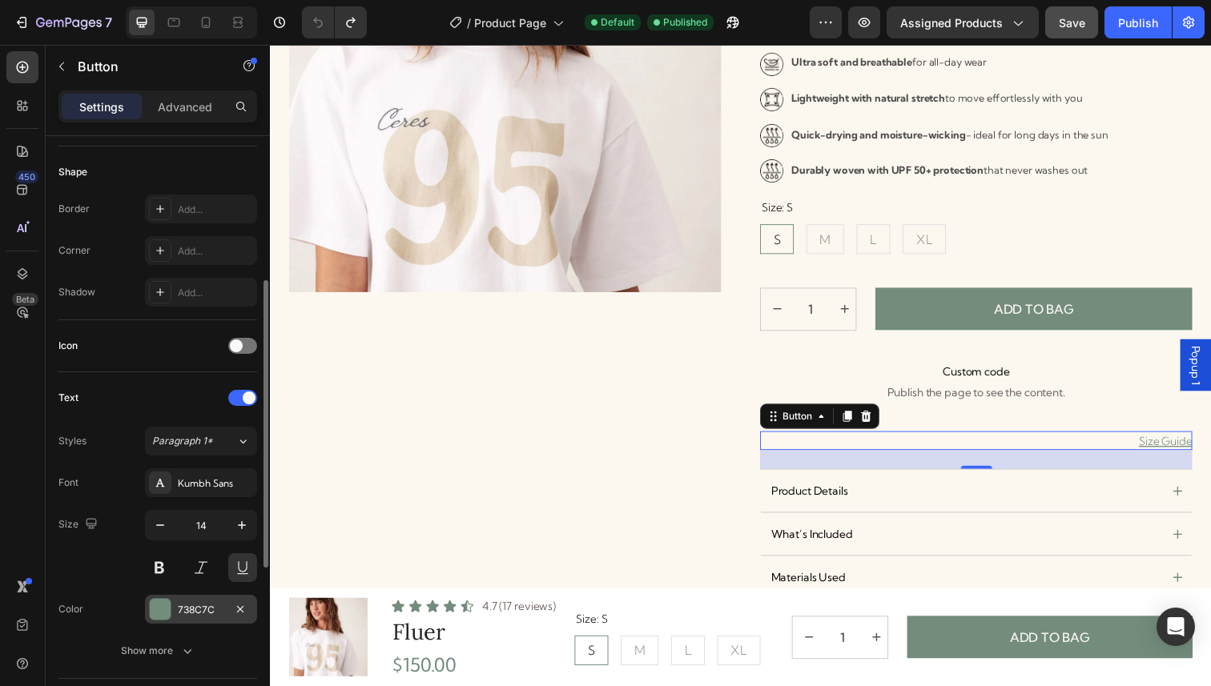
click at [219, 599] on div "738C7C" at bounding box center [201, 609] width 112 height 29
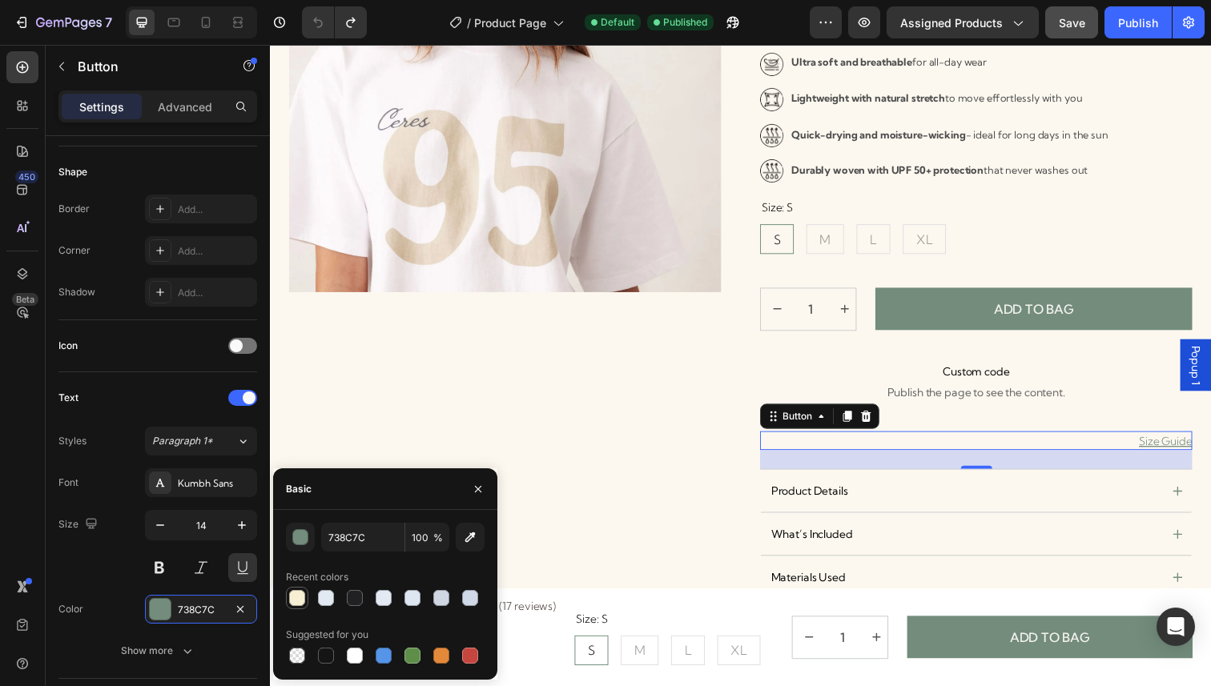
click at [294, 597] on div at bounding box center [297, 598] width 16 height 16
type input "F7EFD4"
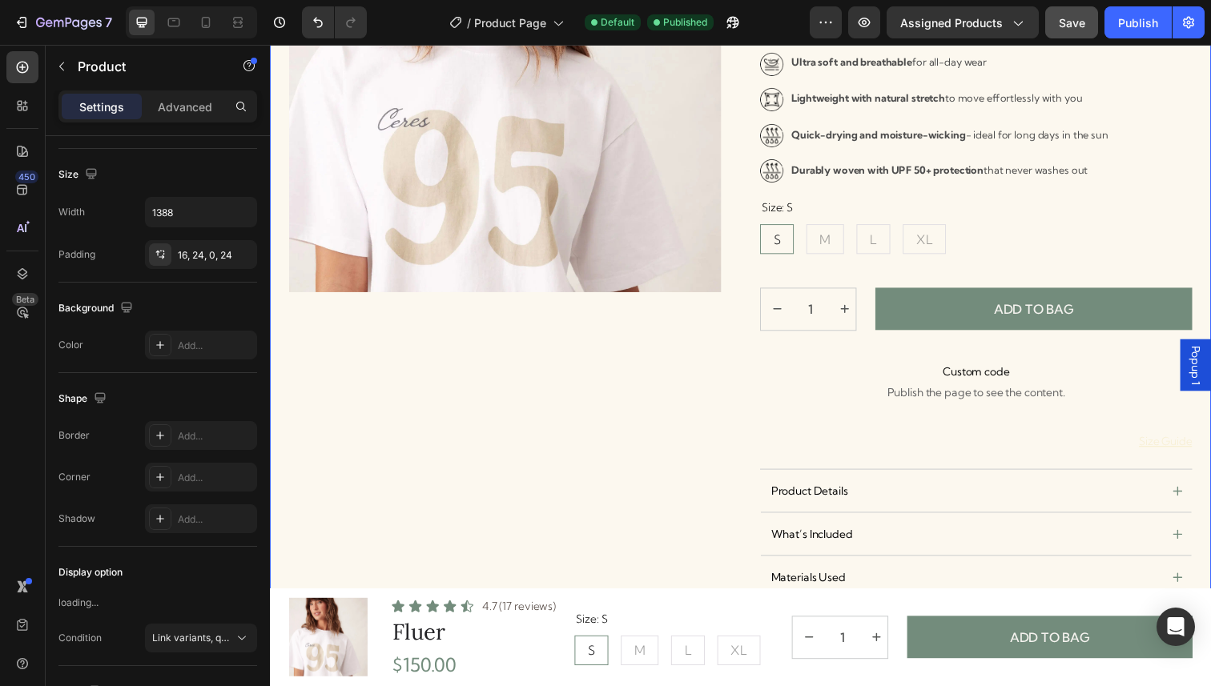
click at [422, 419] on div "Product Images" at bounding box center [509, 266] width 441 height 818
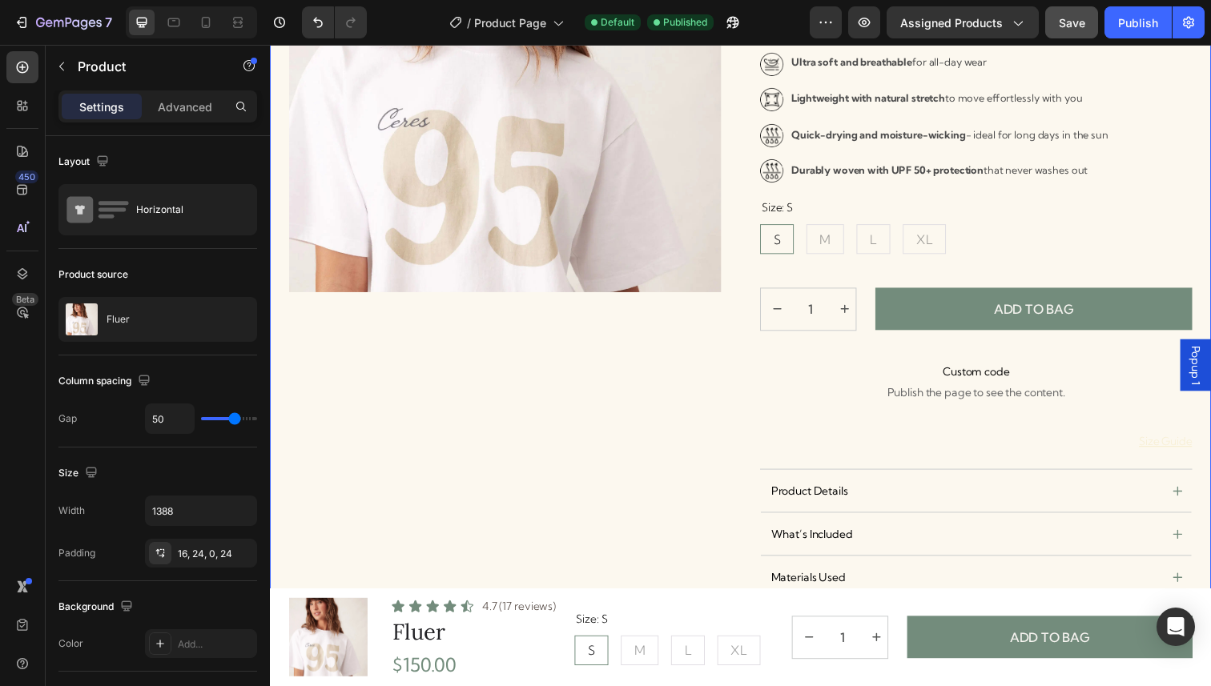
click at [518, 434] on div "Product Images" at bounding box center [509, 266] width 441 height 818
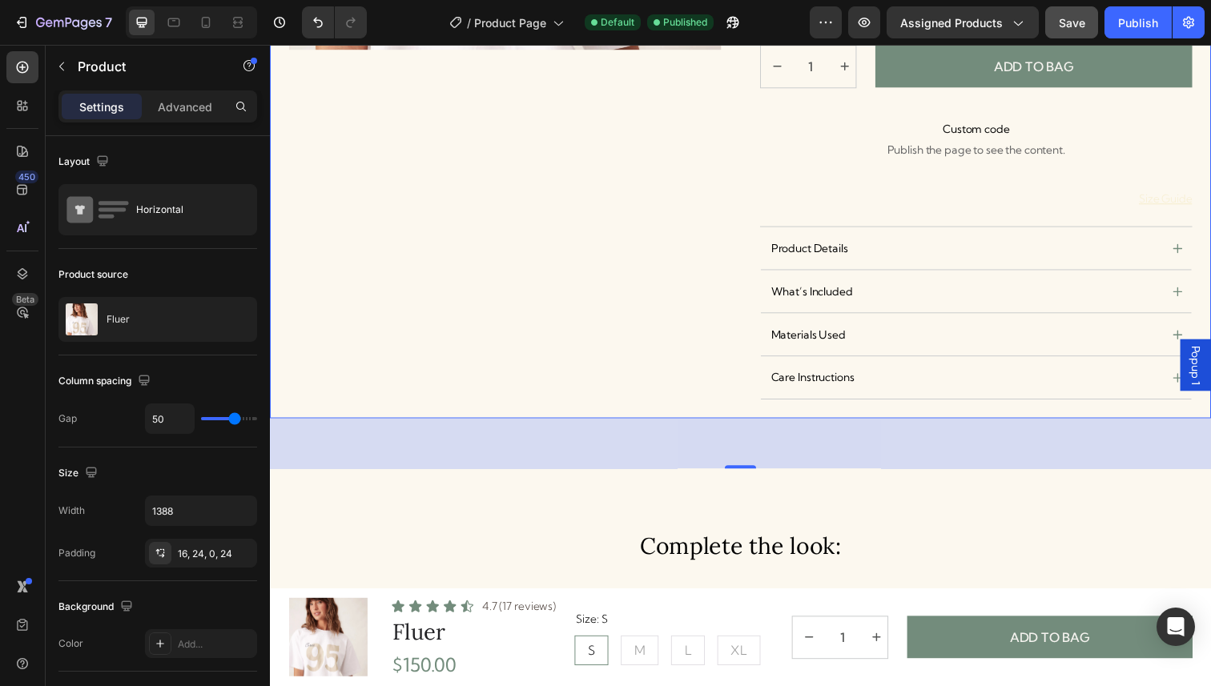
scroll to position [528, 0]
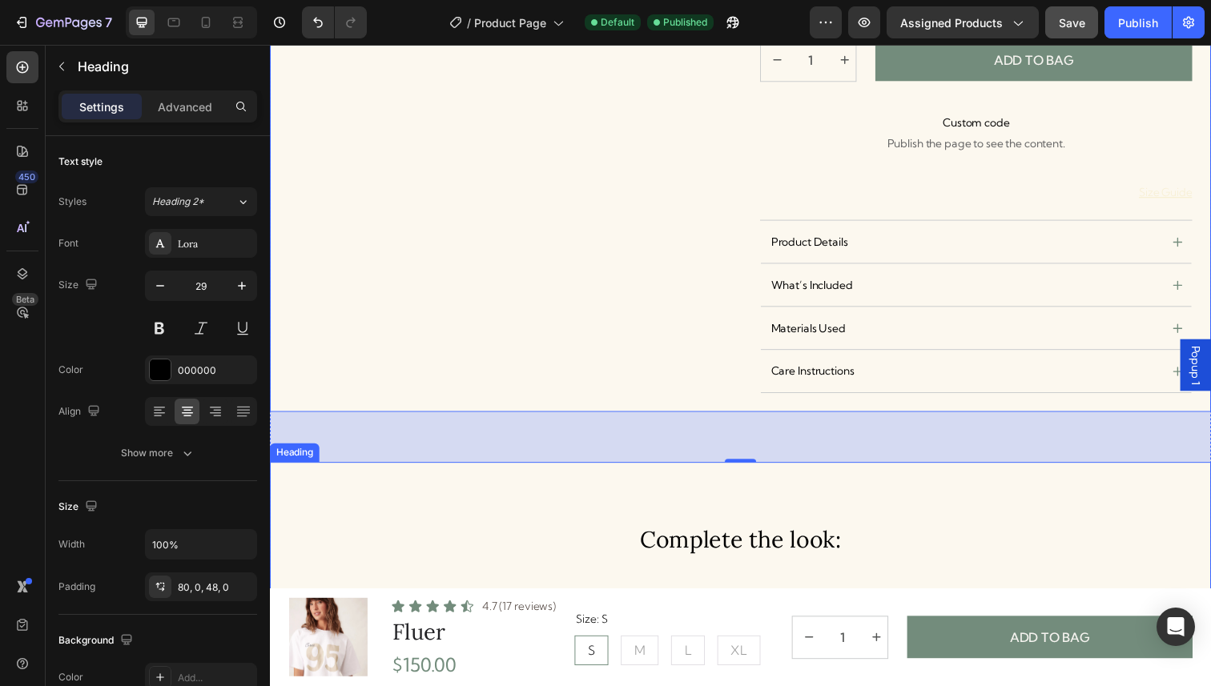
click at [533, 492] on h3 "Complete the look:" at bounding box center [750, 538] width 961 height 133
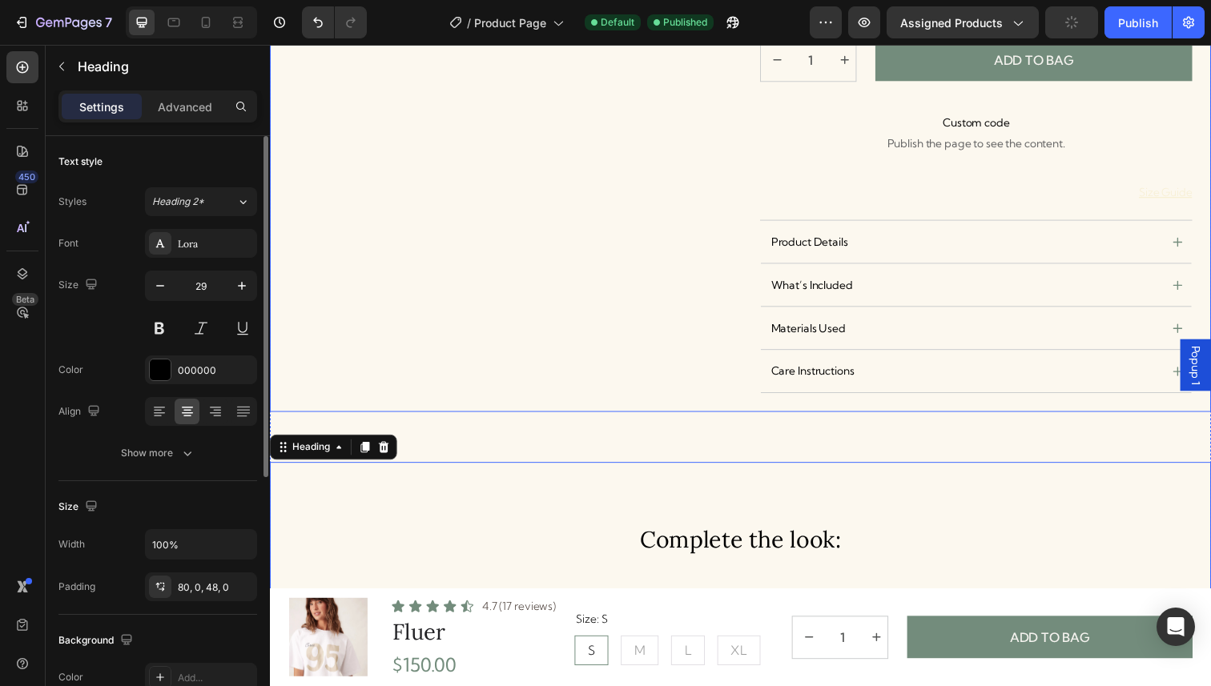
scroll to position [0, 0]
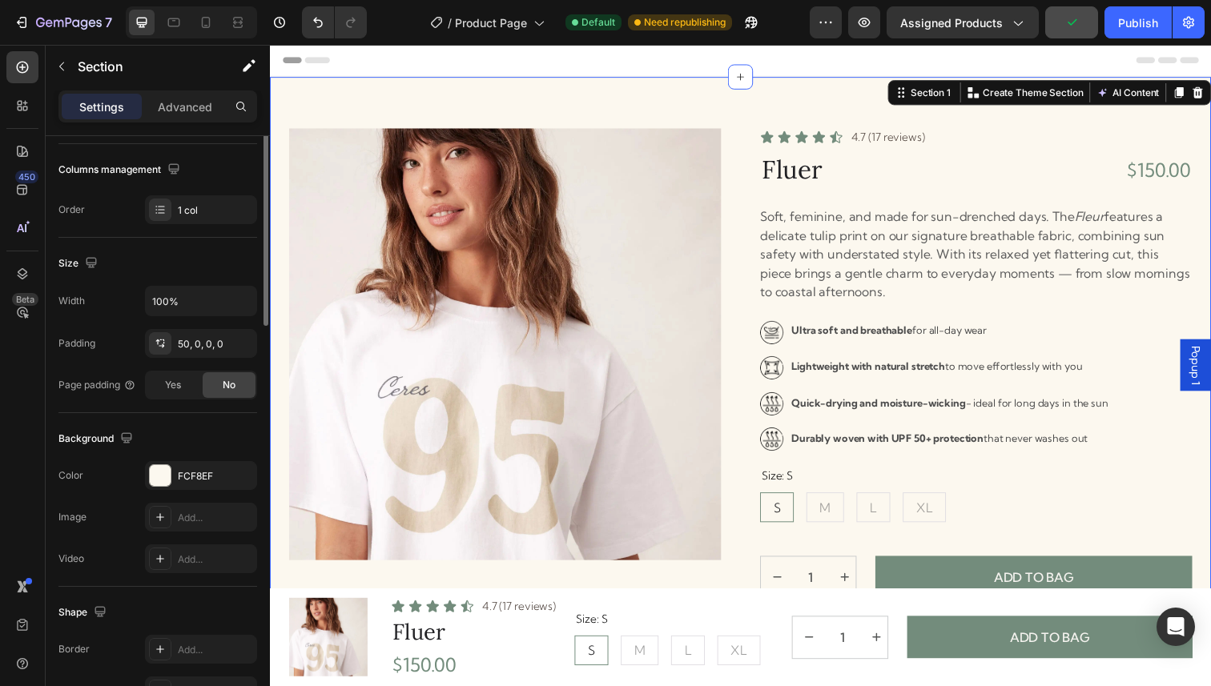
scroll to position [381, 0]
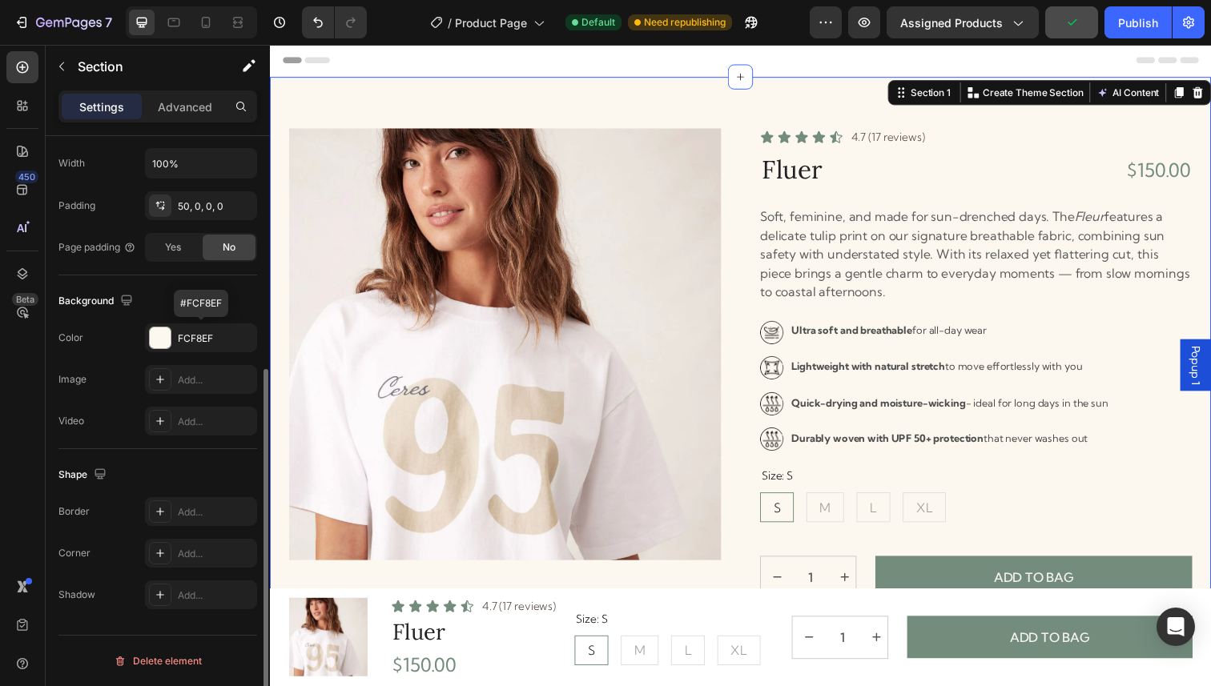
click at [175, 349] on div "FCF8EF" at bounding box center [201, 338] width 112 height 29
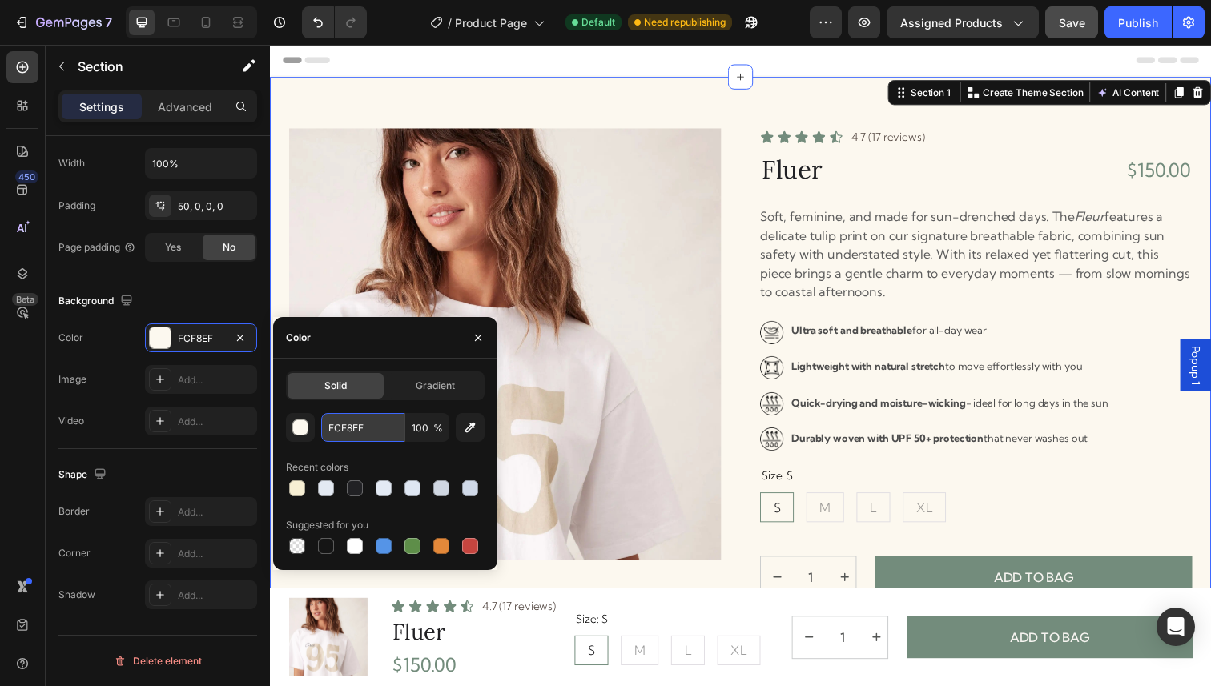
click at [364, 432] on input "FCF8EF" at bounding box center [362, 427] width 83 height 29
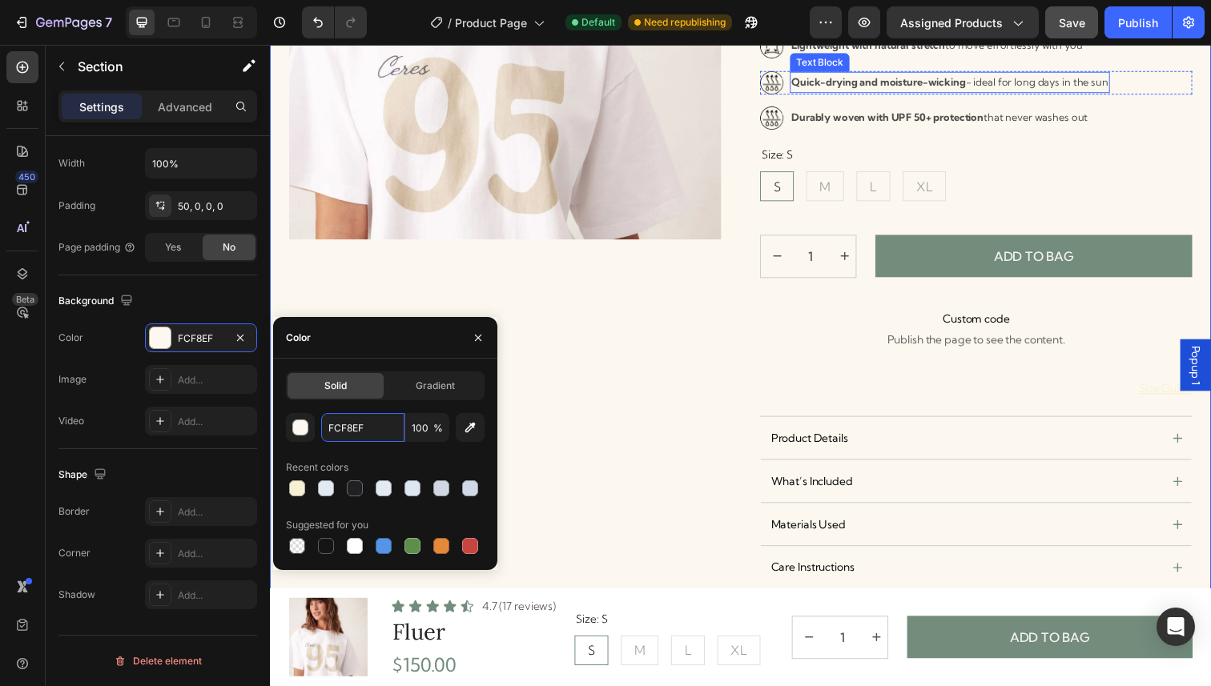
scroll to position [428, 0]
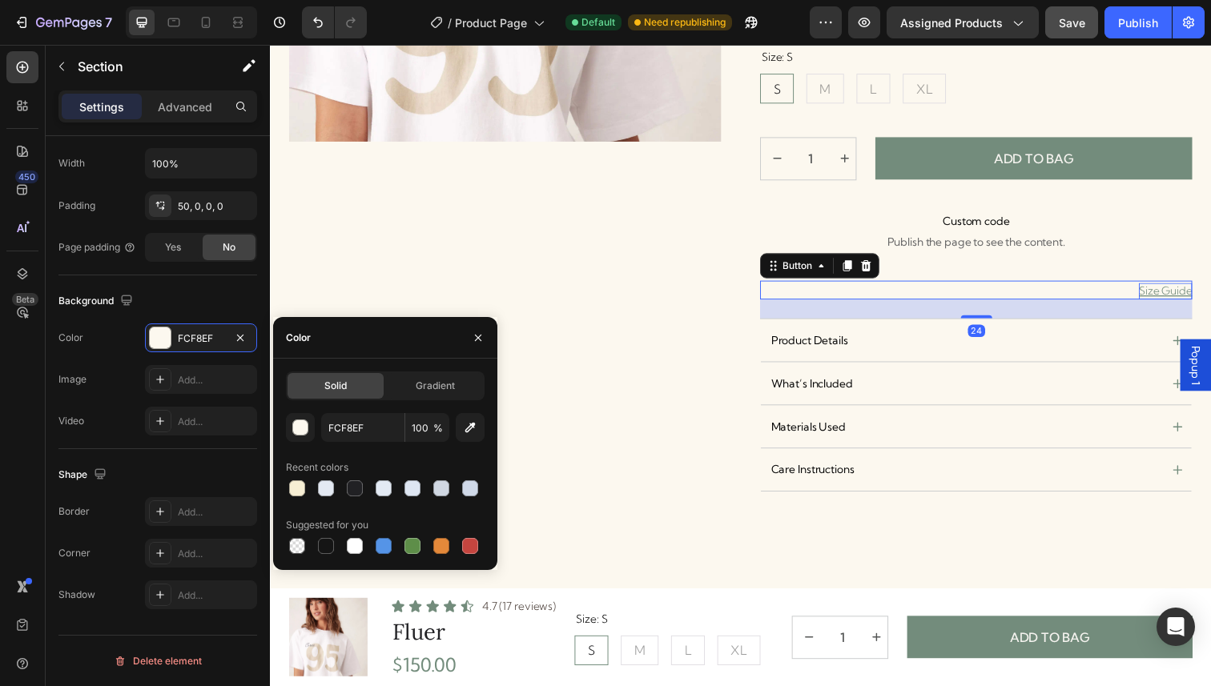
click at [1197, 289] on p "Size Guide" at bounding box center [1184, 296] width 54 height 17
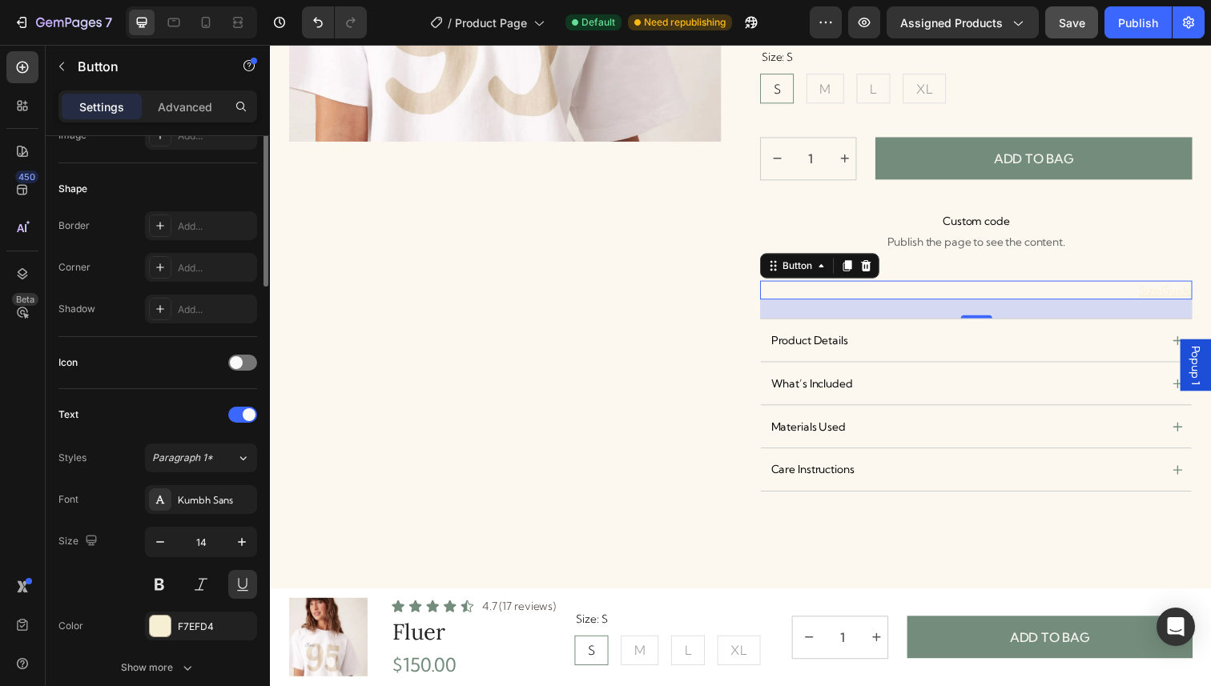
scroll to position [304, 0]
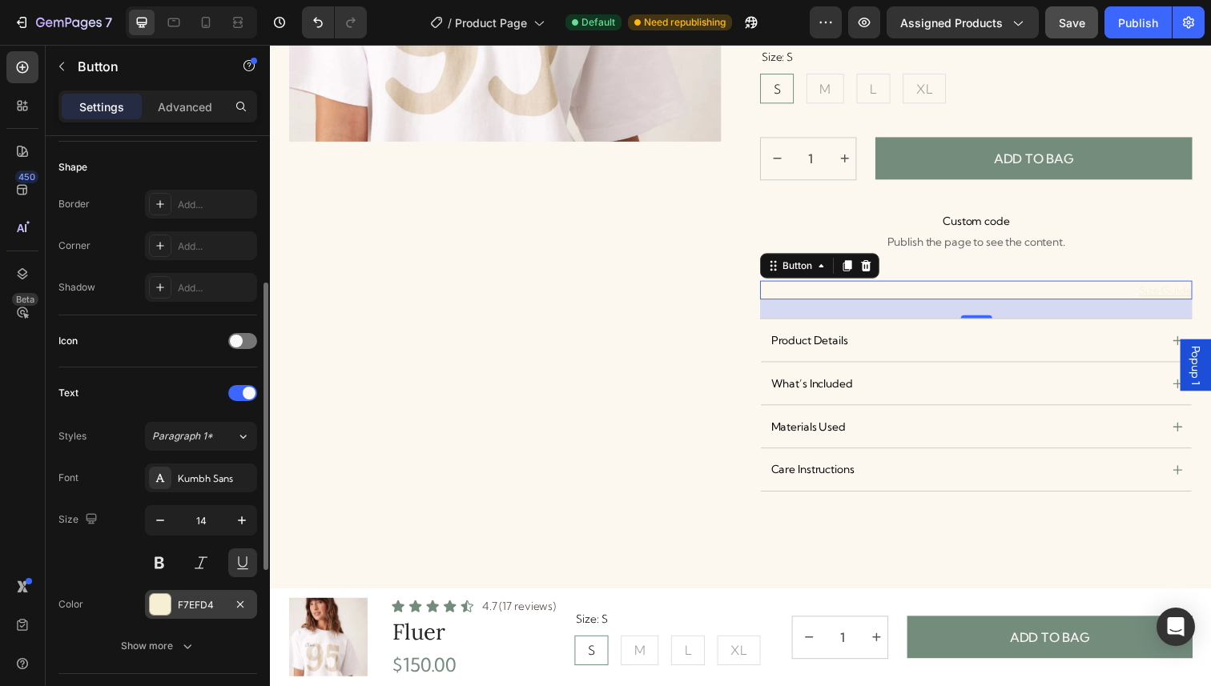
click at [202, 603] on div "F7EFD4" at bounding box center [201, 605] width 46 height 14
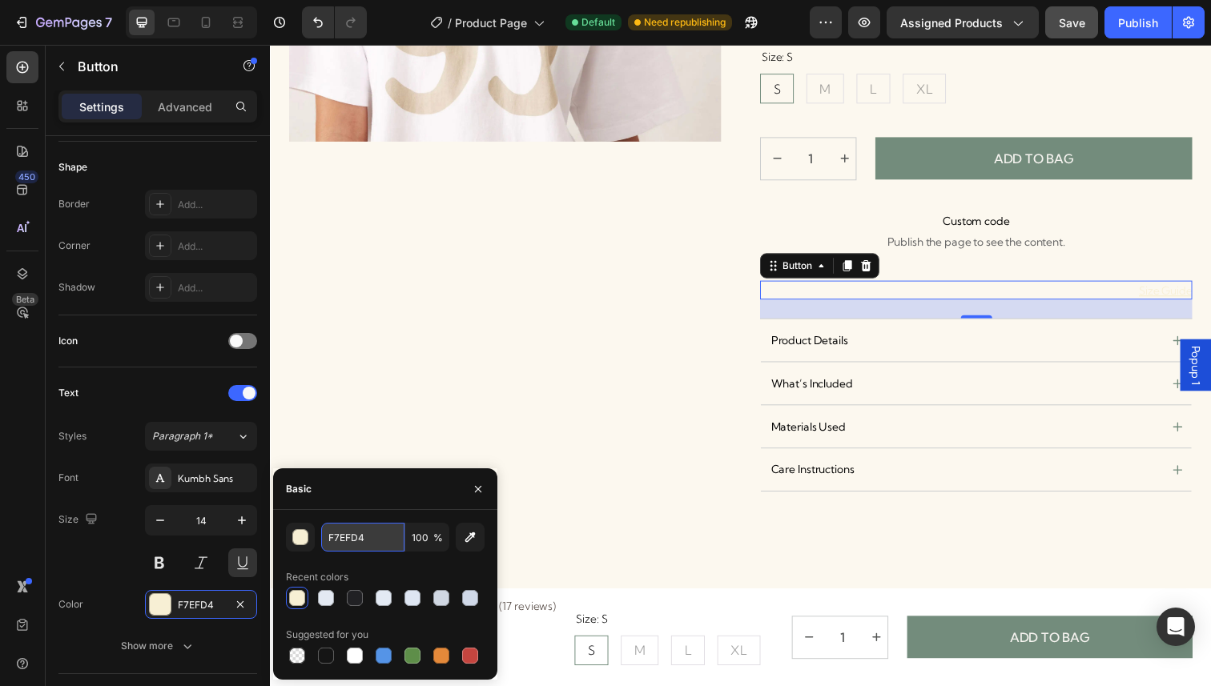
click at [353, 545] on input "F7EFD4" at bounding box center [362, 537] width 83 height 29
paste input "CF8EF"
type input "FCF8EF"
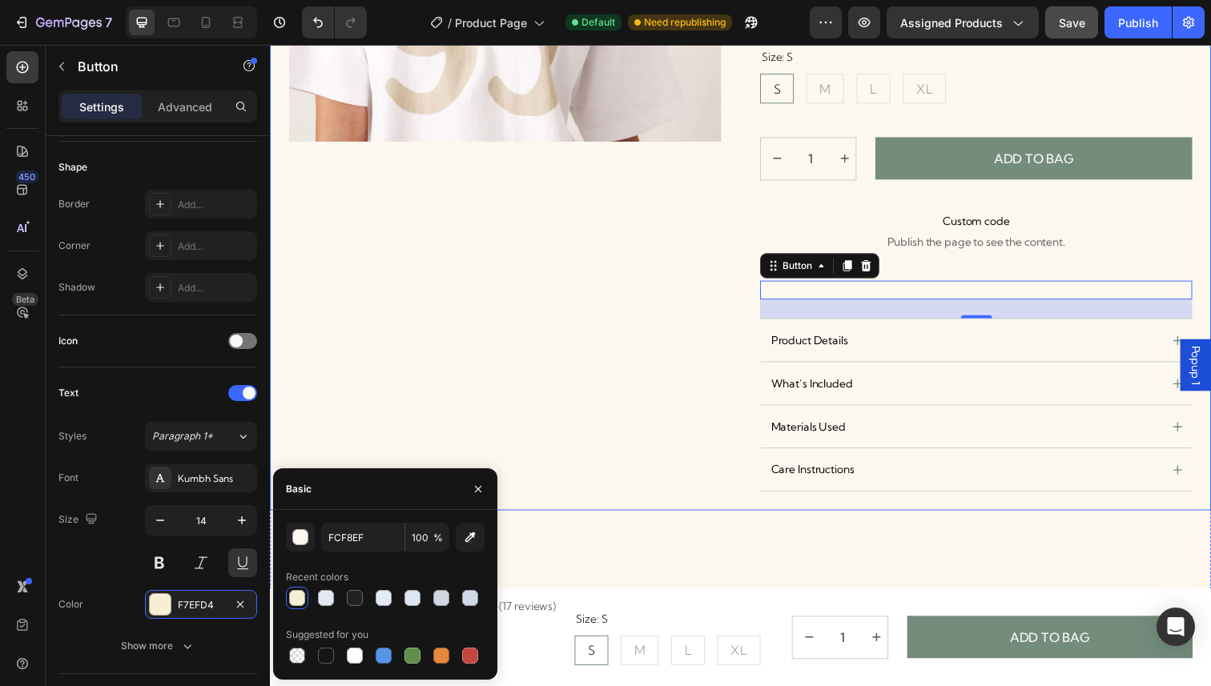
click at [404, 412] on div "Product Images" at bounding box center [509, 112] width 441 height 818
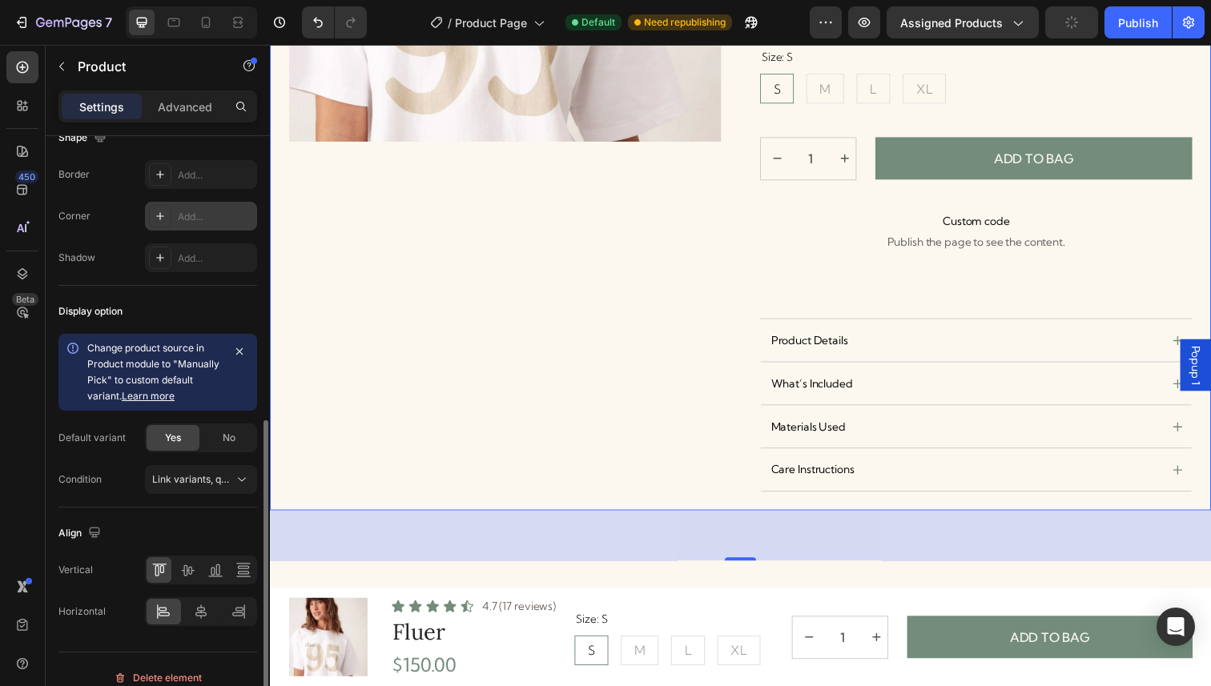
scroll to position [557, 0]
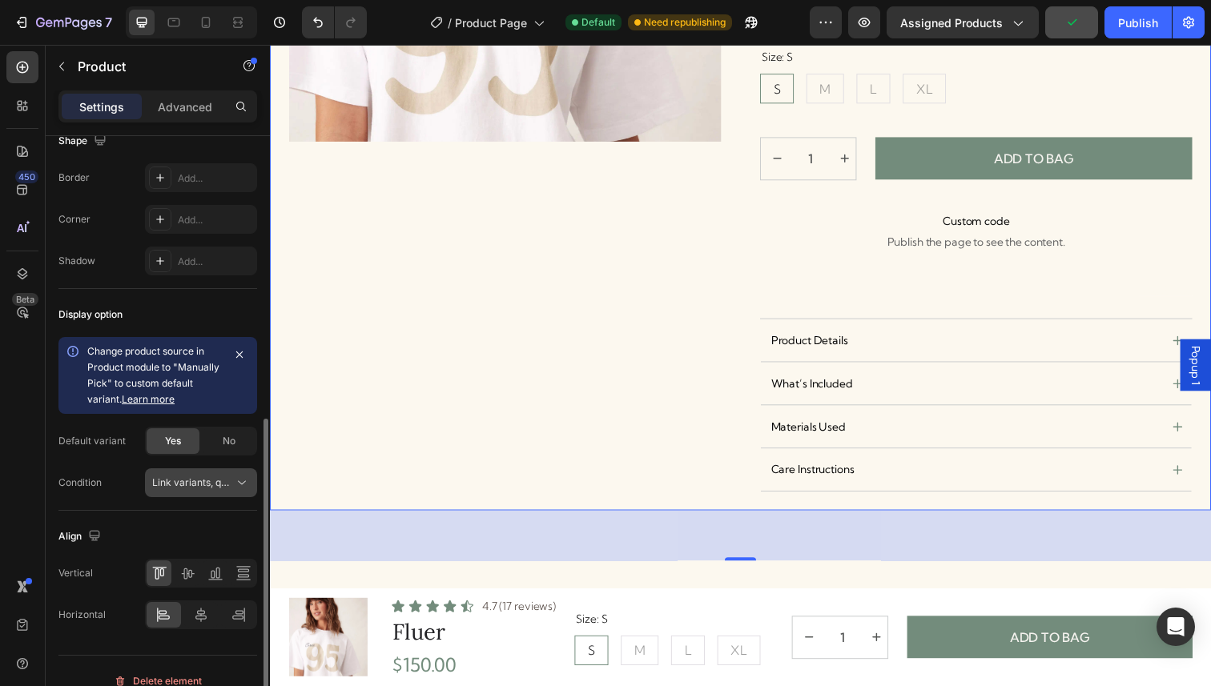
click at [190, 485] on span "Link variants, quantity <br> between same products" at bounding box center [270, 483] width 236 height 12
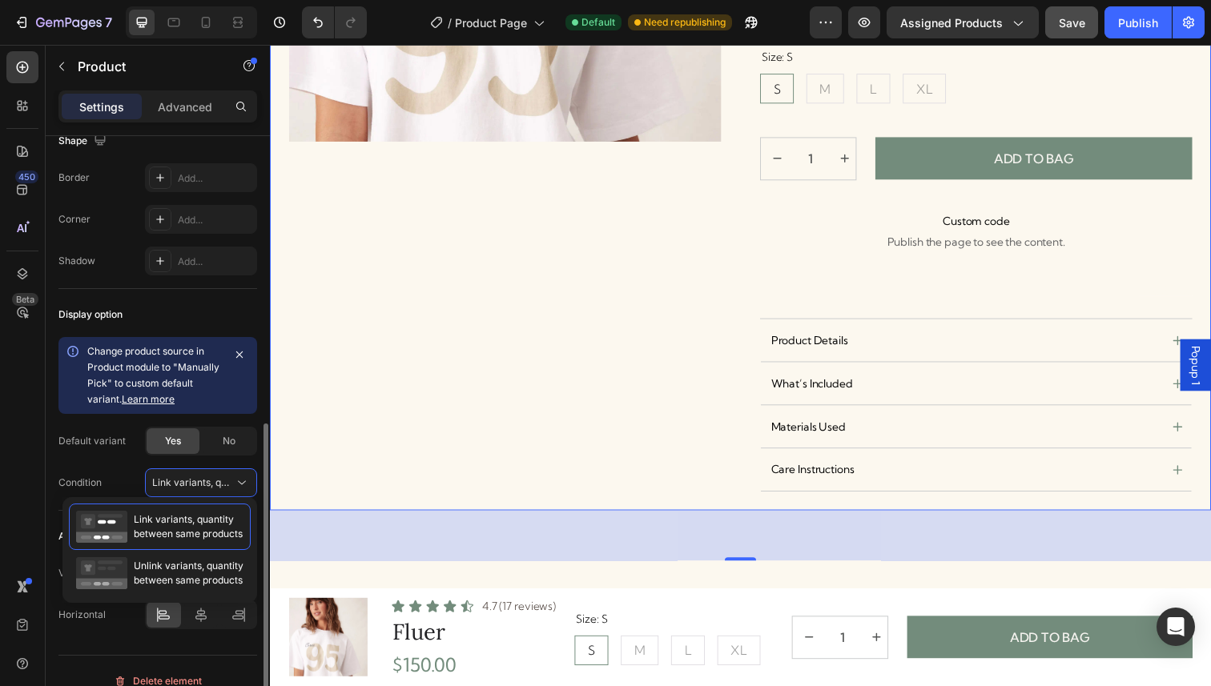
scroll to position [560, 0]
click at [120, 476] on div "Condition Link variants, quantity <br> between same products" at bounding box center [157, 479] width 199 height 29
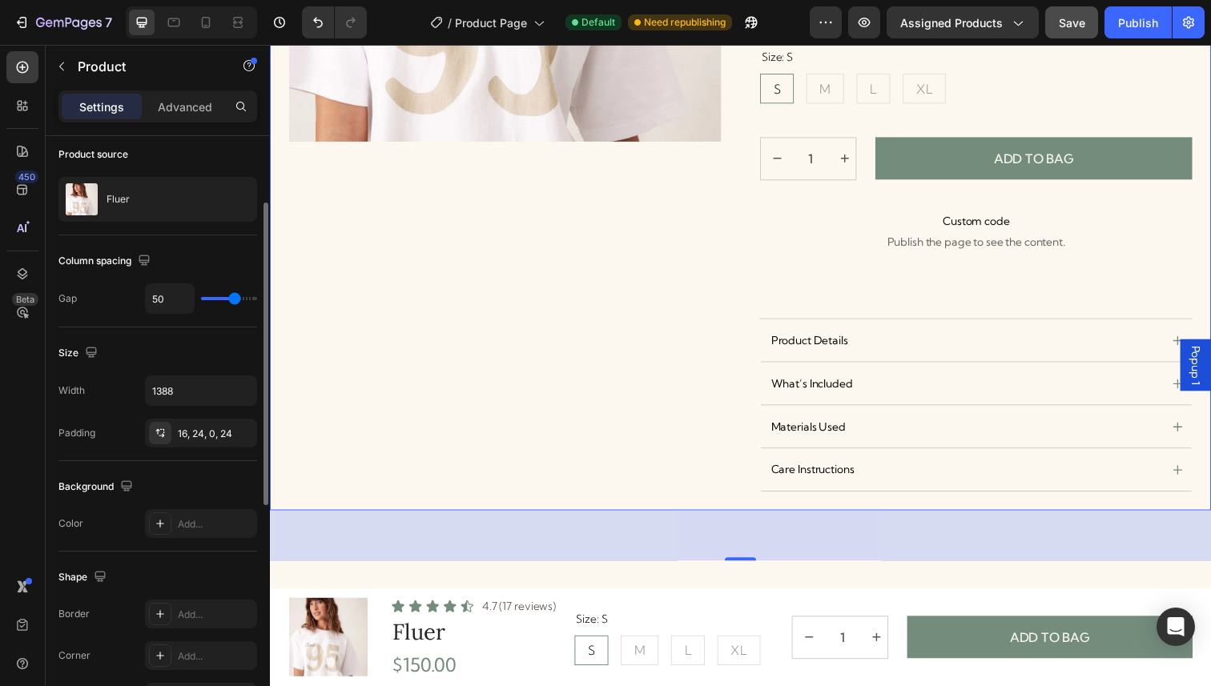
scroll to position [124, 0]
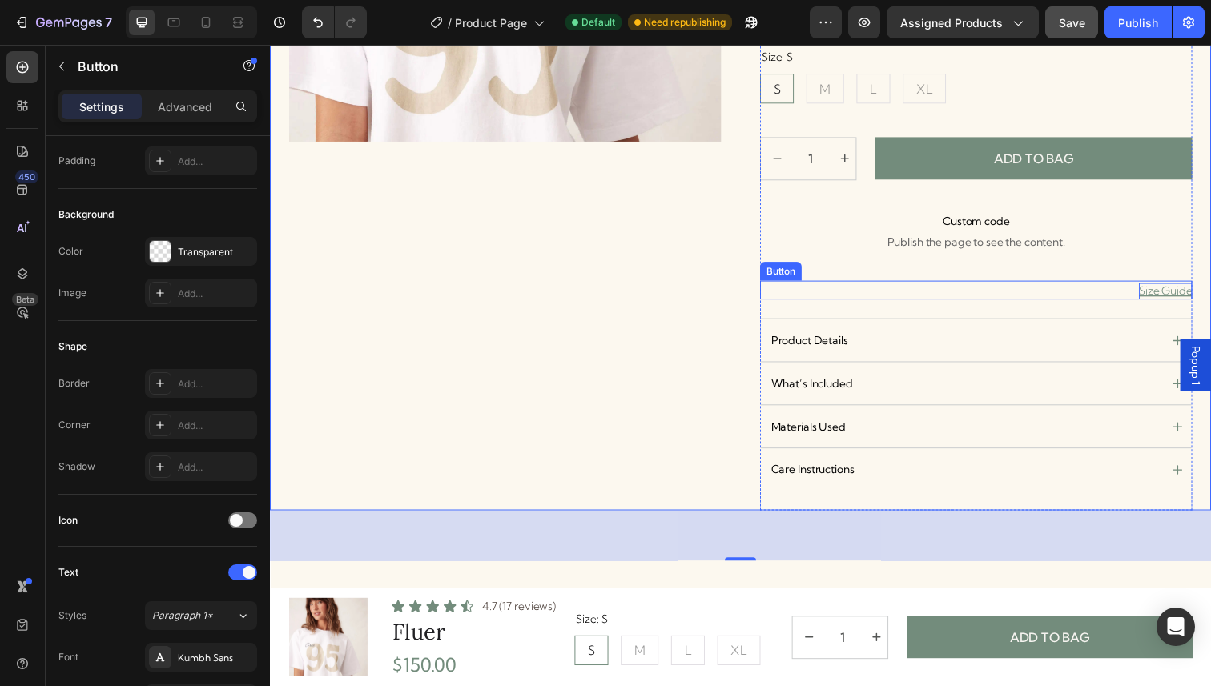
click at [1201, 296] on p "Size Guide" at bounding box center [1184, 296] width 54 height 17
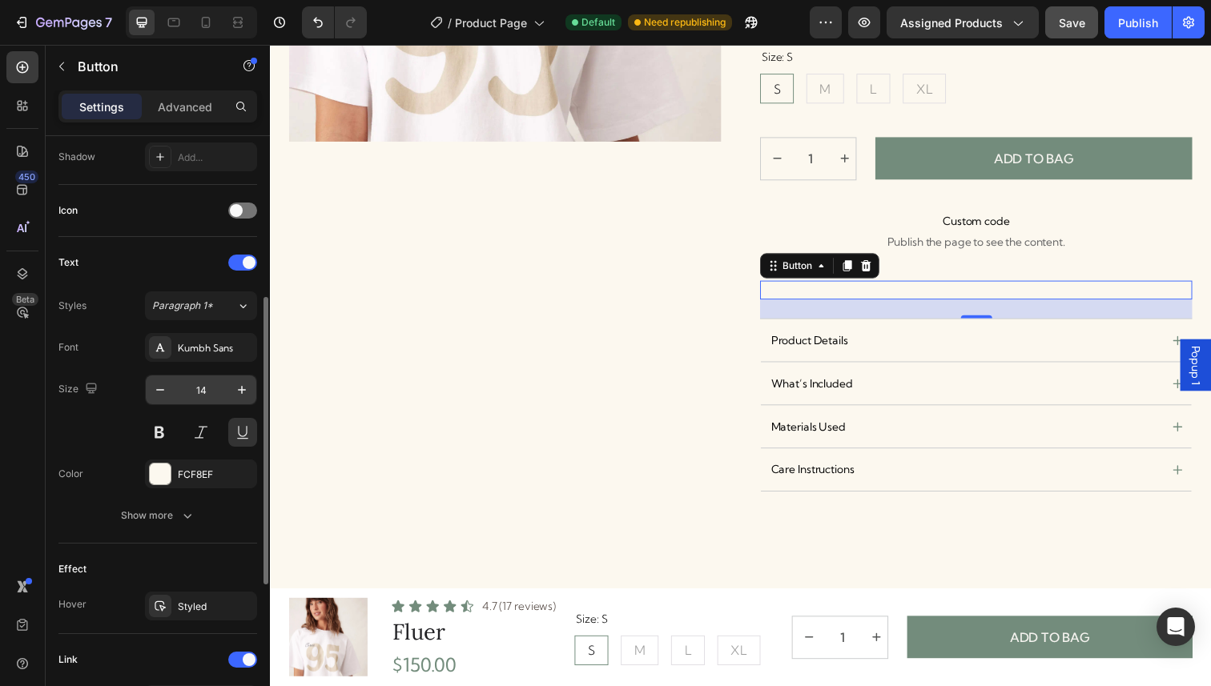
scroll to position [451, 0]
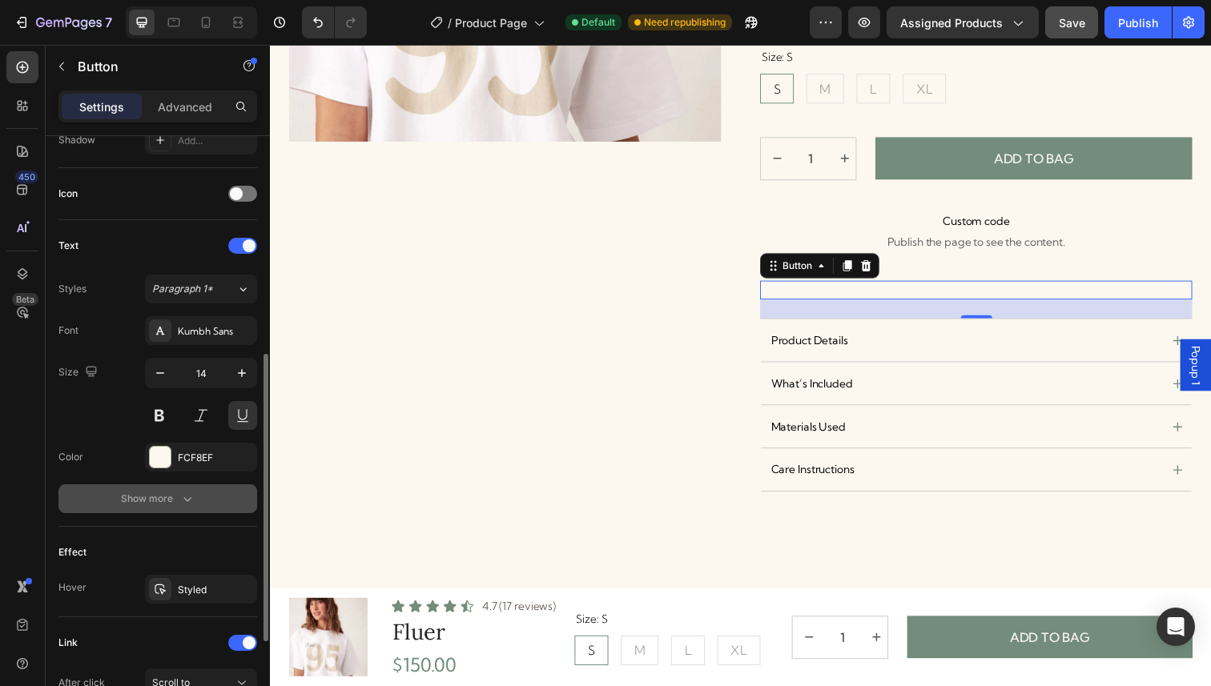
click at [206, 487] on button "Show more" at bounding box center [157, 499] width 199 height 29
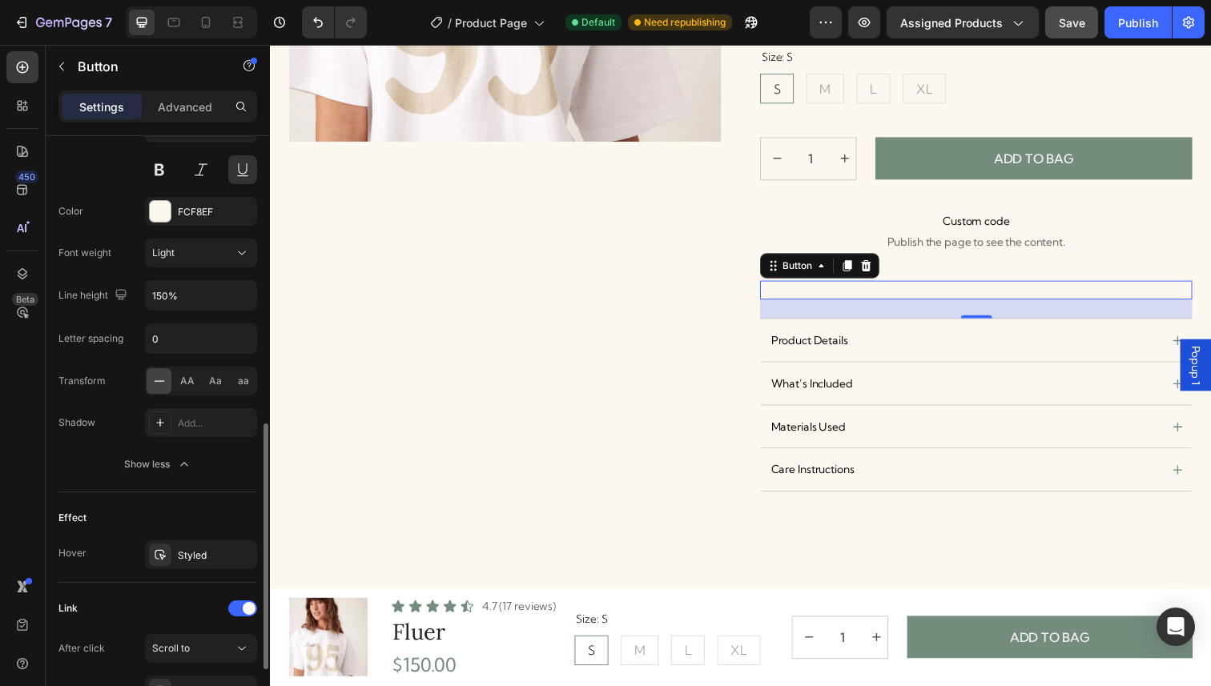
scroll to position [724, 0]
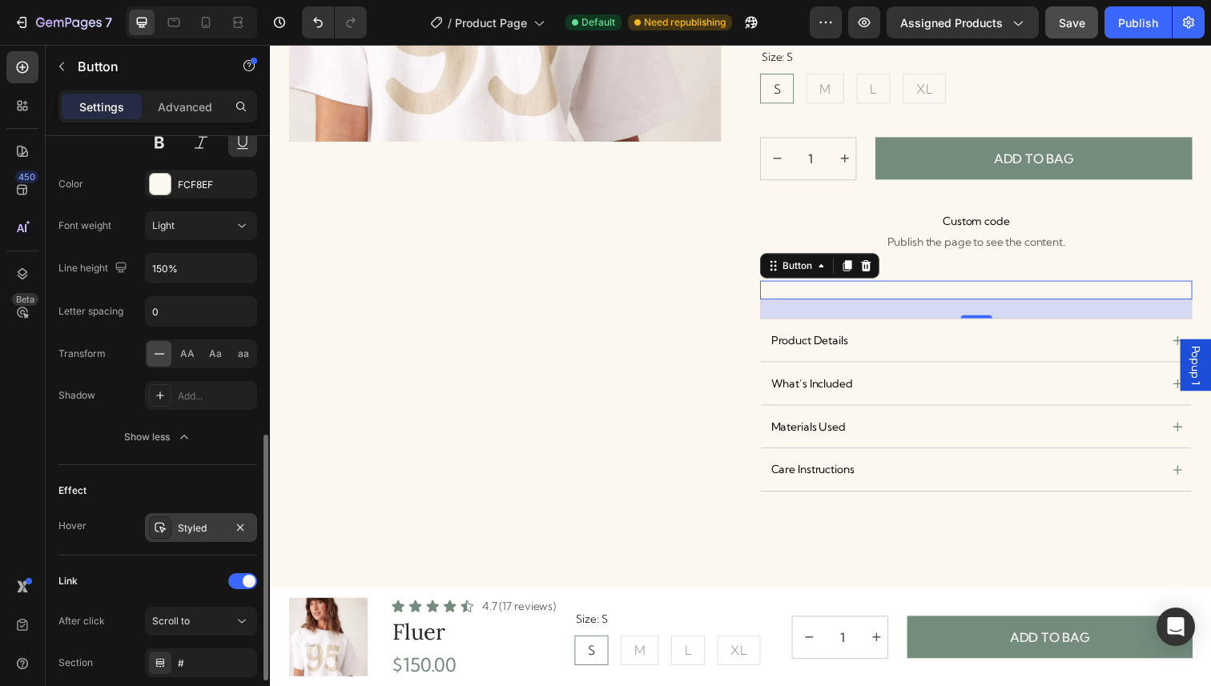
click at [198, 521] on div "Styled" at bounding box center [201, 528] width 46 height 14
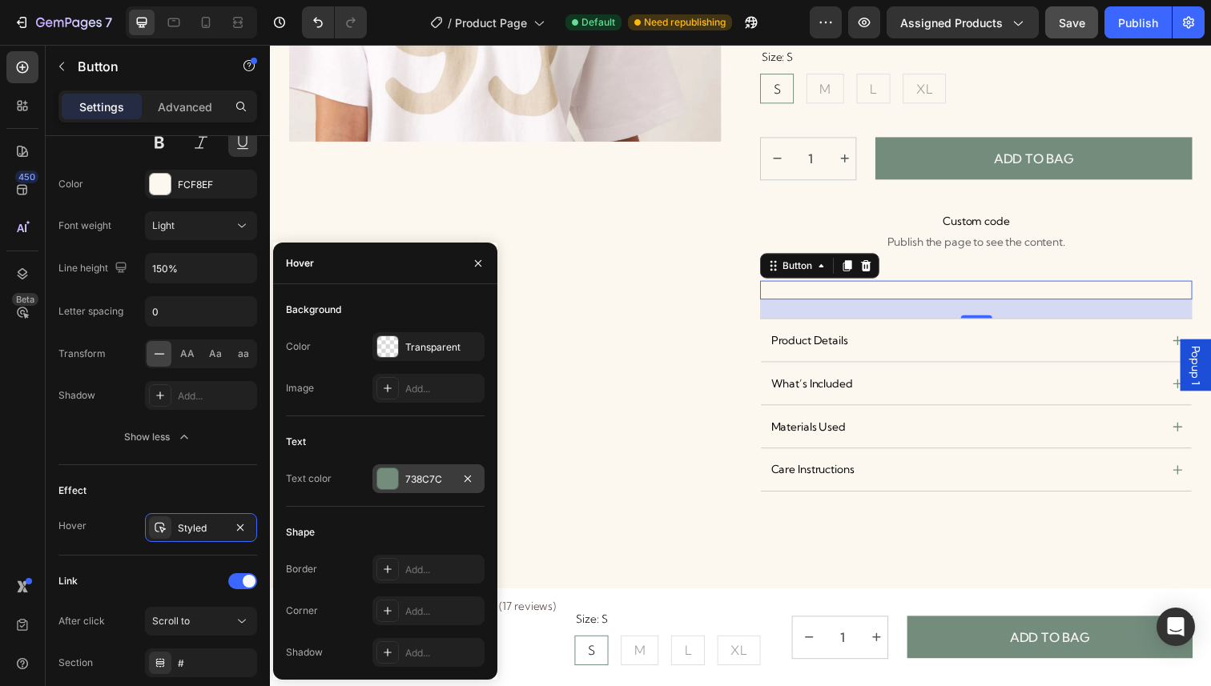
click at [434, 477] on div "738C7C" at bounding box center [428, 479] width 46 height 14
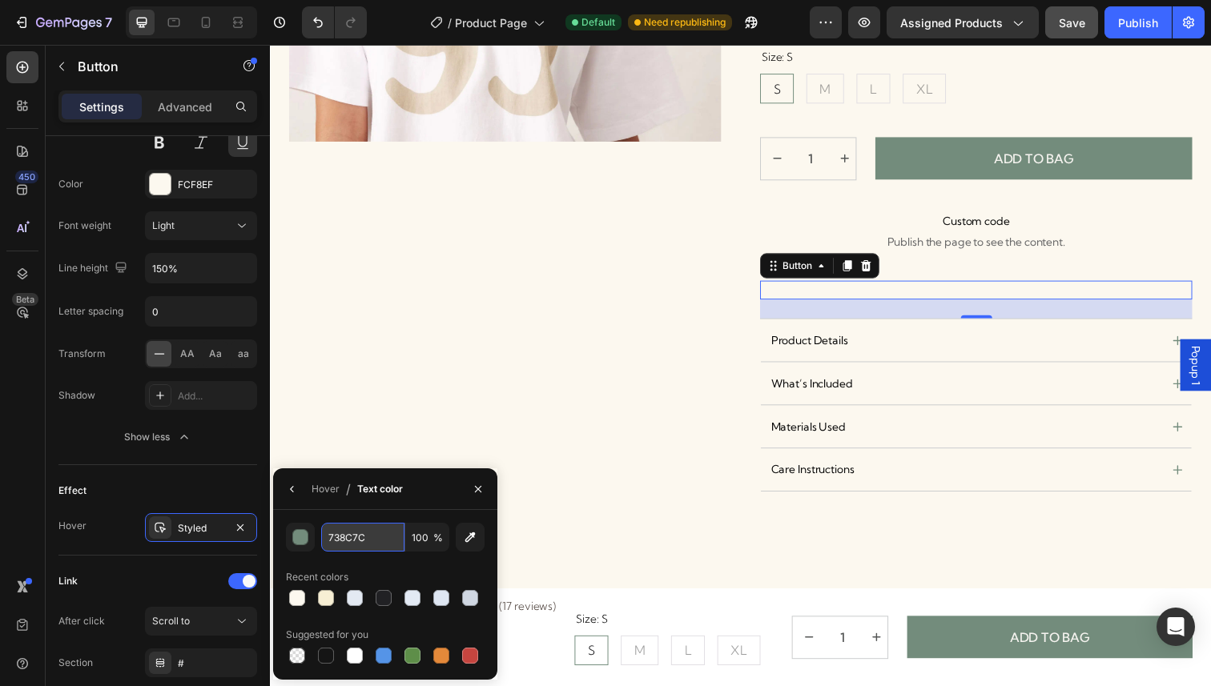
click at [350, 545] on input "738C7C" at bounding box center [362, 537] width 83 height 29
paste input "FCF8EF"
type input "FCF8EF"
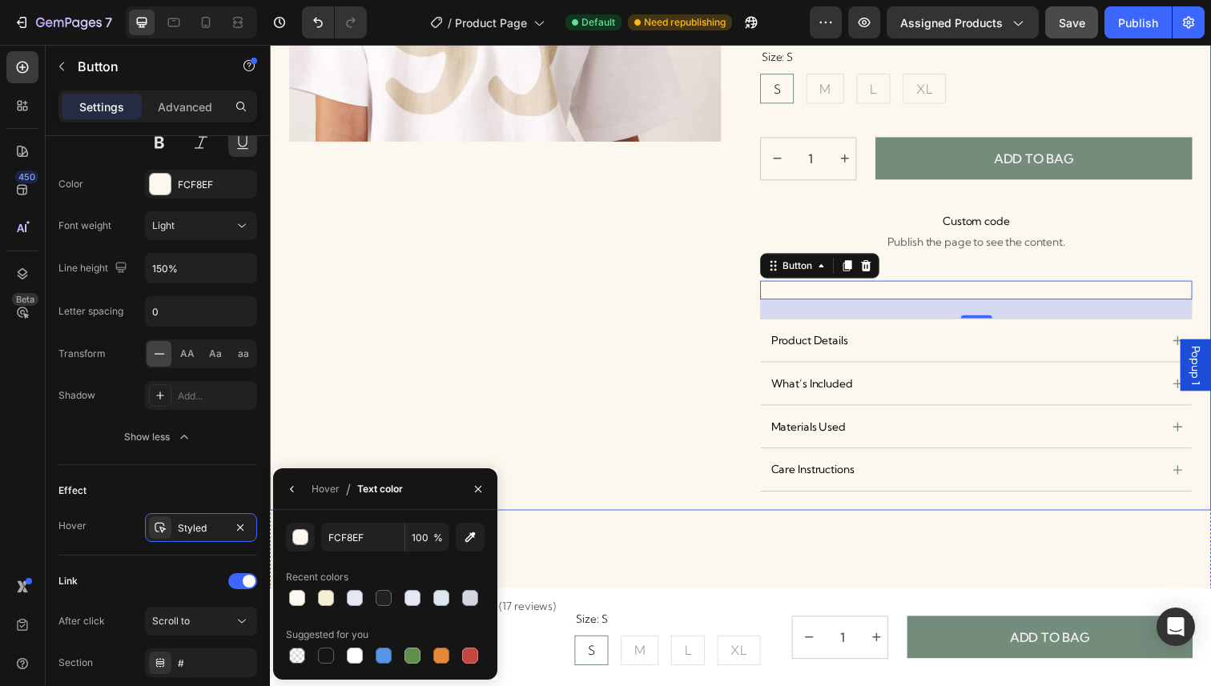
click at [472, 380] on div "Product Images" at bounding box center [509, 112] width 441 height 818
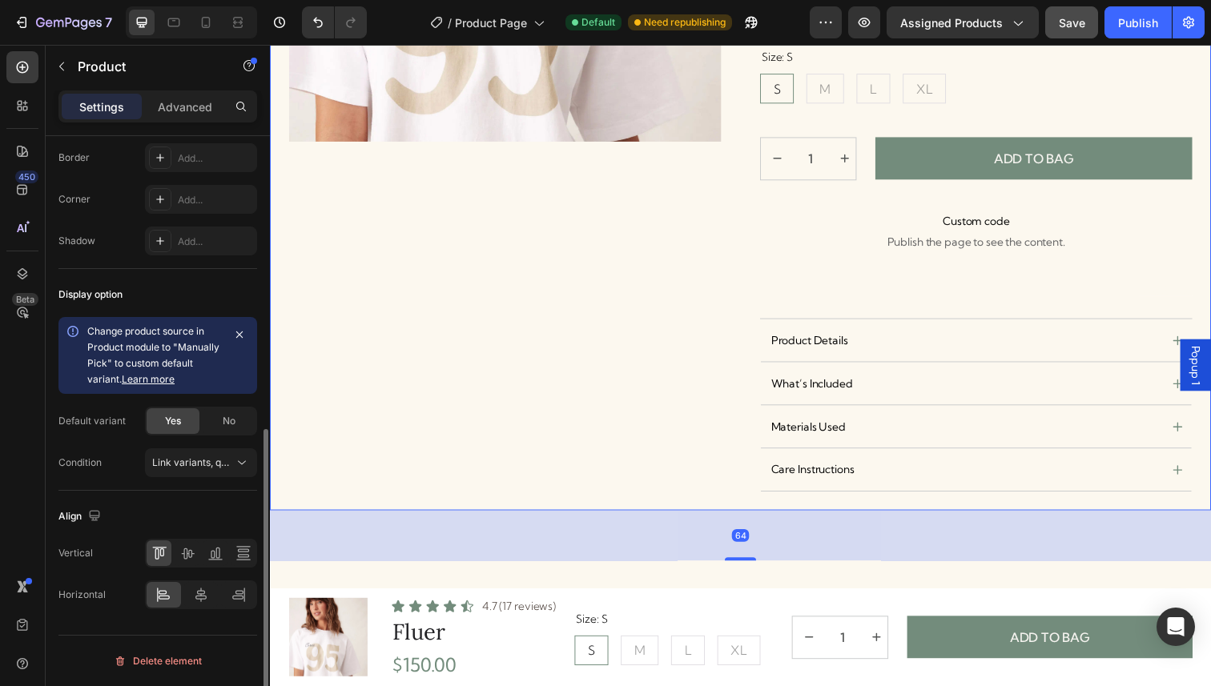
scroll to position [0, 0]
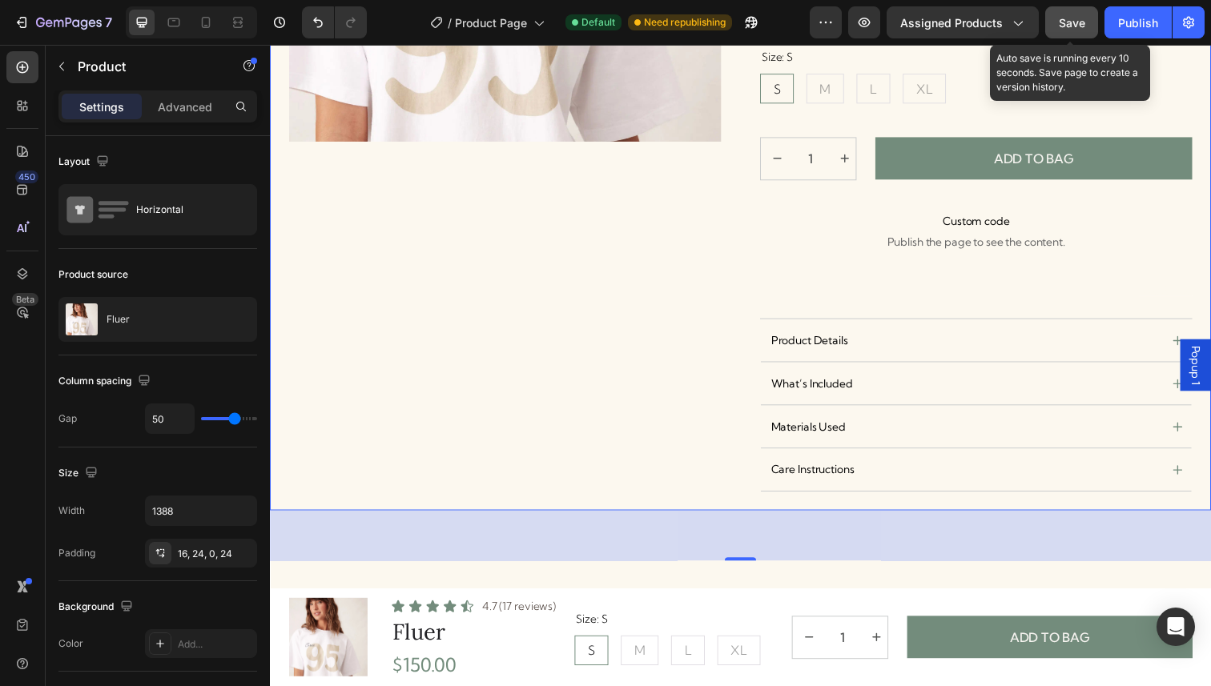
click at [1070, 18] on span "Save" at bounding box center [1072, 23] width 26 height 14
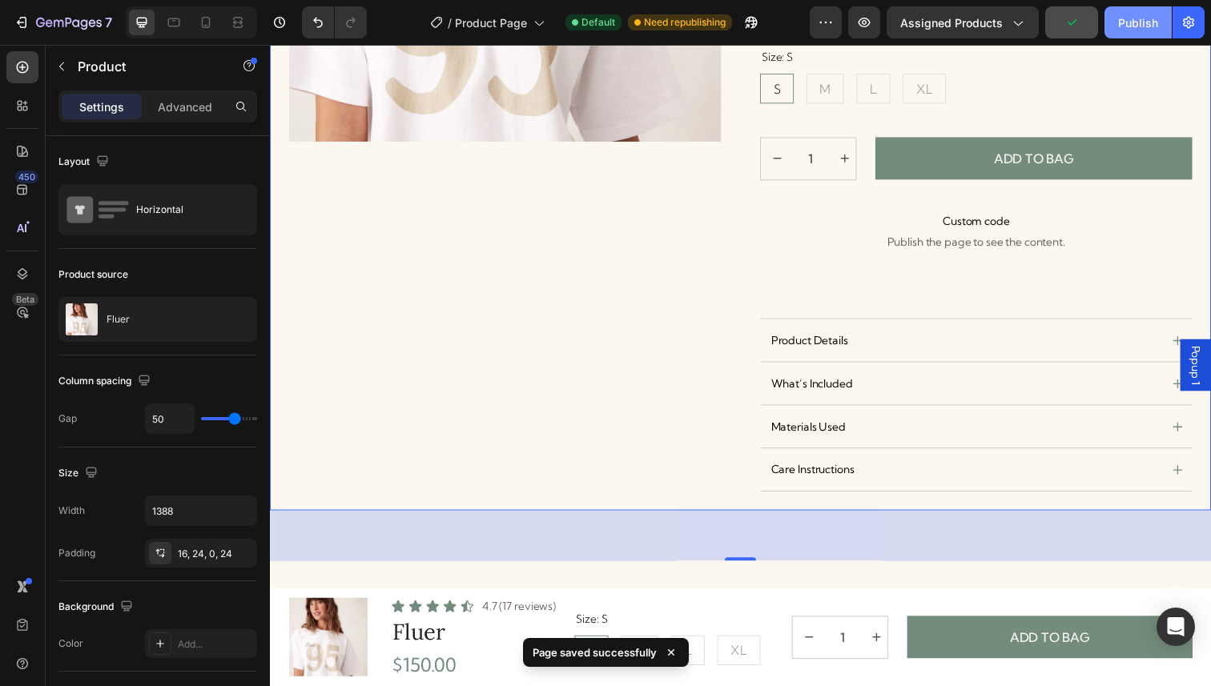
click at [1117, 26] on button "Publish" at bounding box center [1137, 22] width 67 height 32
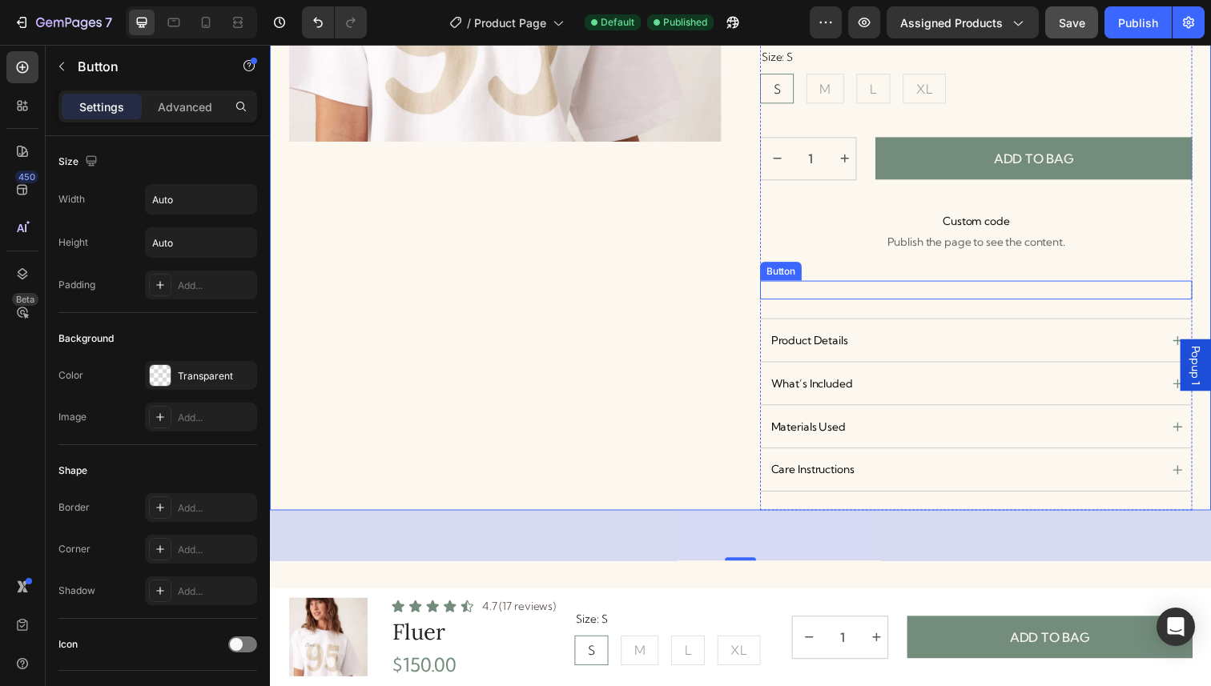
click at [1143, 297] on div "Size Guide Button" at bounding box center [990, 295] width 441 height 19
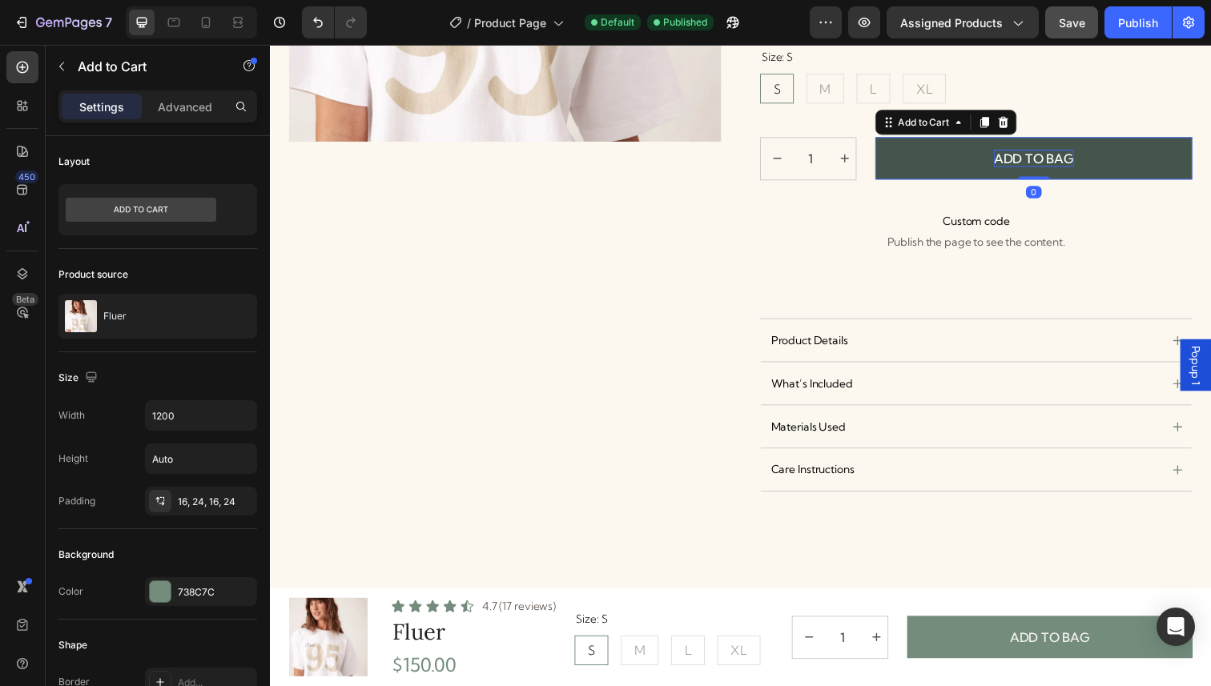
click at [1048, 169] on div "ADD TO BAG" at bounding box center [1050, 161] width 82 height 18
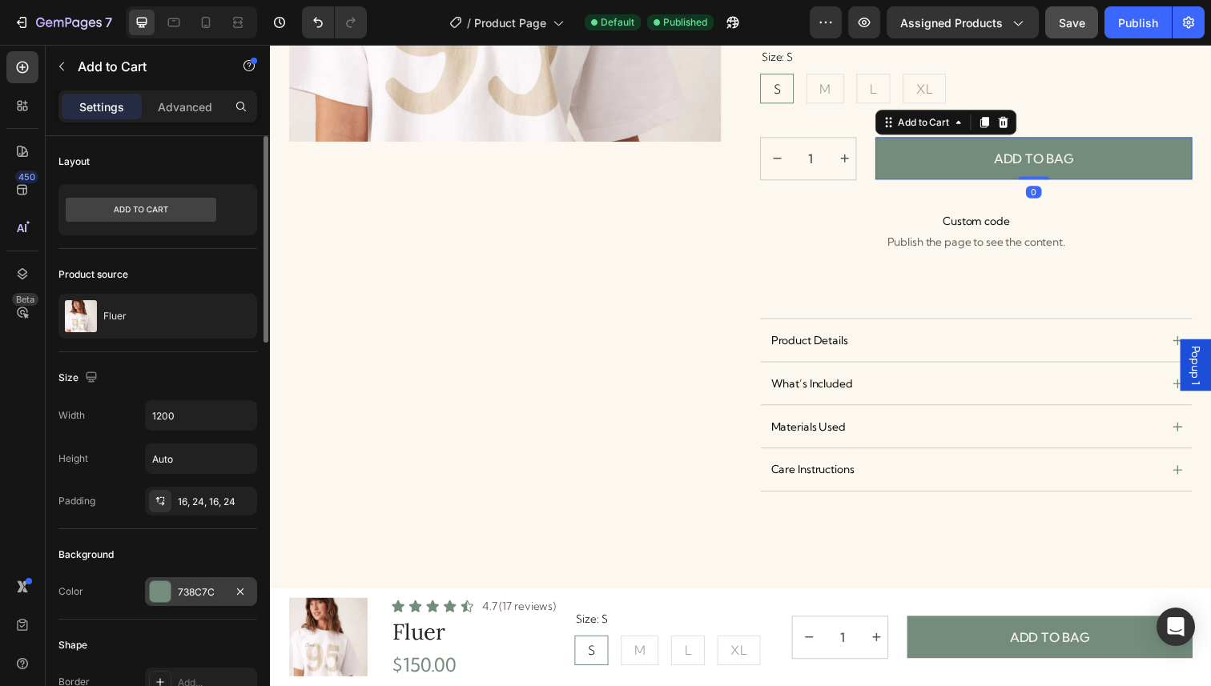
click at [196, 601] on div "738C7C" at bounding box center [201, 591] width 112 height 29
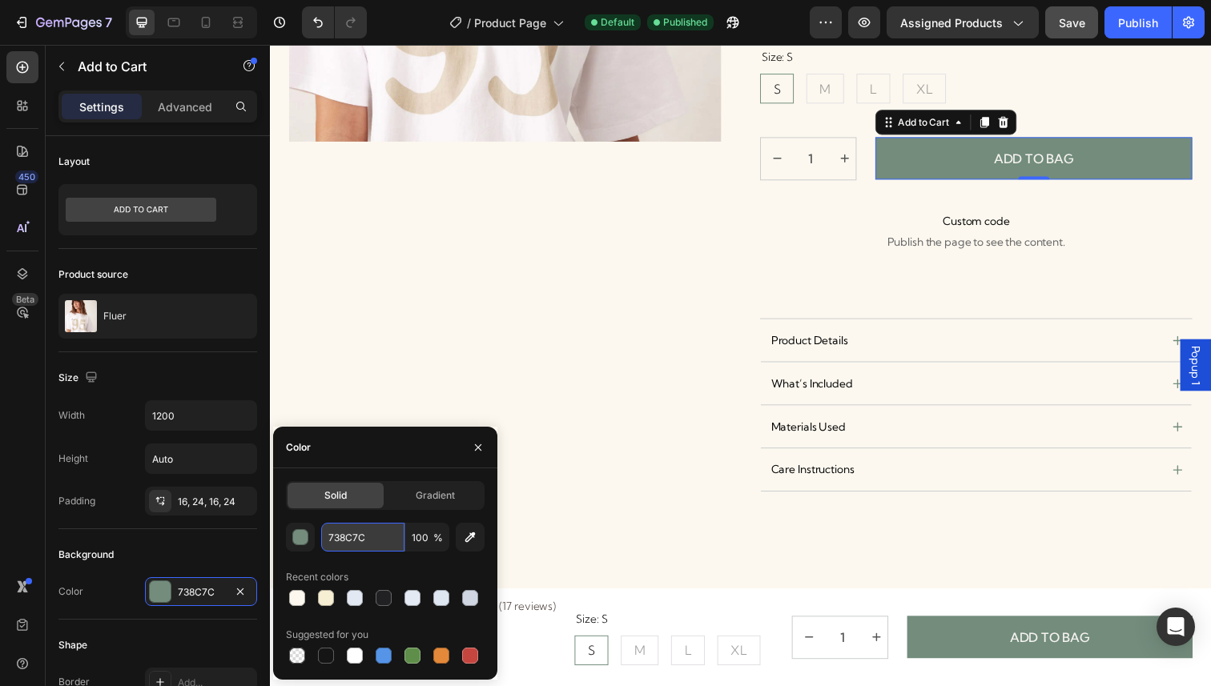
click at [364, 534] on input "738C7C" at bounding box center [362, 537] width 83 height 29
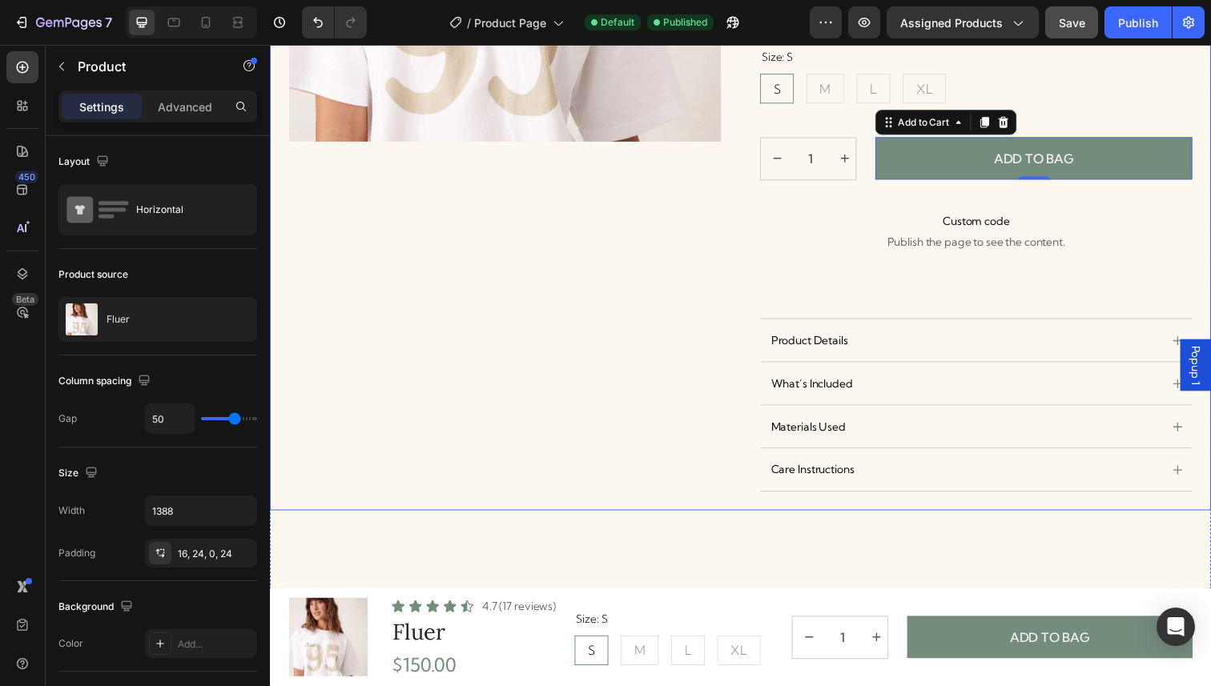
click at [432, 376] on div "Product Images" at bounding box center [509, 112] width 441 height 818
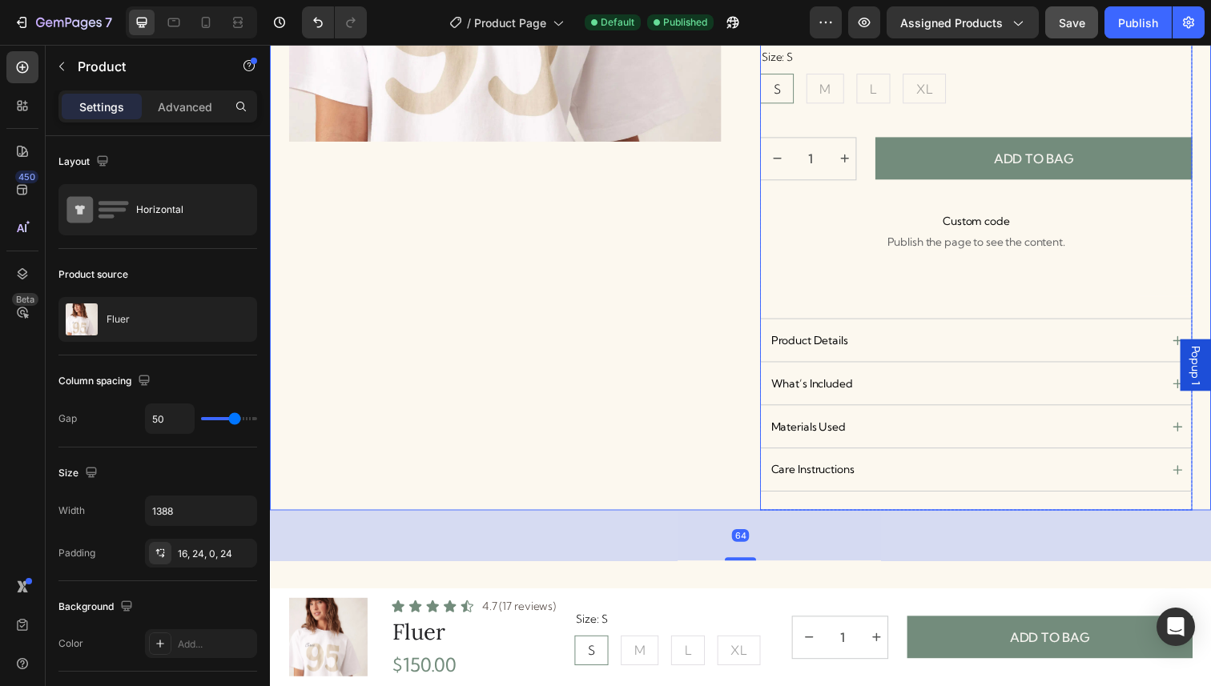
click at [1150, 284] on div "Image Ultra soft and breathable for all-day wear Text Block Row Image Lightweig…" at bounding box center [990, 209] width 441 height 622
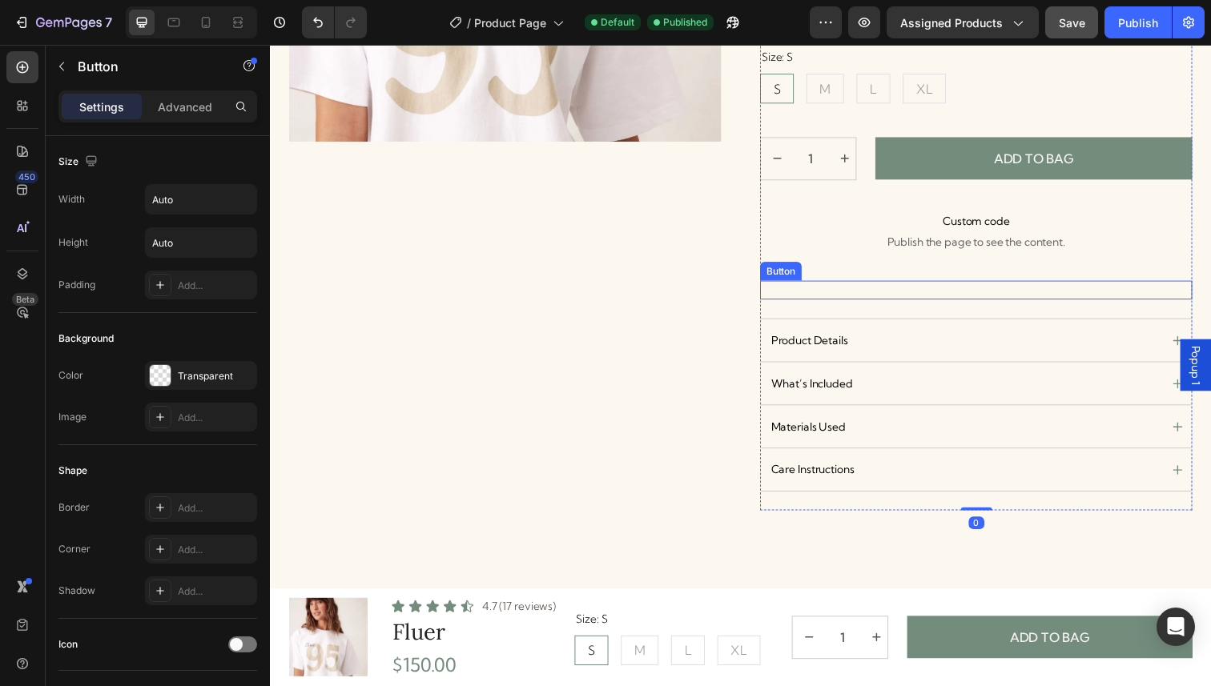
click at [1153, 292] on div "Size Guide Button" at bounding box center [990, 295] width 441 height 19
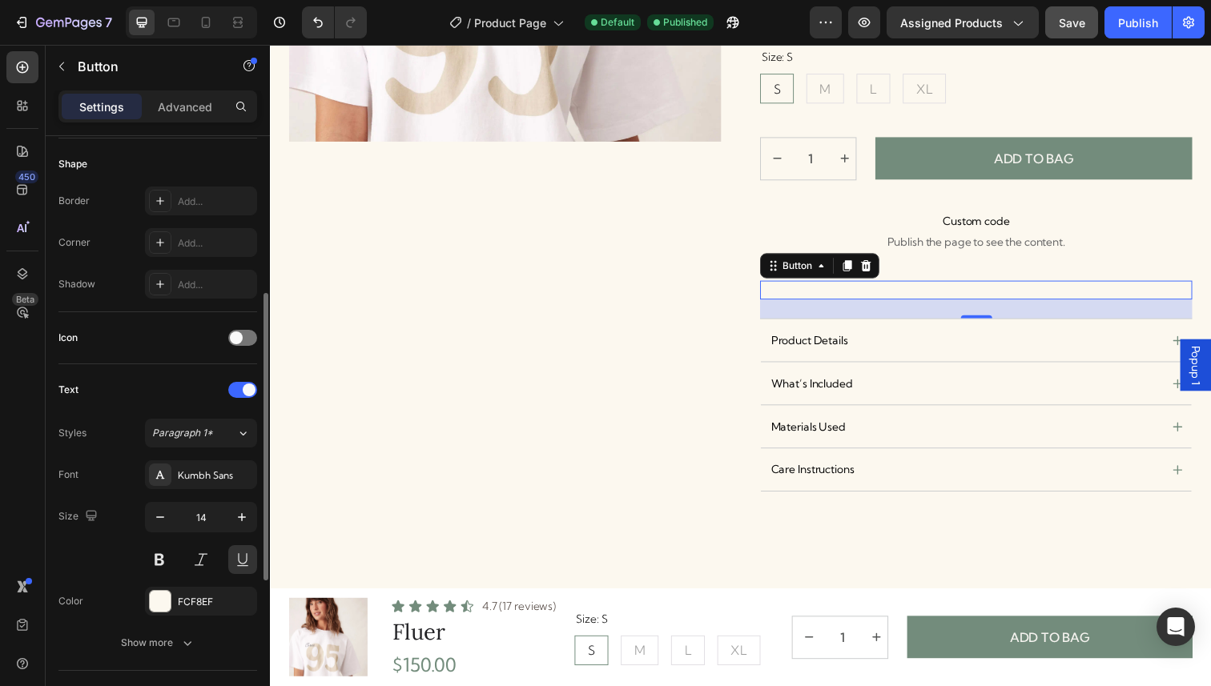
scroll to position [312, 0]
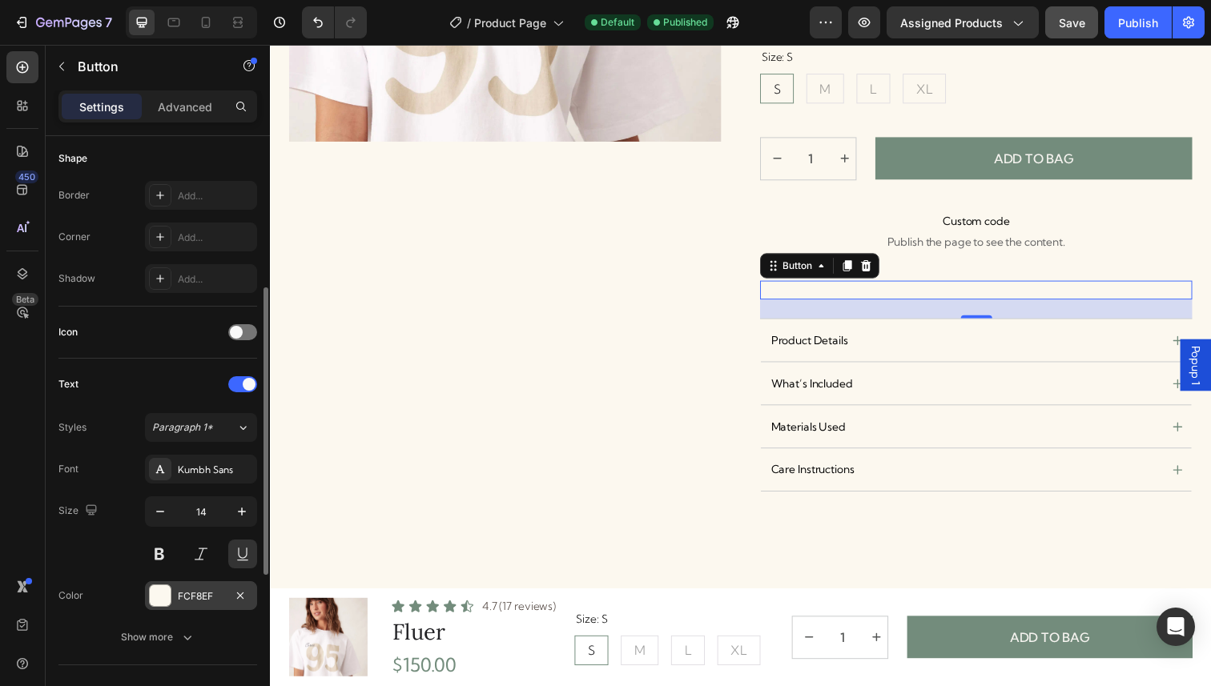
click at [201, 593] on div "FCF8EF" at bounding box center [201, 596] width 46 height 14
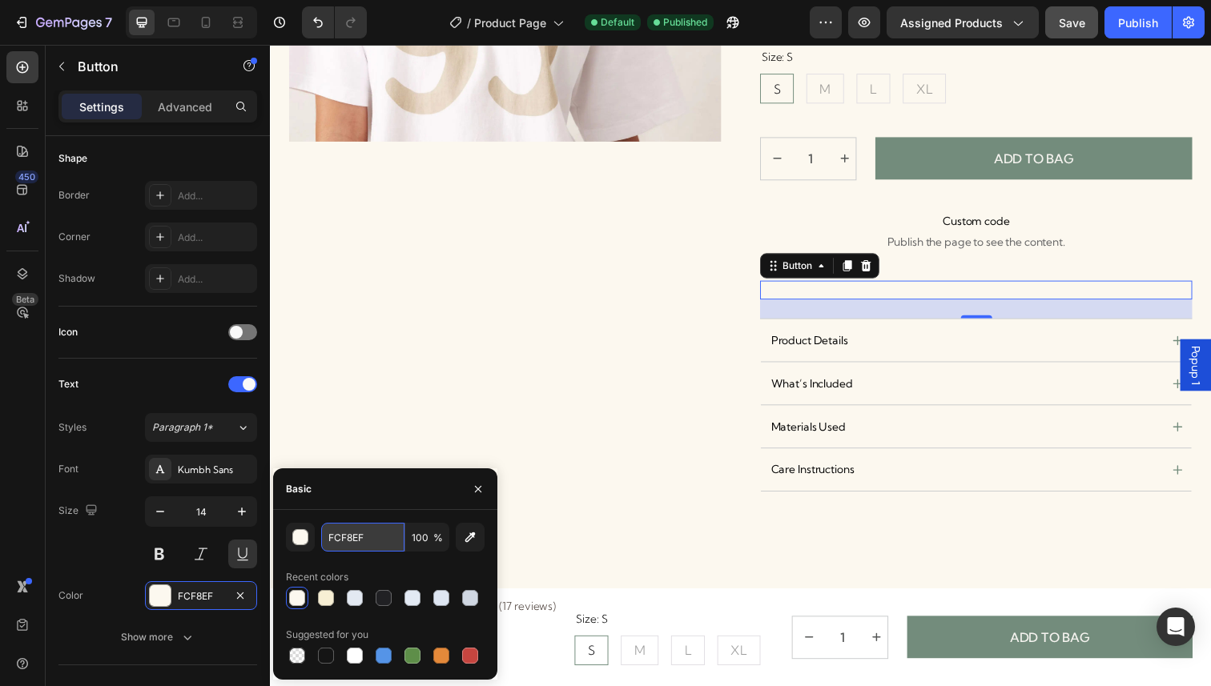
click at [368, 539] on input "FCF8EF" at bounding box center [362, 537] width 83 height 29
paste input "738C7C"
type input "738C7C"
click at [459, 380] on div "Product Images" at bounding box center [509, 112] width 441 height 818
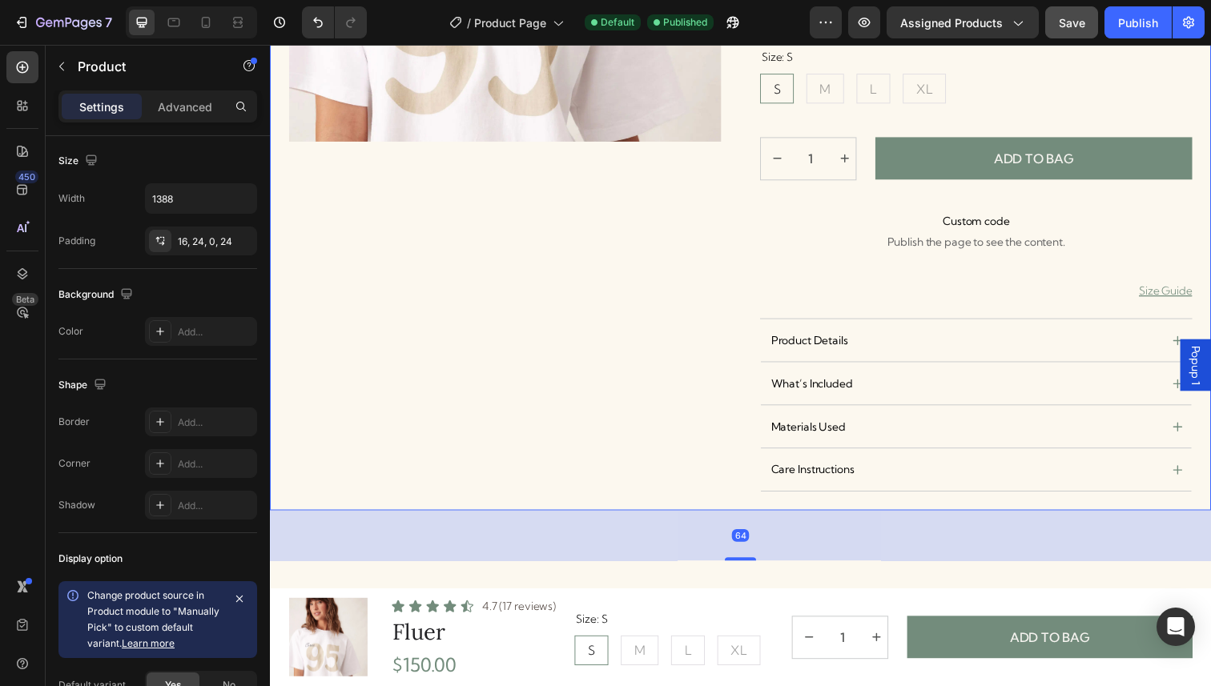
scroll to position [0, 0]
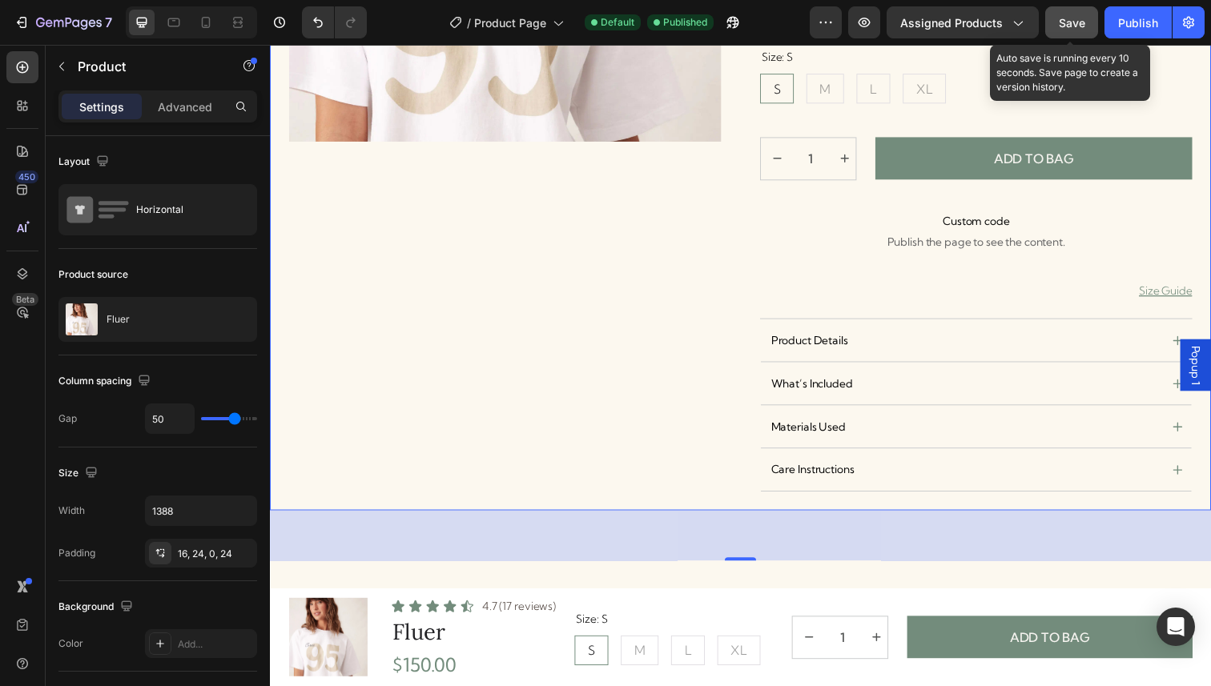
click at [1087, 21] on button "Save" at bounding box center [1071, 22] width 53 height 32
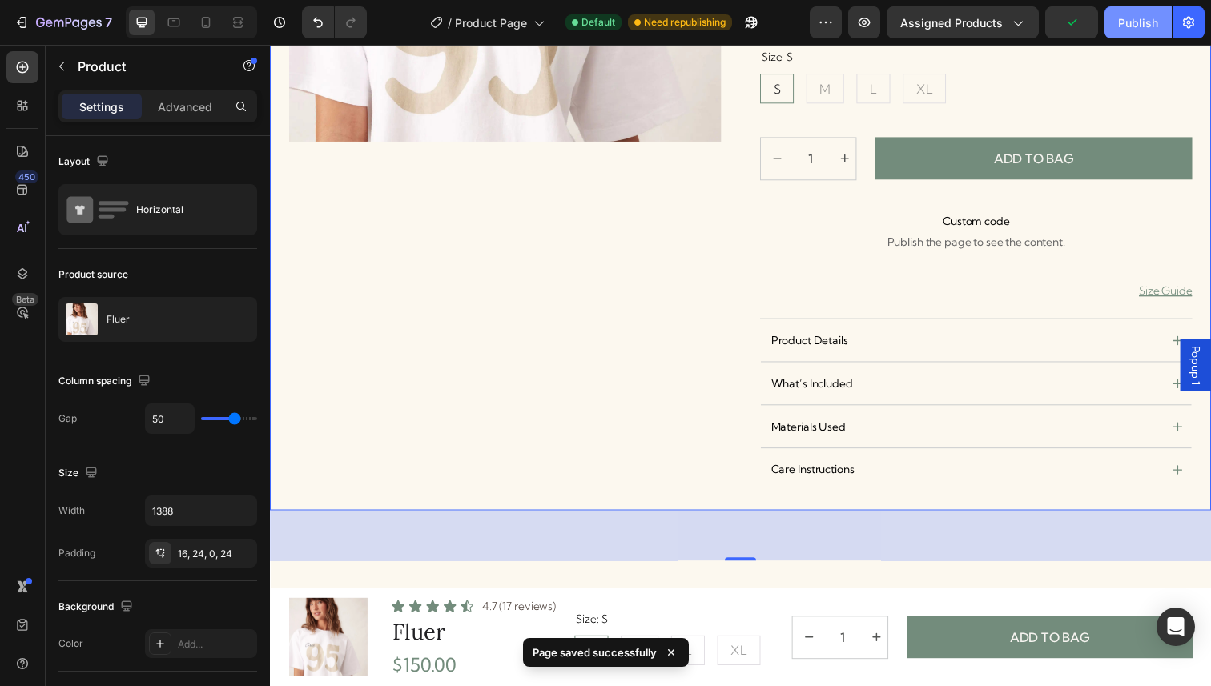
click at [1130, 16] on div "Publish" at bounding box center [1138, 22] width 40 height 17
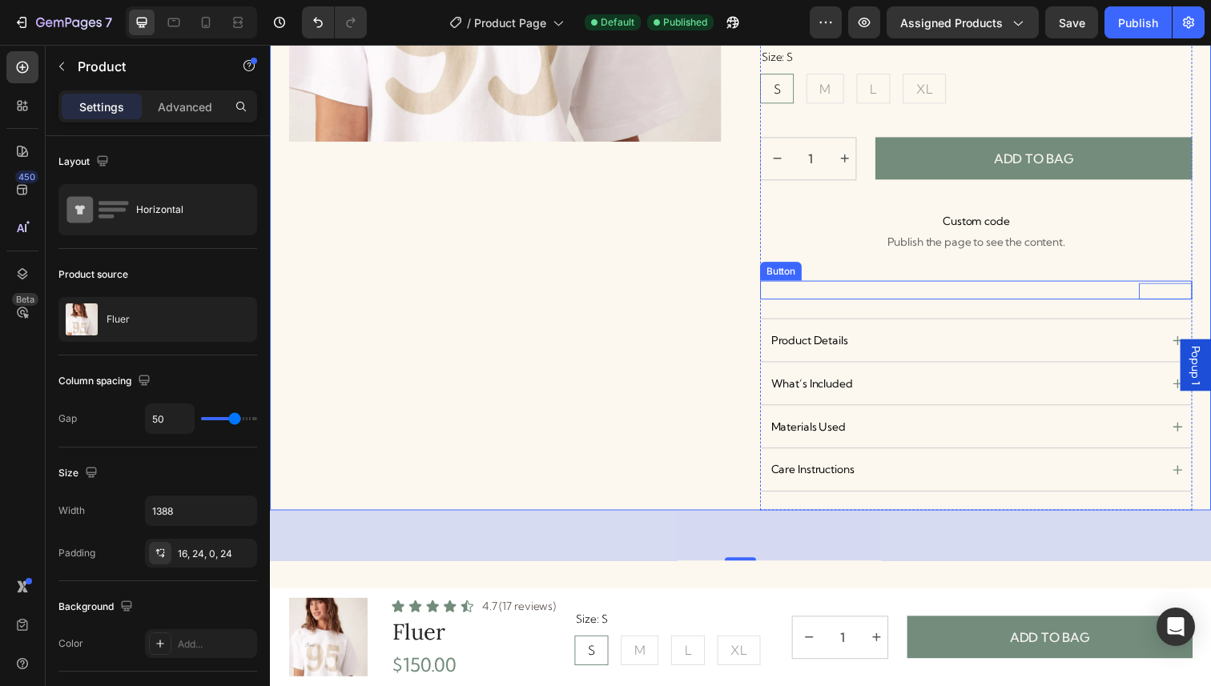
click at [1160, 294] on p "Size Guide" at bounding box center [1184, 296] width 54 height 17
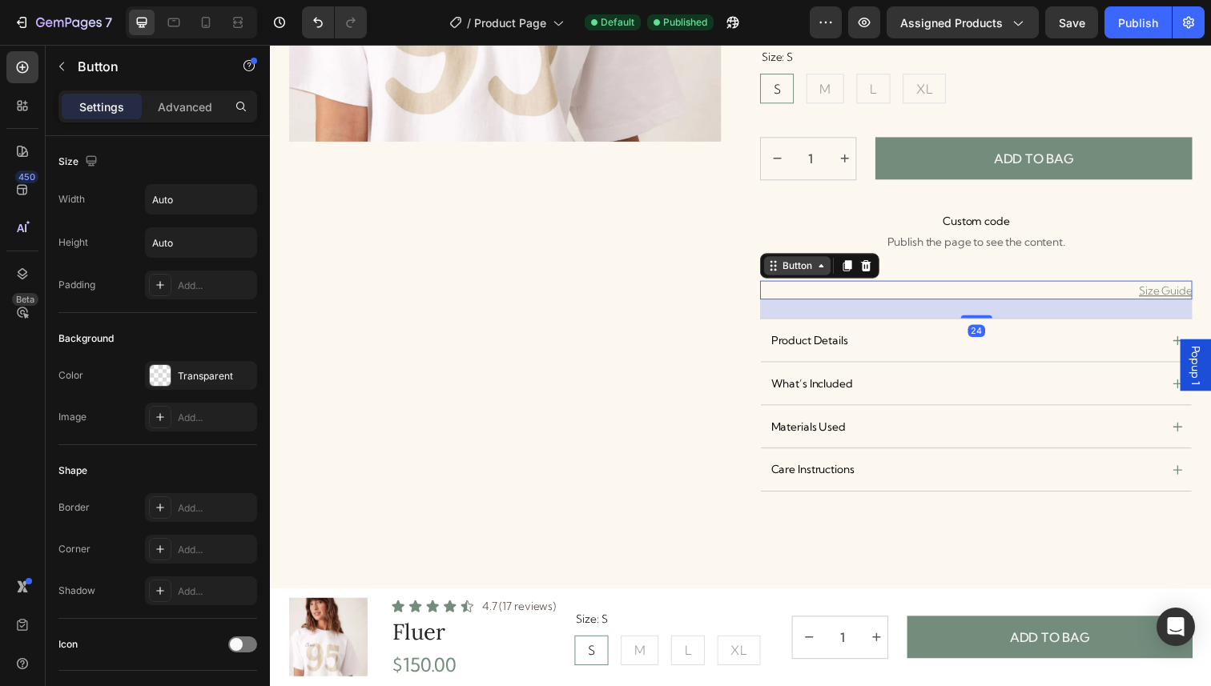
click at [830, 269] on icon at bounding box center [832, 270] width 13 height 13
click at [179, 96] on div "Advanced" at bounding box center [185, 107] width 80 height 26
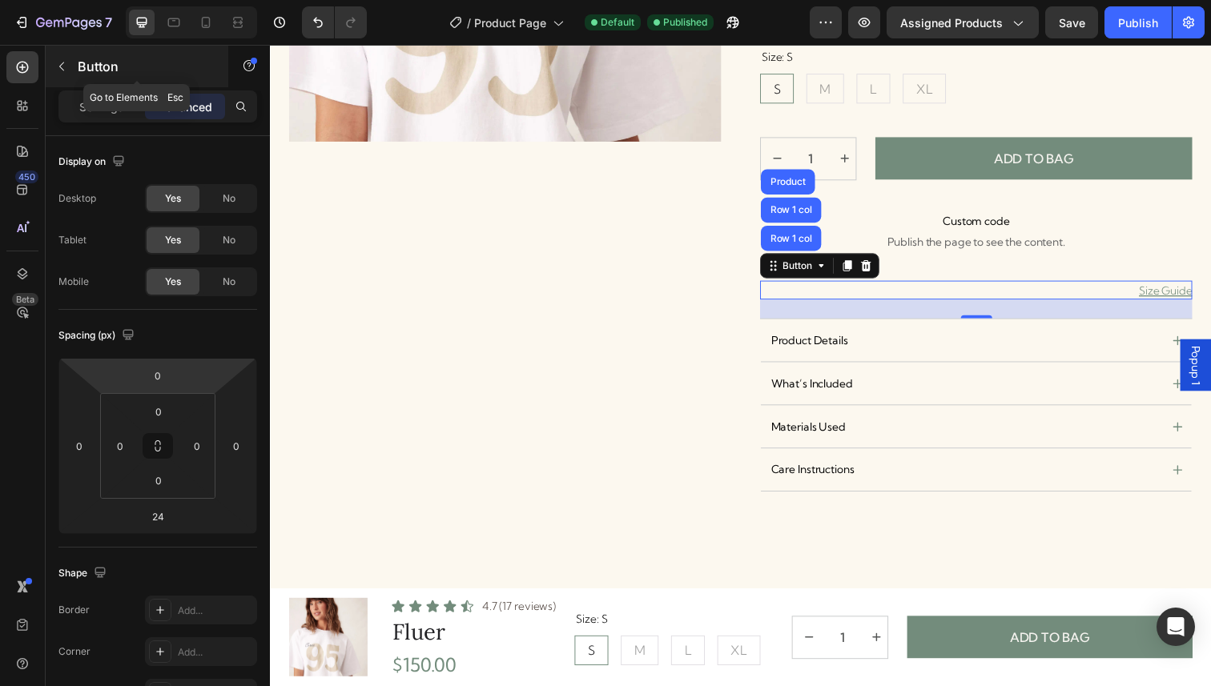
click at [56, 68] on icon "button" at bounding box center [61, 66] width 13 height 13
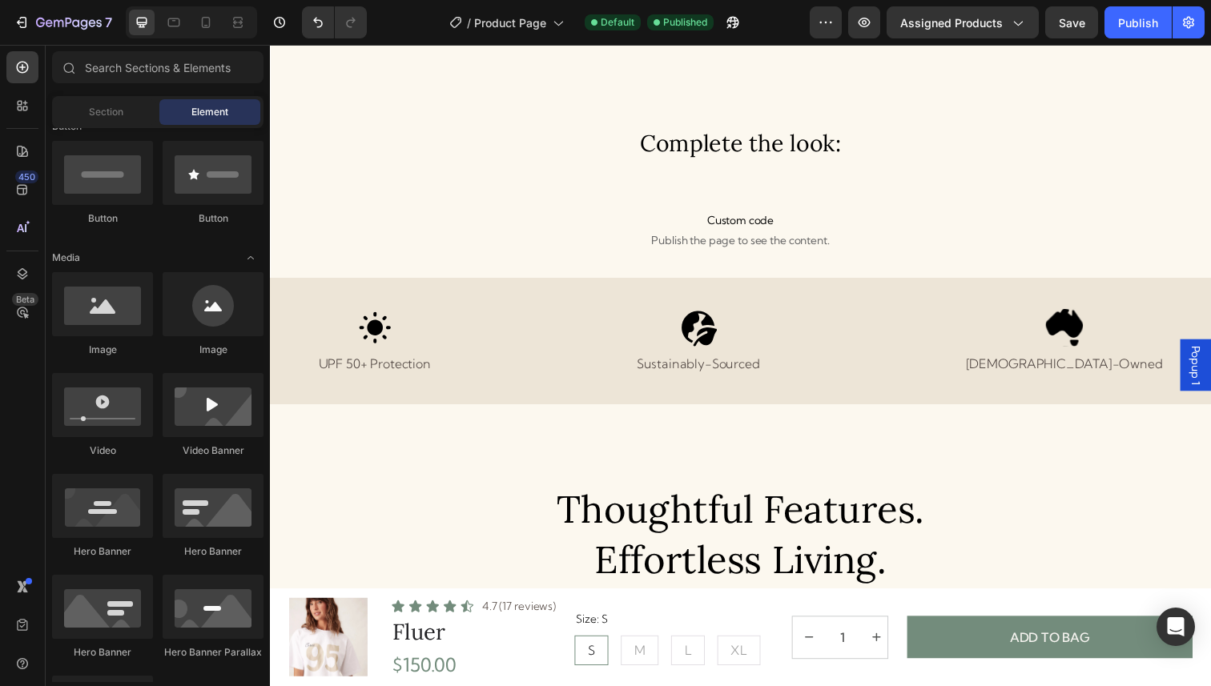
scroll to position [402, 0]
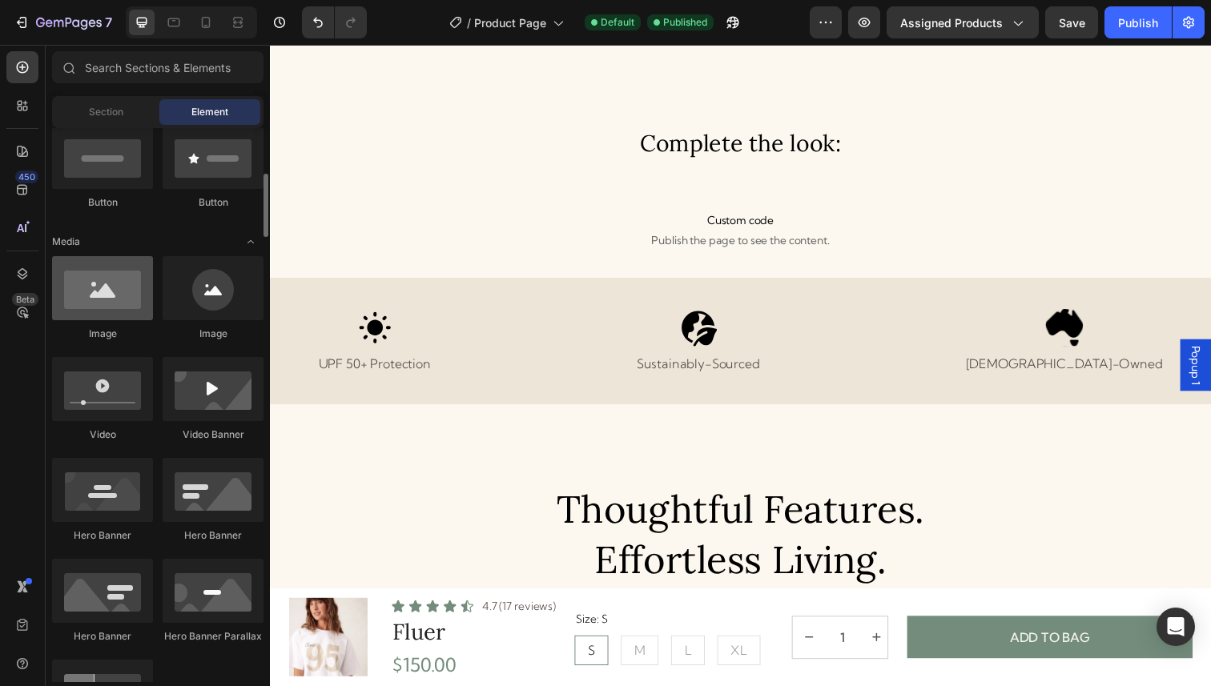
click at [108, 291] on div at bounding box center [102, 288] width 101 height 64
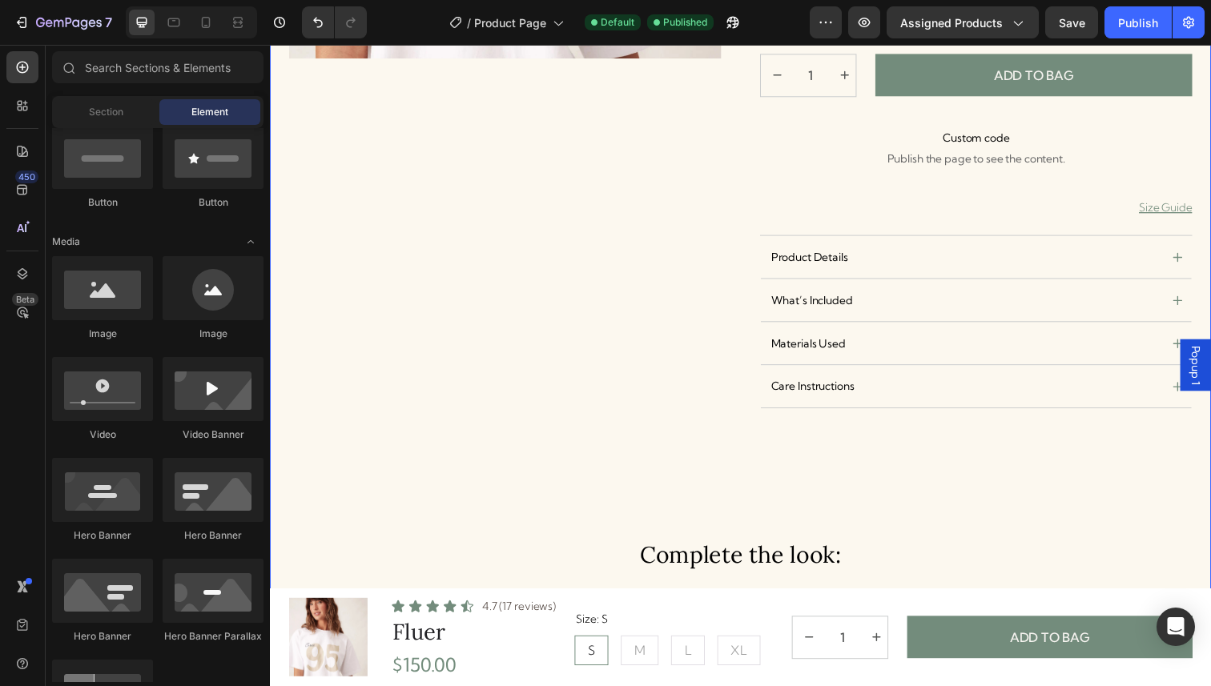
scroll to position [438, 0]
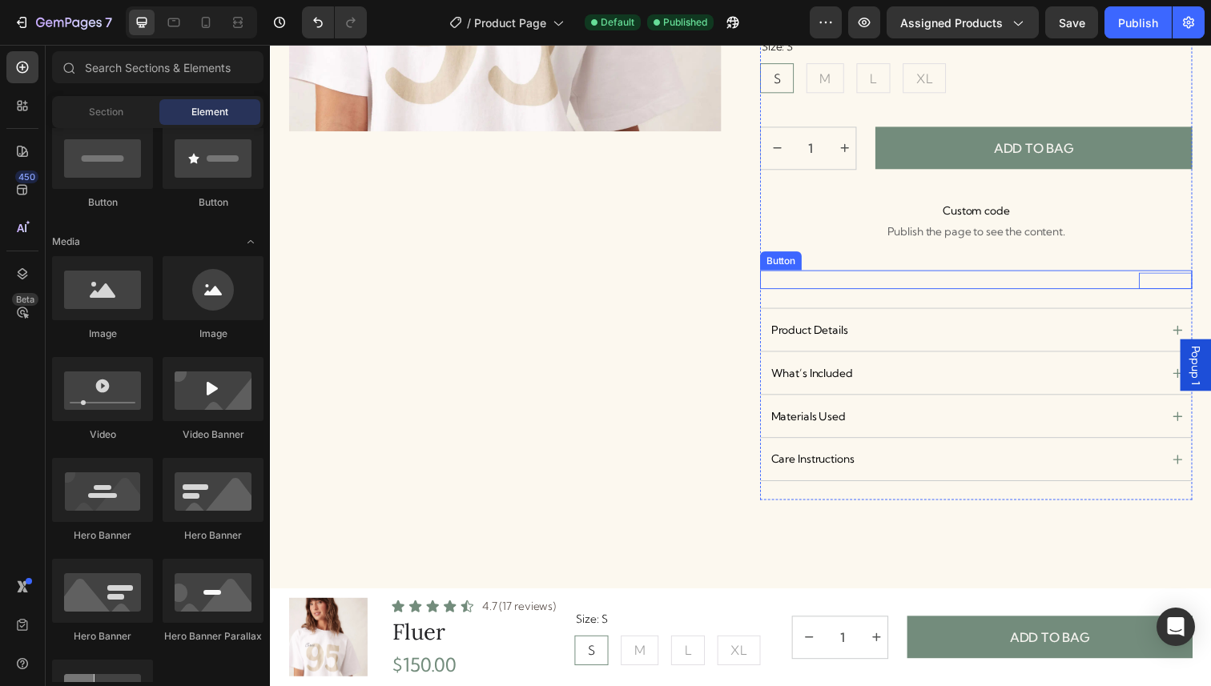
click at [1194, 282] on p "Size Guide" at bounding box center [1184, 286] width 54 height 17
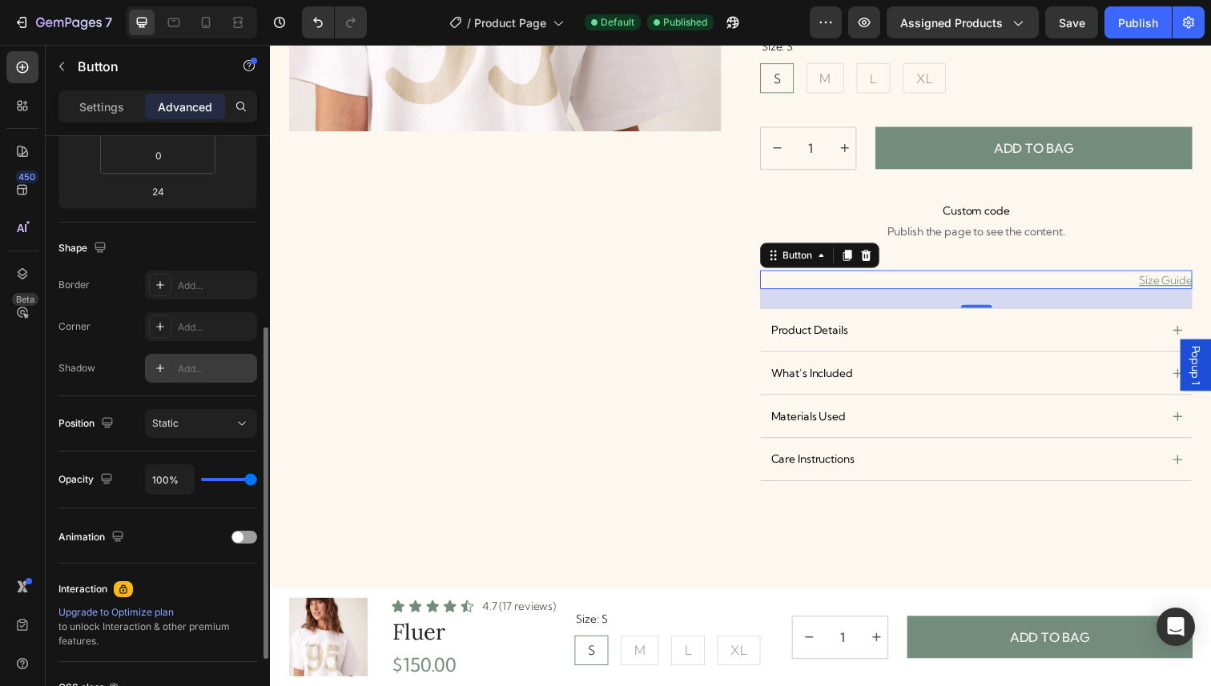
scroll to position [332, 0]
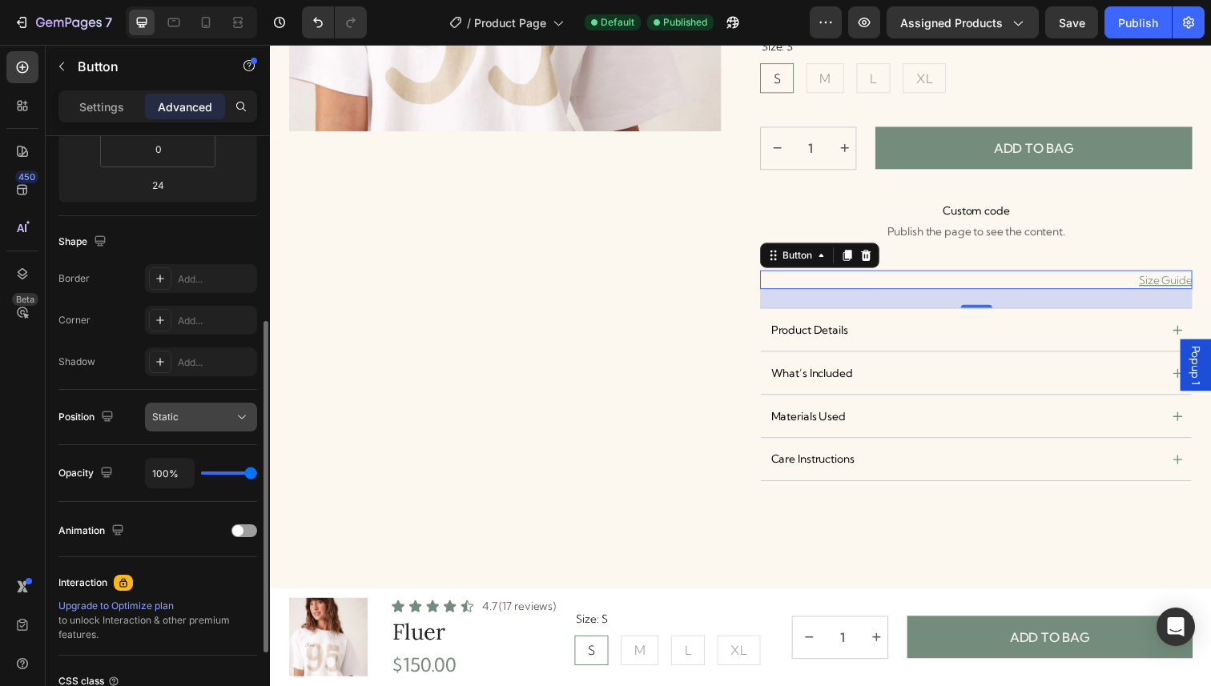
click at [180, 416] on div "Static" at bounding box center [193, 417] width 82 height 14
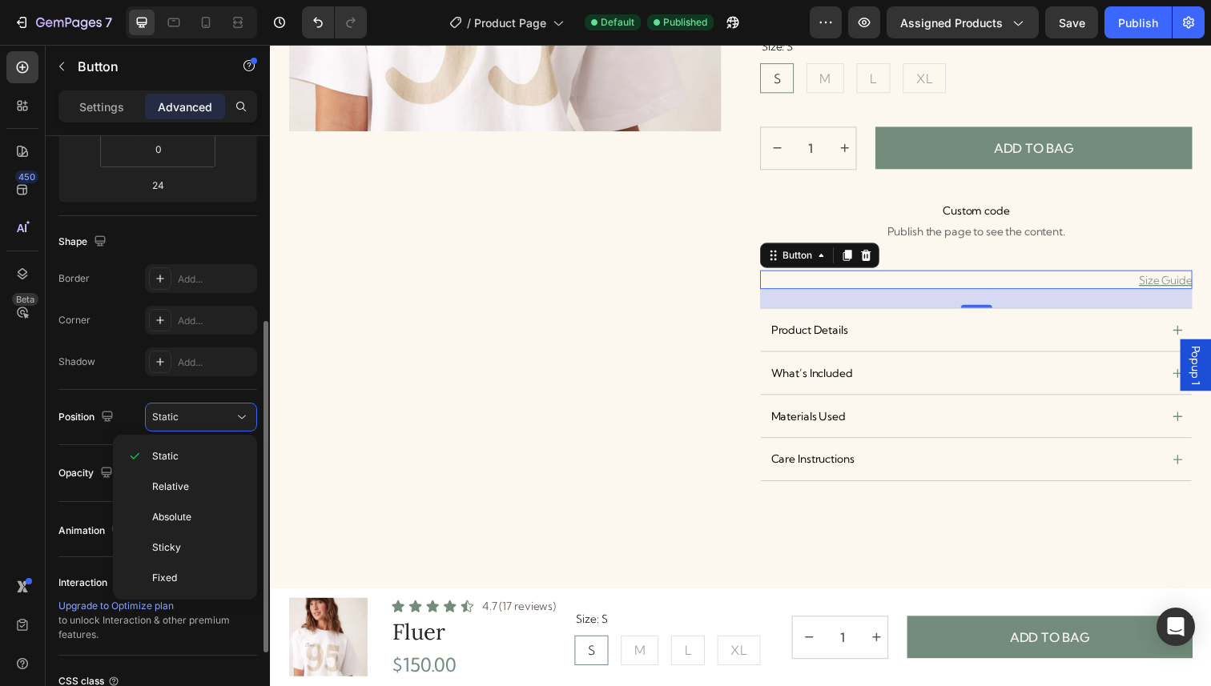
click at [190, 390] on div "Position Static" at bounding box center [157, 417] width 199 height 55
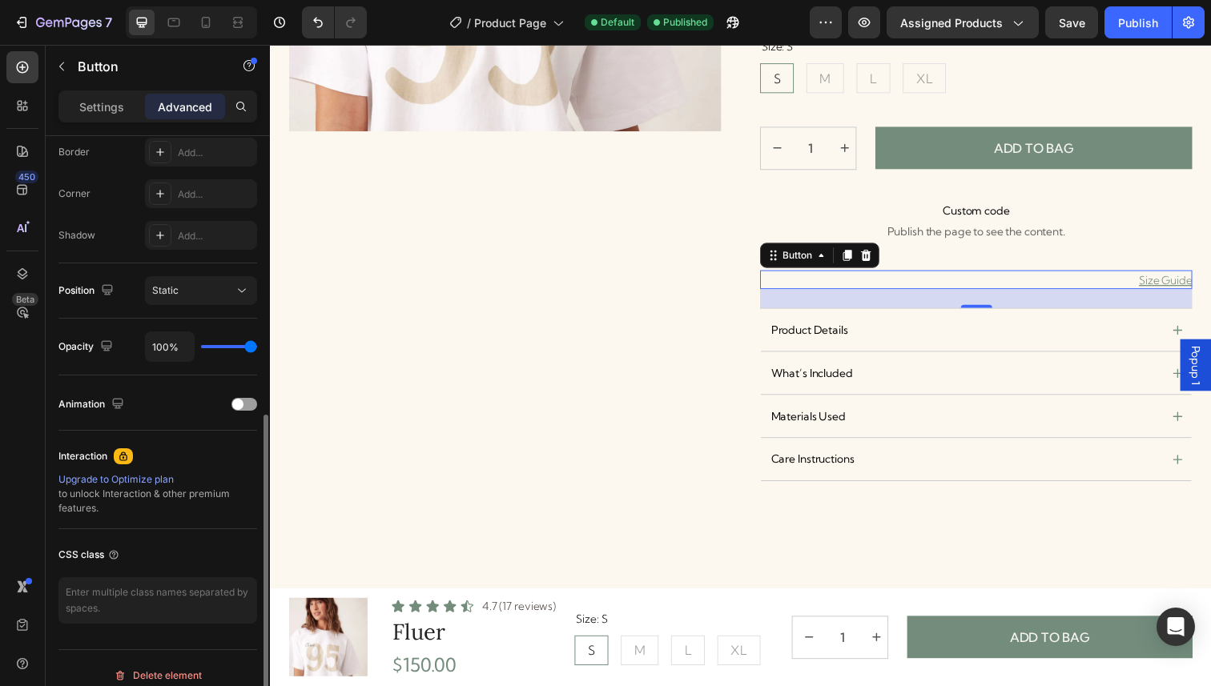
scroll to position [472, 0]
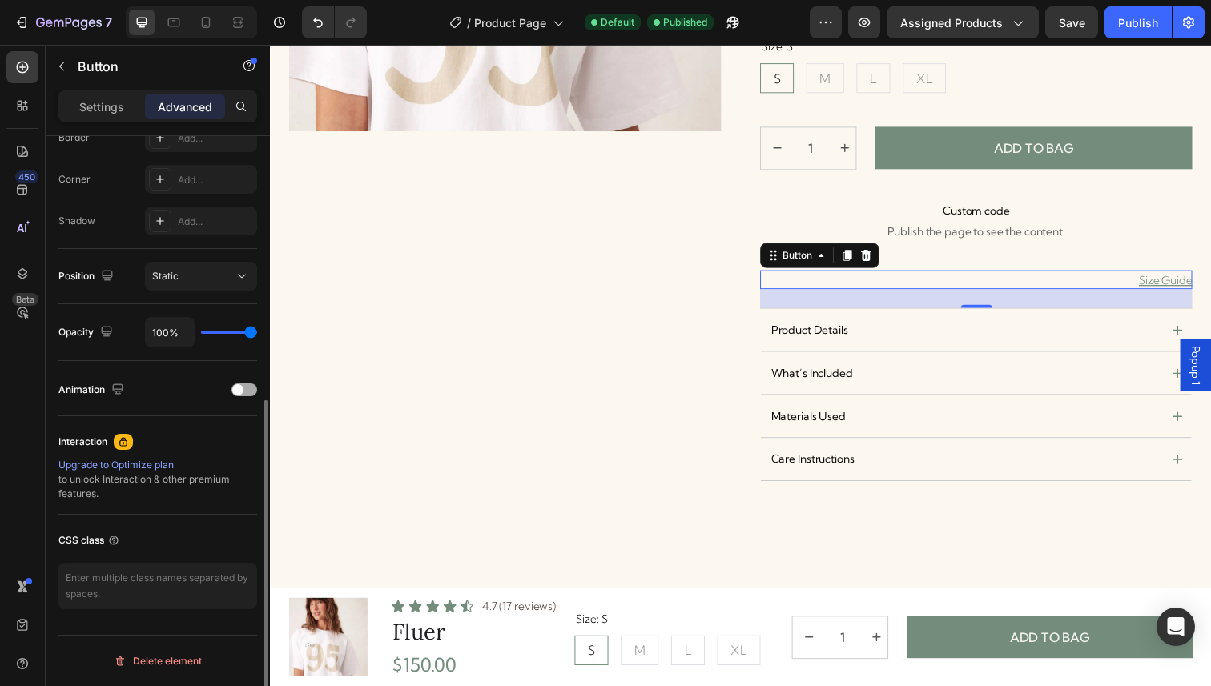
click at [248, 395] on div at bounding box center [244, 390] width 26 height 13
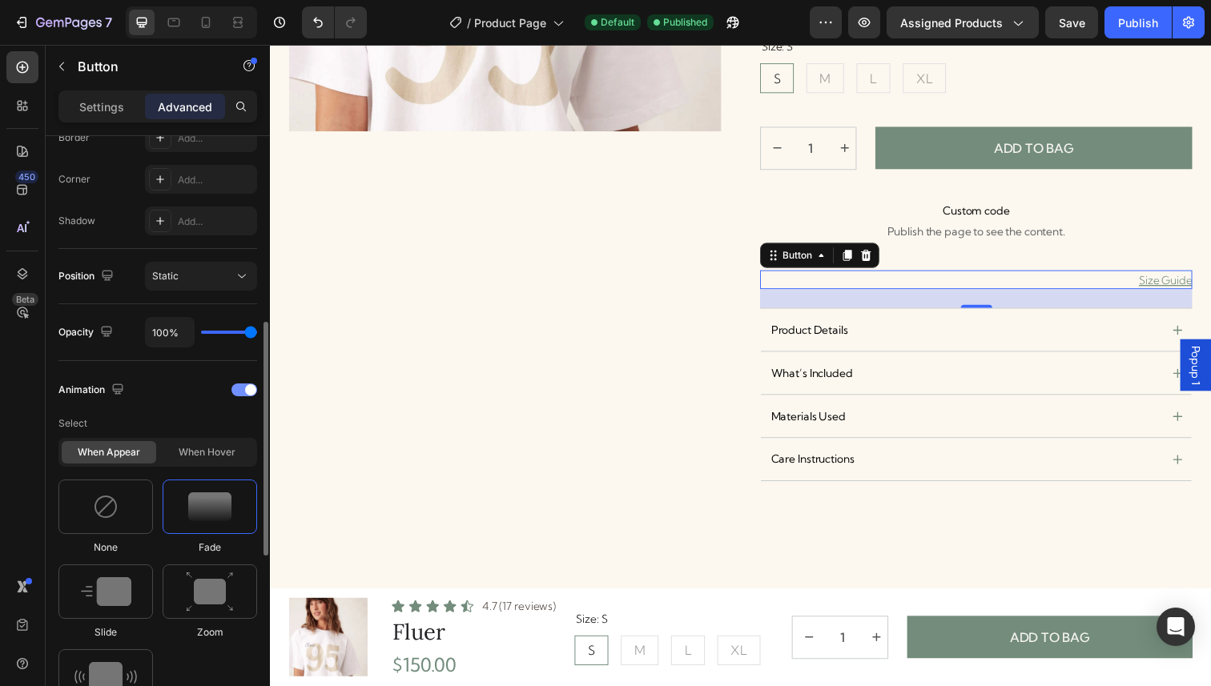
click at [245, 393] on div at bounding box center [244, 390] width 26 height 13
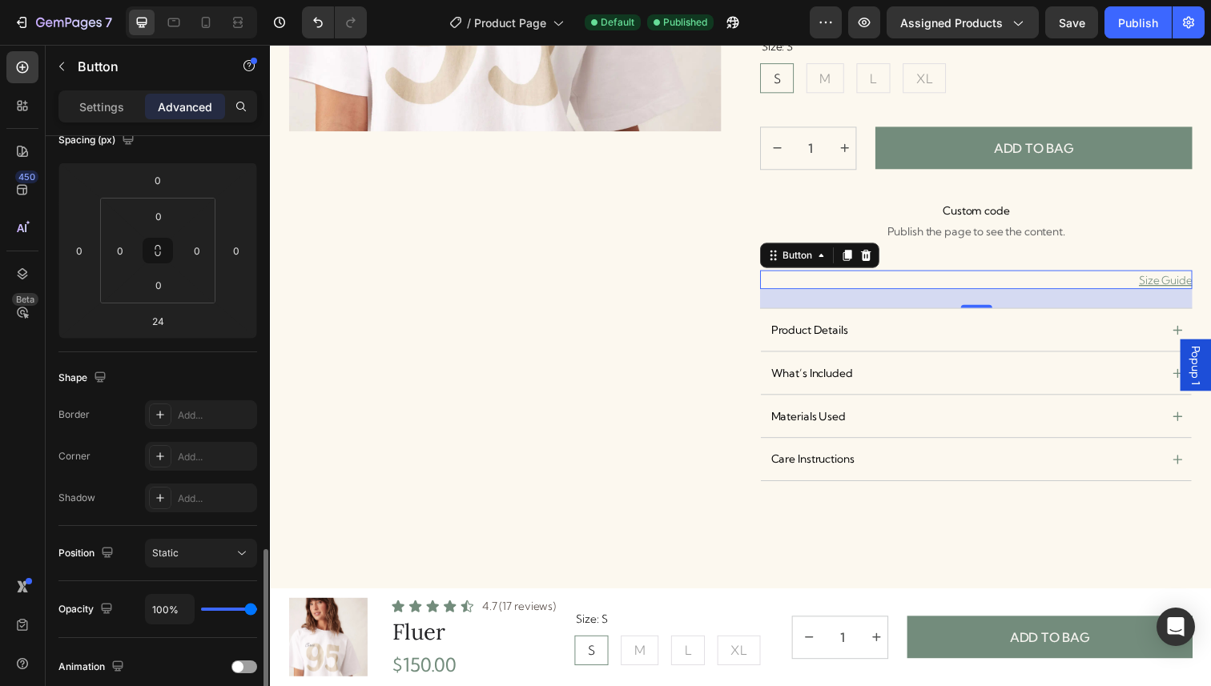
scroll to position [76, 0]
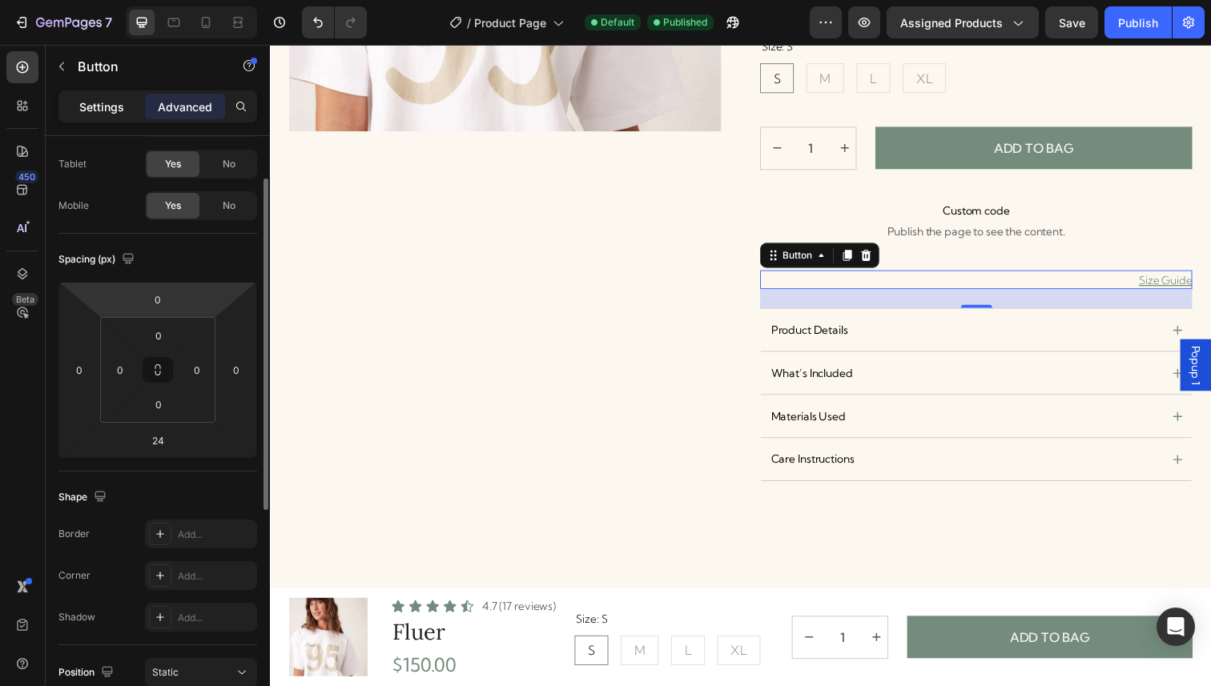
click at [116, 110] on p "Settings" at bounding box center [101, 107] width 45 height 17
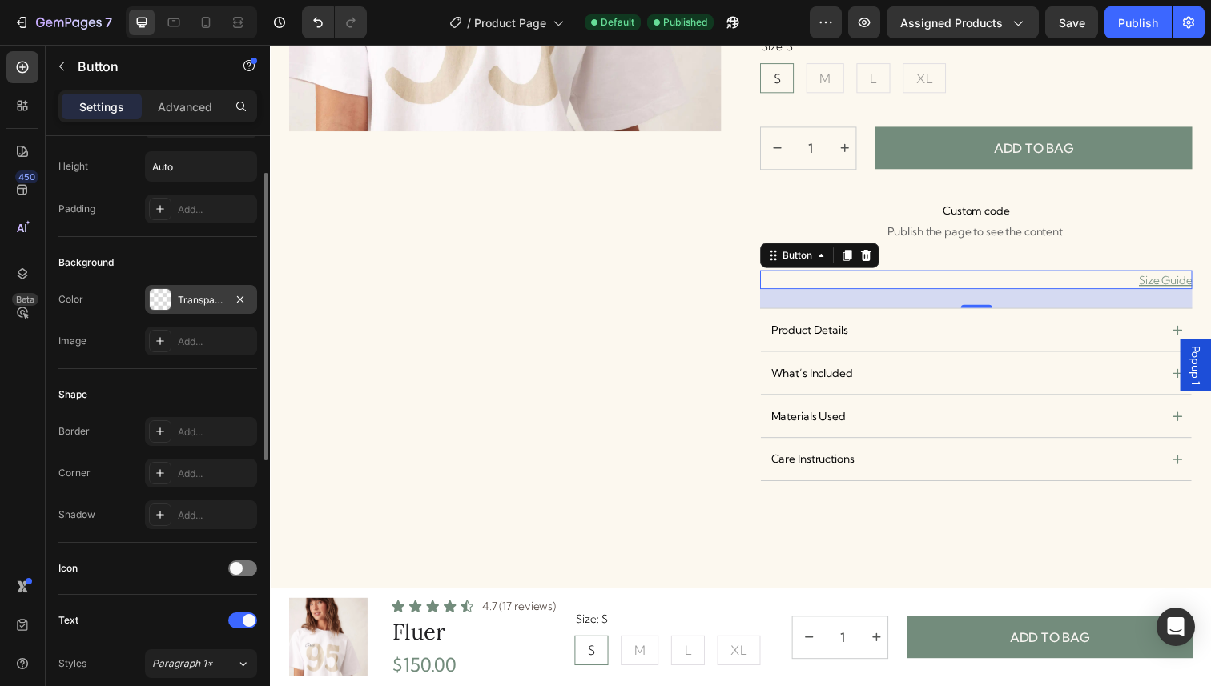
click at [203, 297] on div "Transparent" at bounding box center [201, 300] width 46 height 14
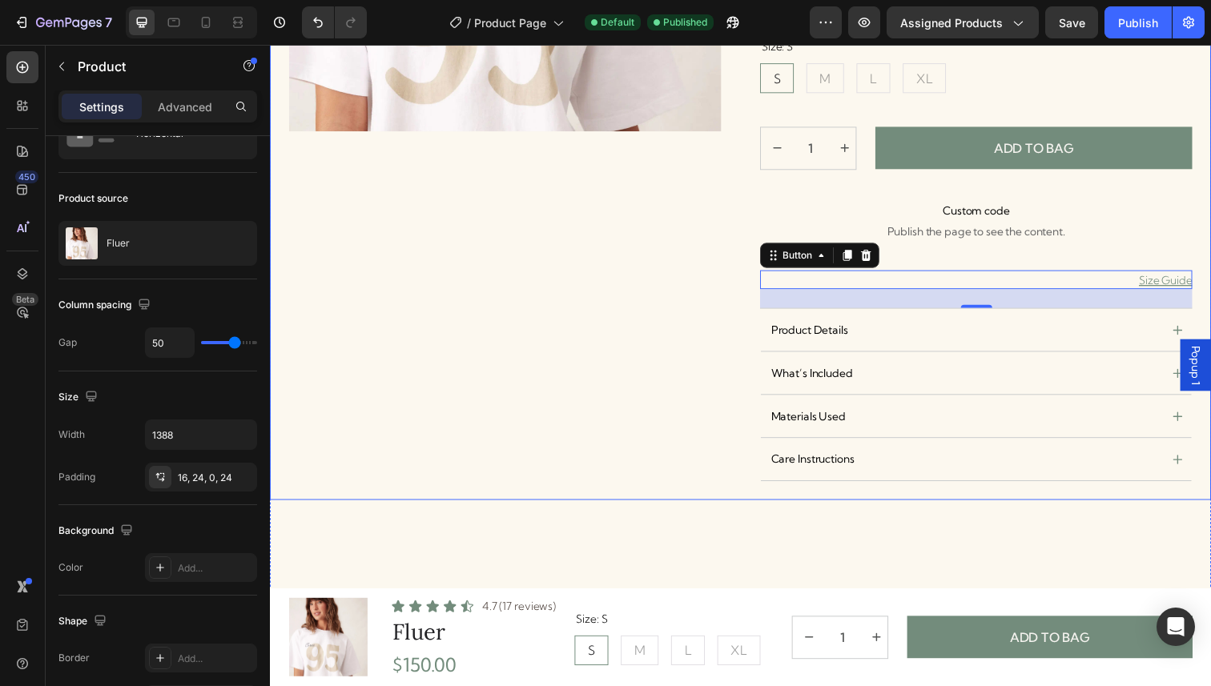
click at [324, 238] on div "Product Images" at bounding box center [509, 101] width 441 height 818
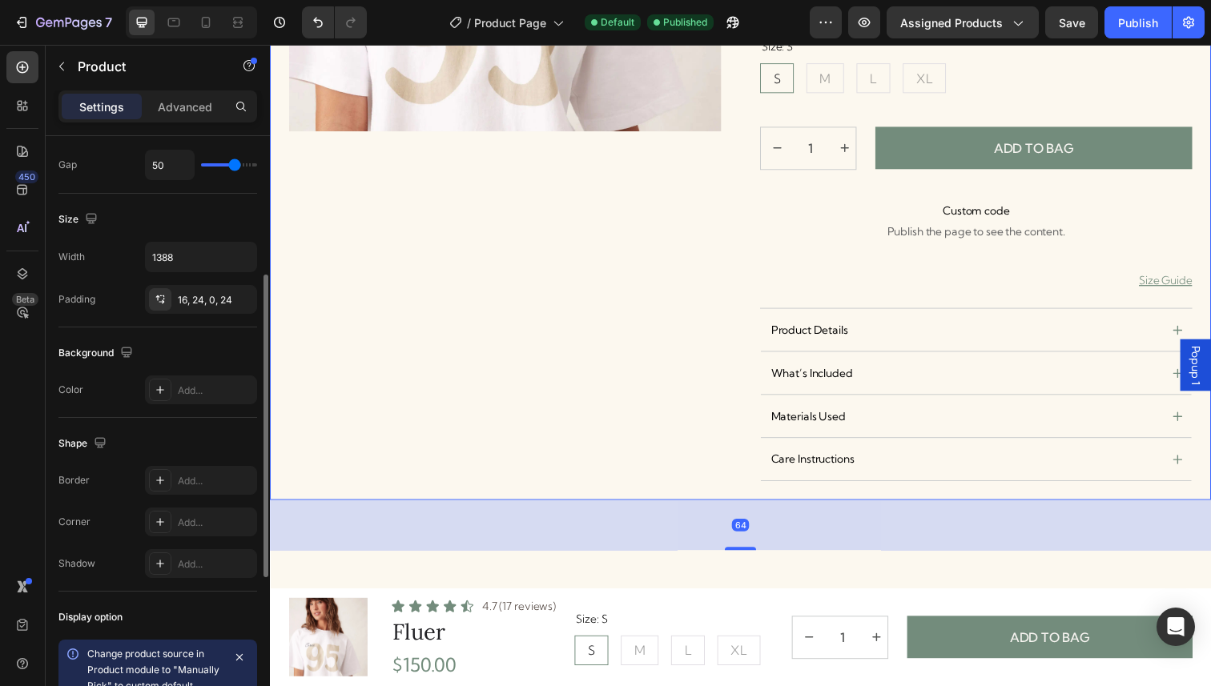
scroll to position [260, 0]
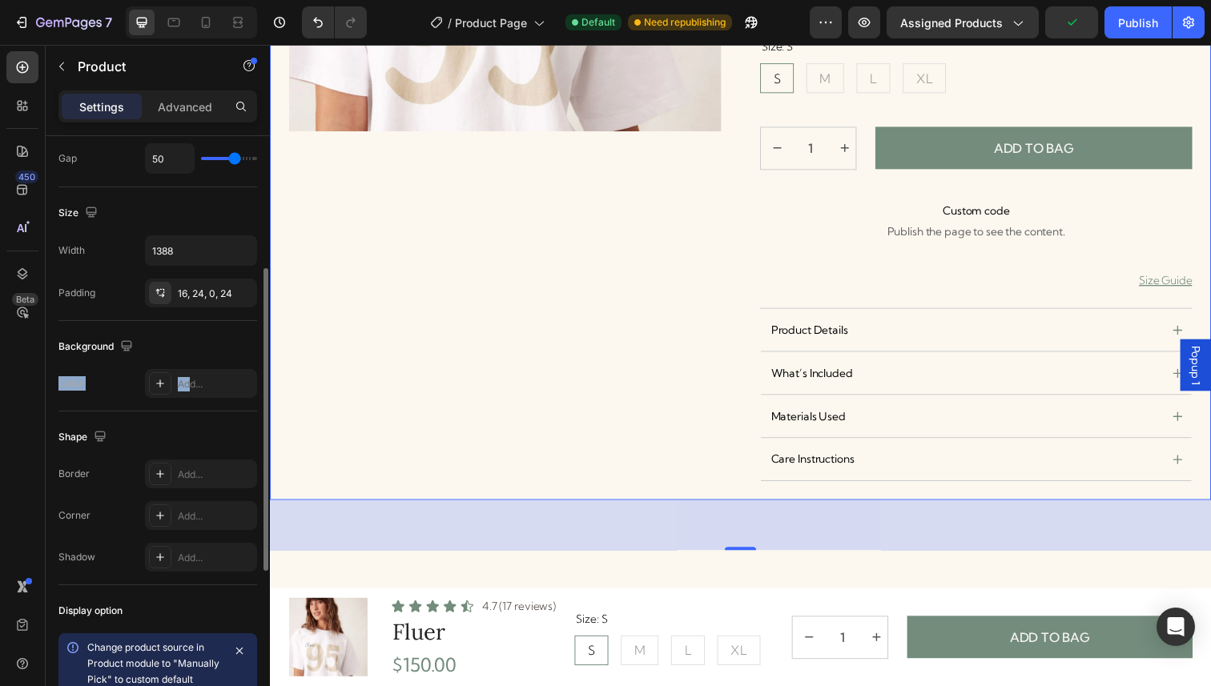
drag, startPoint x: 192, startPoint y: 381, endPoint x: 154, endPoint y: 347, distance: 51.6
click at [154, 347] on div "Background The changes might be hidden by the video. Color Add..." at bounding box center [157, 366] width 199 height 90
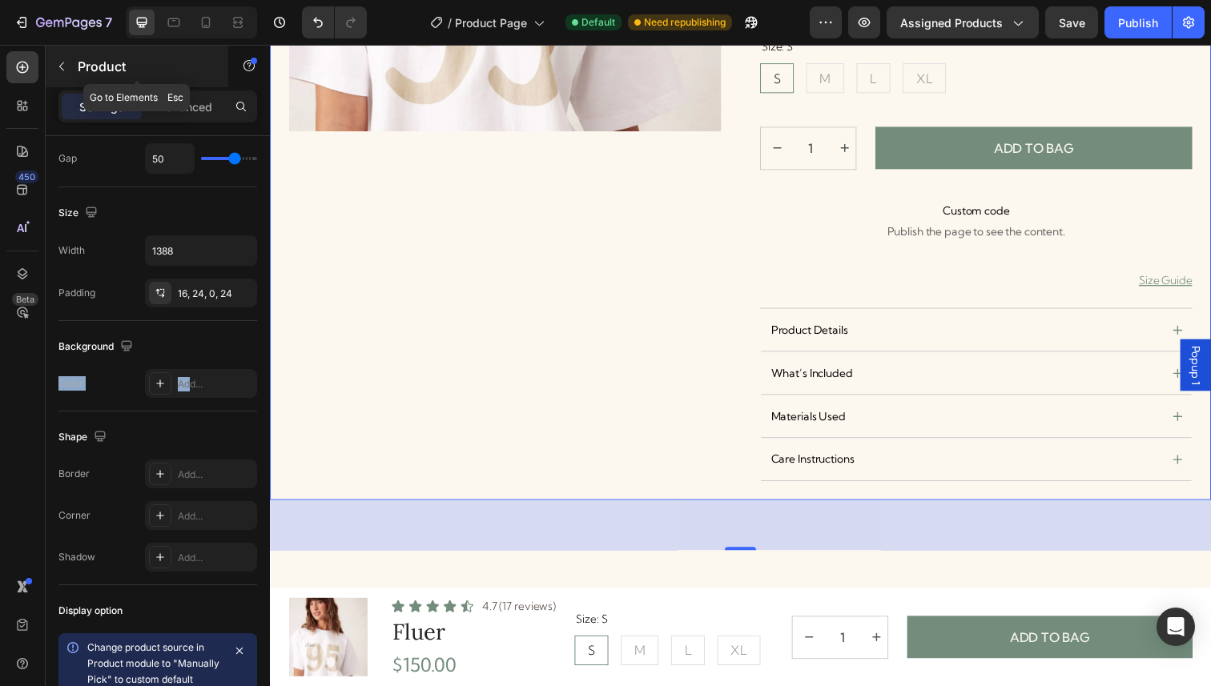
click at [70, 66] on button "button" at bounding box center [62, 67] width 26 height 26
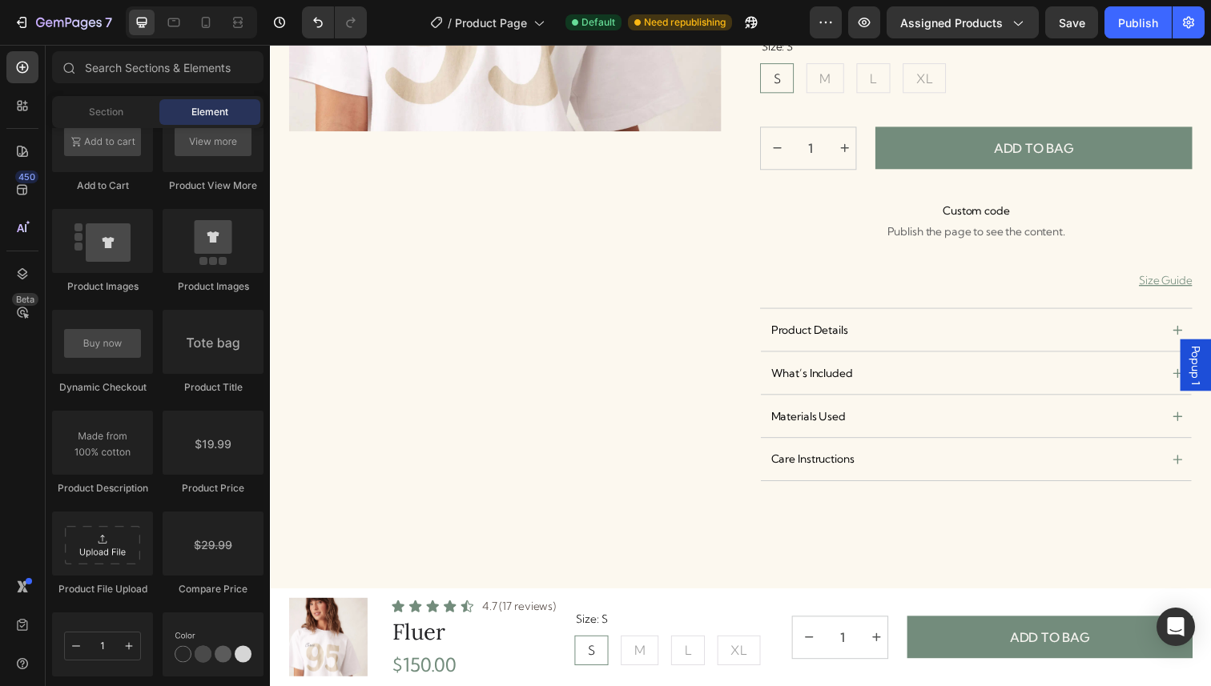
scroll to position [2165, 0]
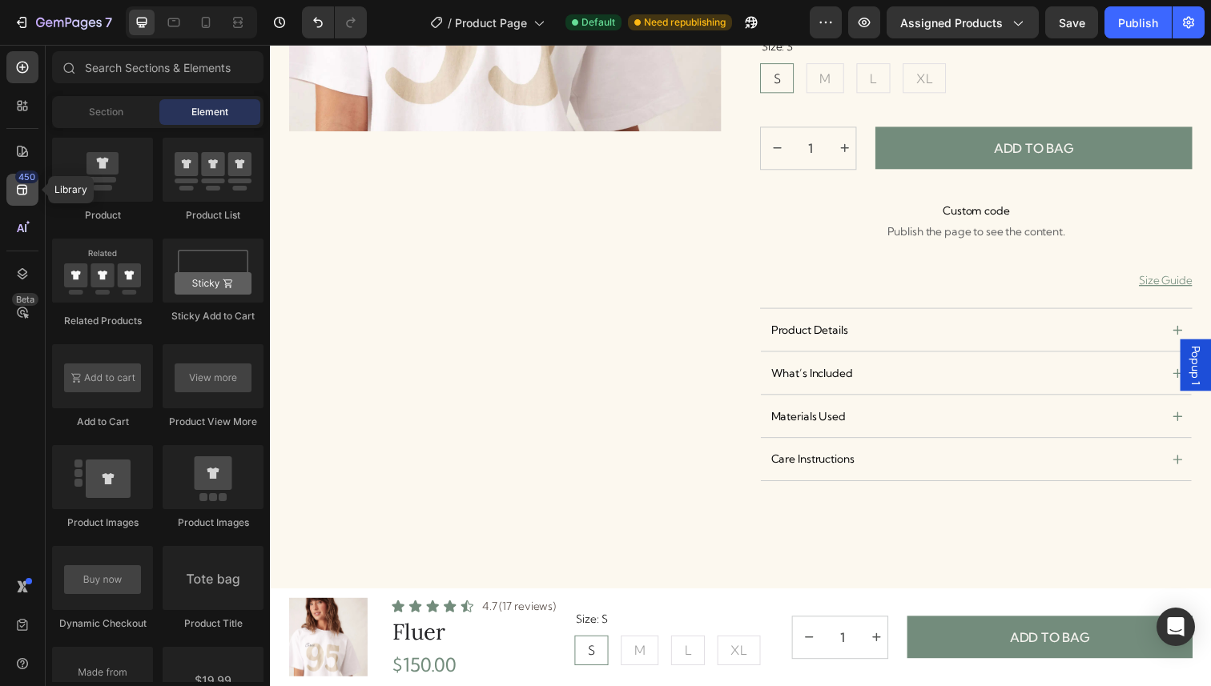
click at [21, 187] on icon at bounding box center [22, 190] width 10 height 10
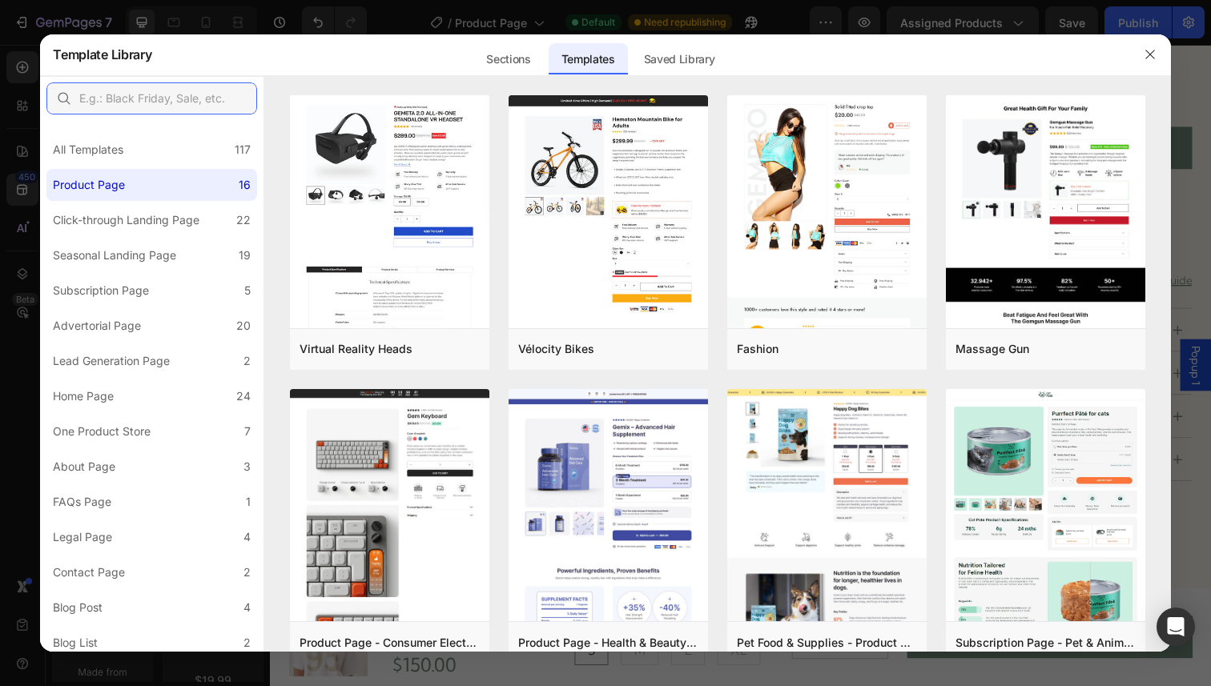
click at [168, 108] on input "text" at bounding box center [151, 98] width 211 height 32
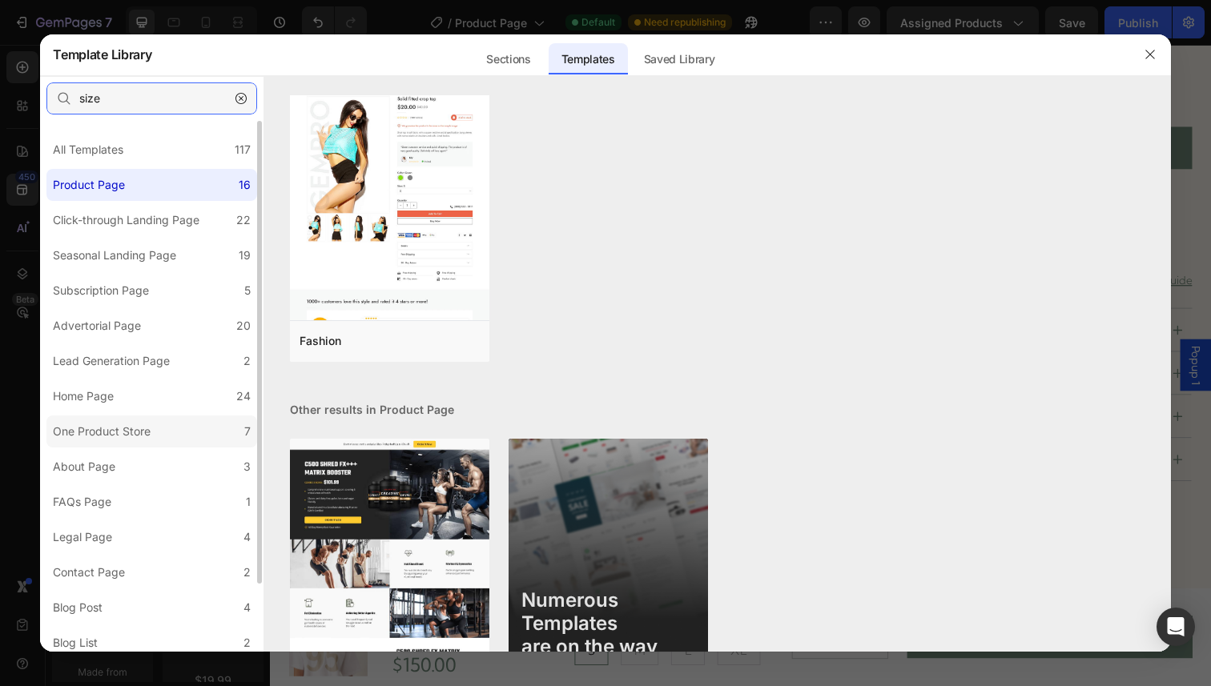
scroll to position [77, 0]
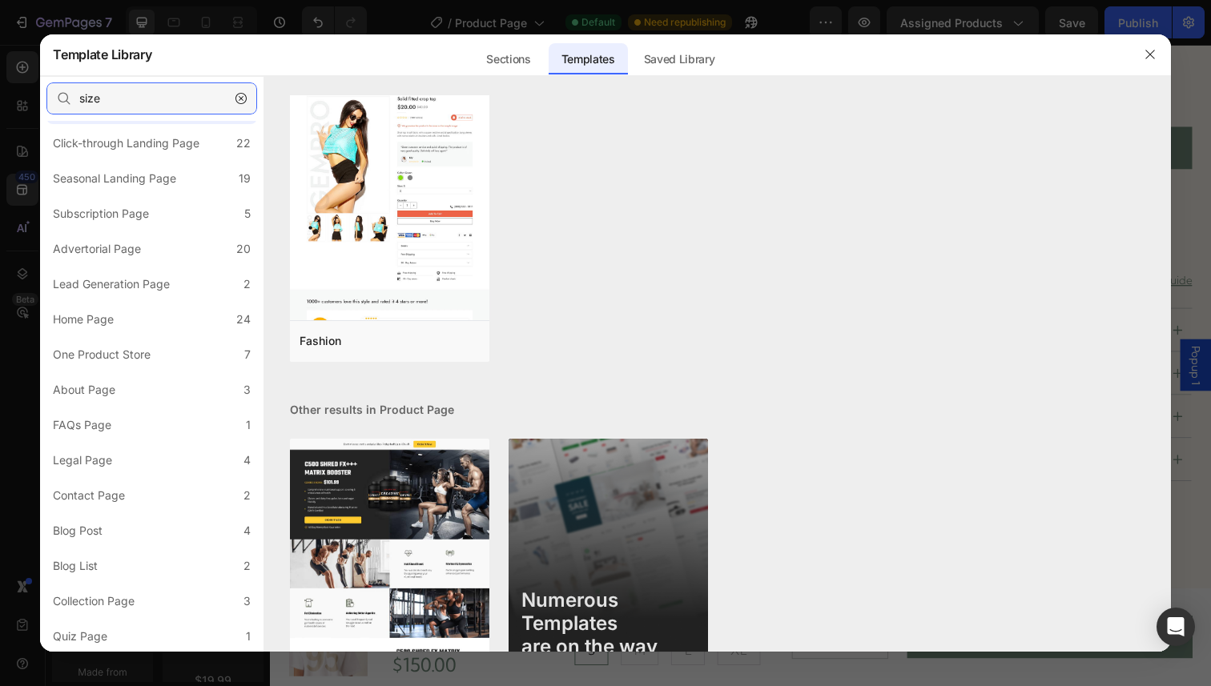
type input "size"
click at [0, 434] on div at bounding box center [605, 343] width 1211 height 686
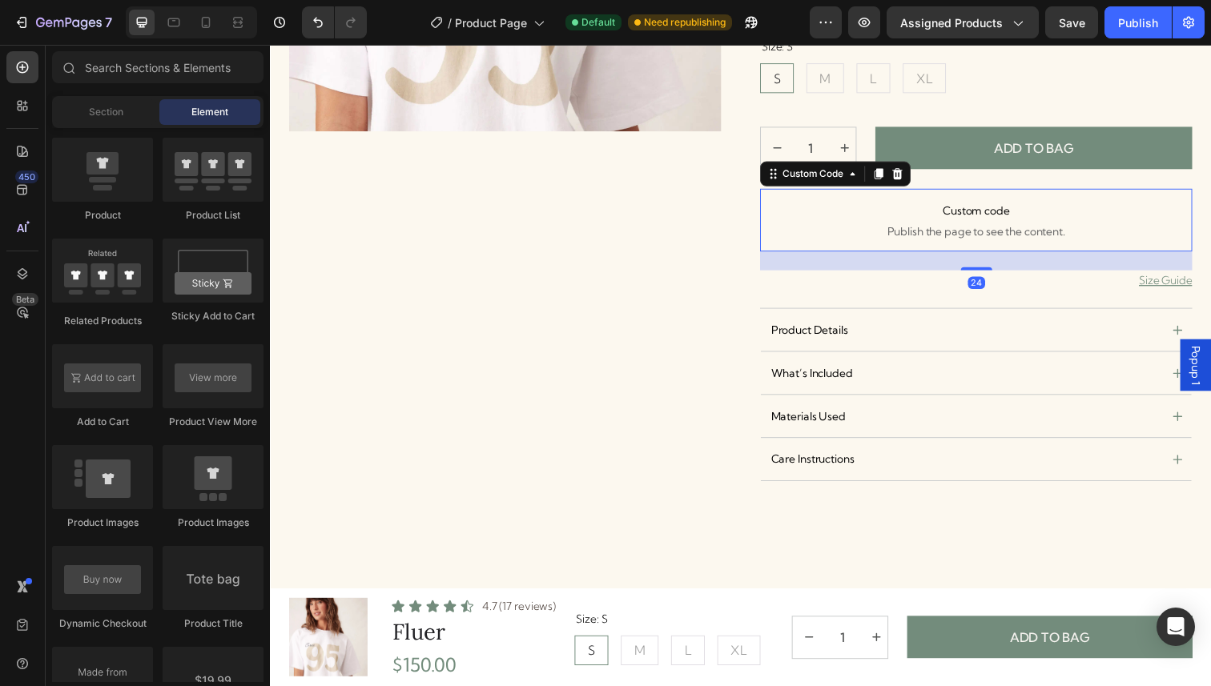
click at [1083, 241] on span "Publish the page to see the content." at bounding box center [990, 235] width 441 height 16
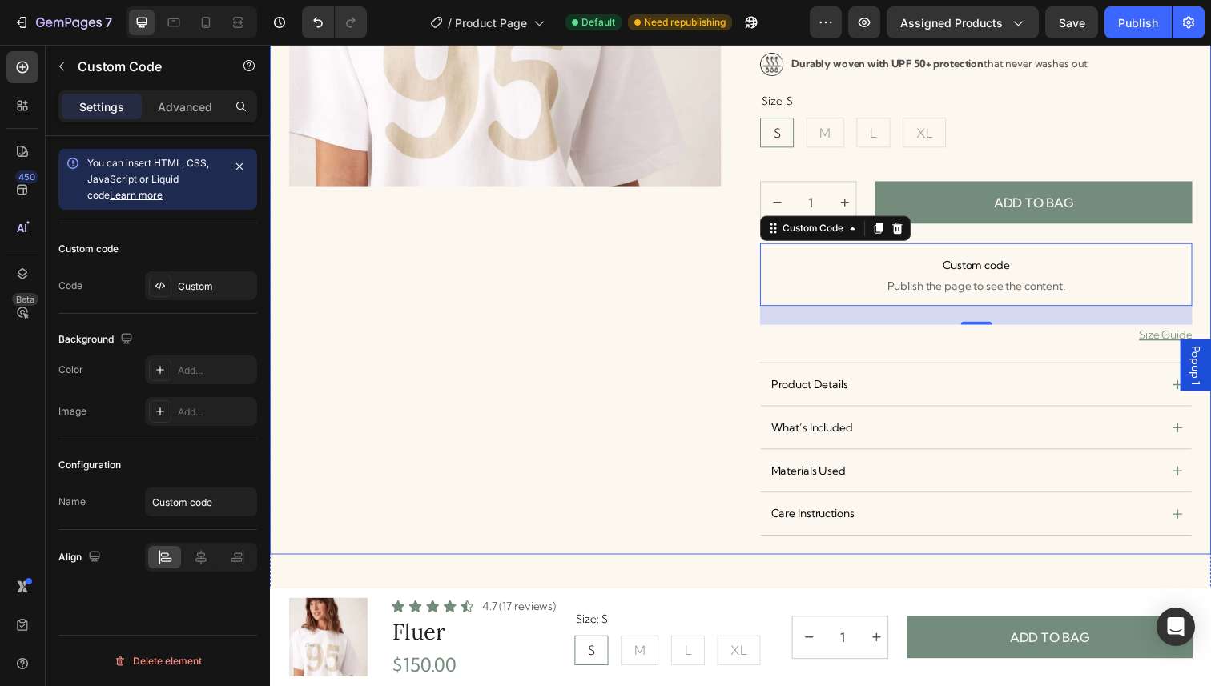
scroll to position [376, 0]
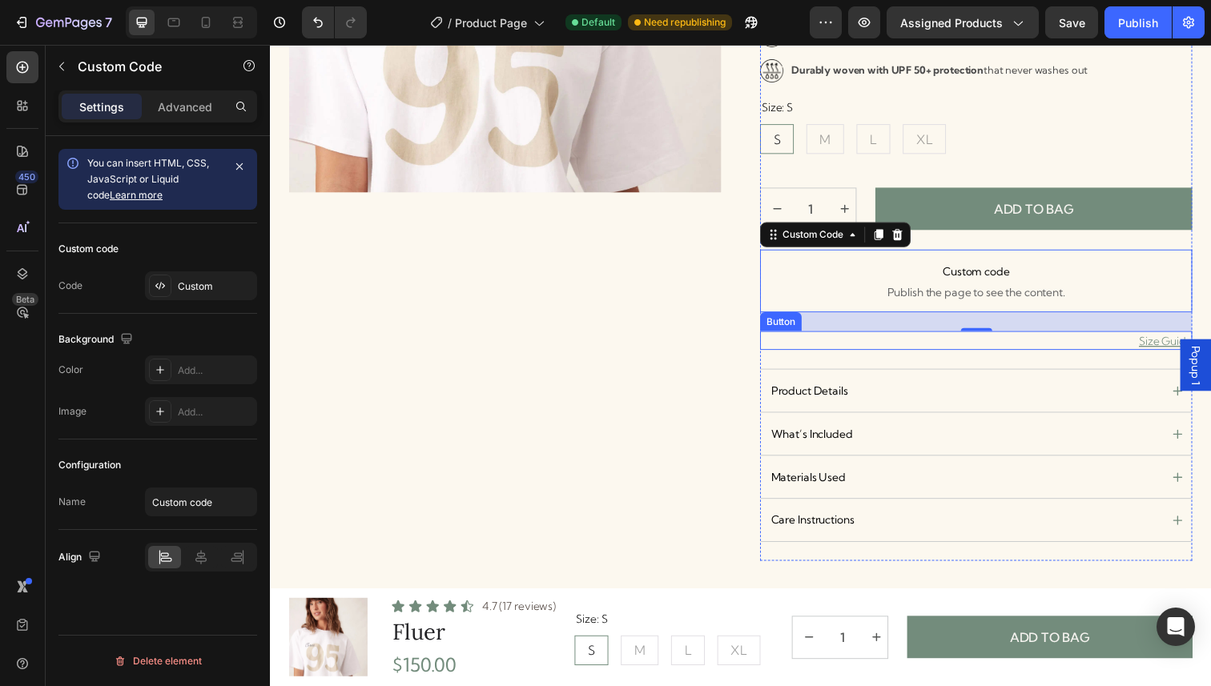
click at [1094, 348] on div "Size Guide Button" at bounding box center [990, 347] width 441 height 19
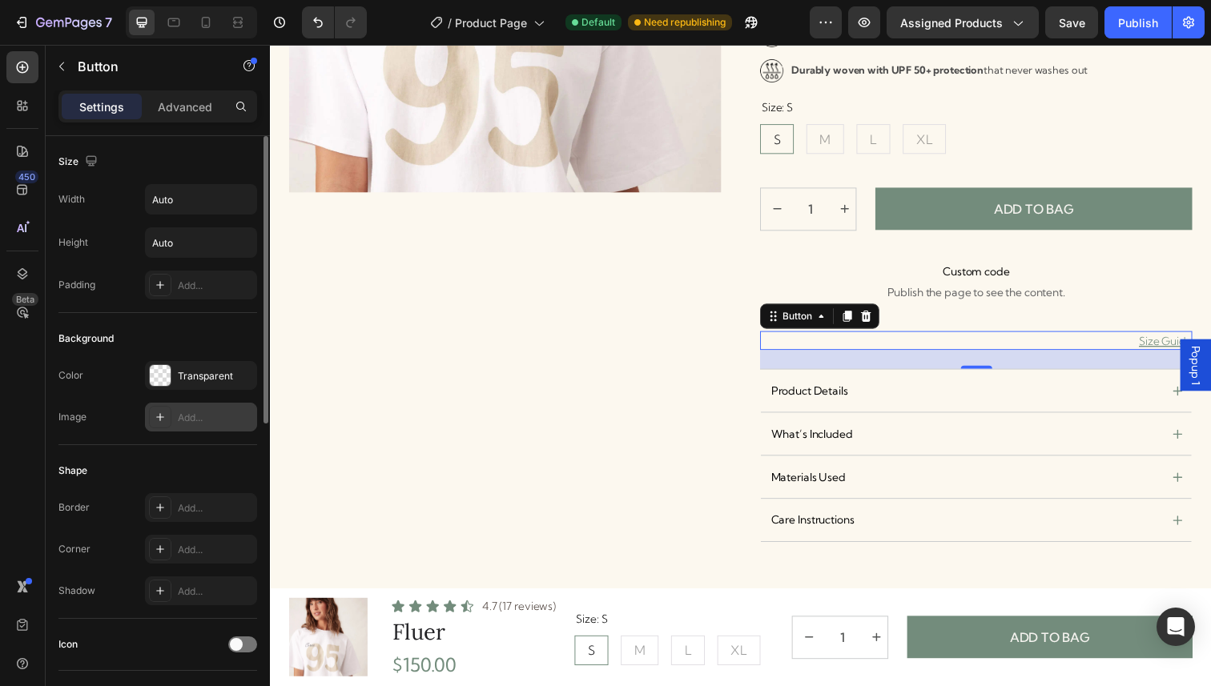
click at [179, 412] on div "Add..." at bounding box center [215, 418] width 75 height 14
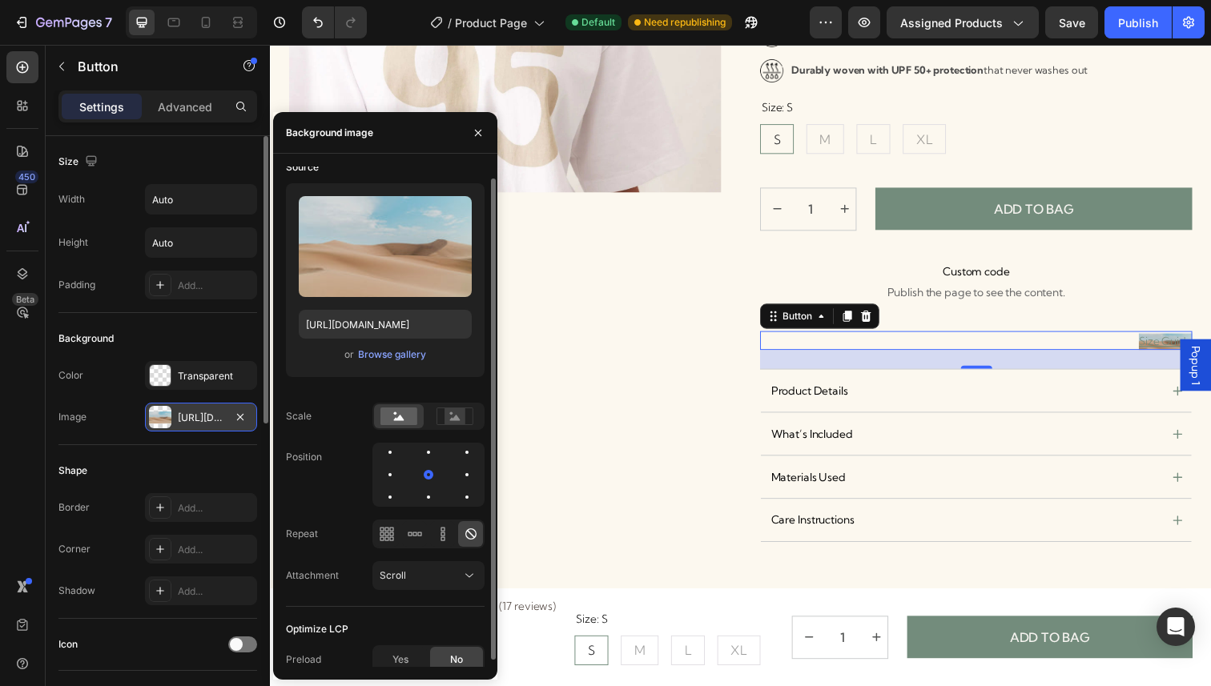
scroll to position [19, 0]
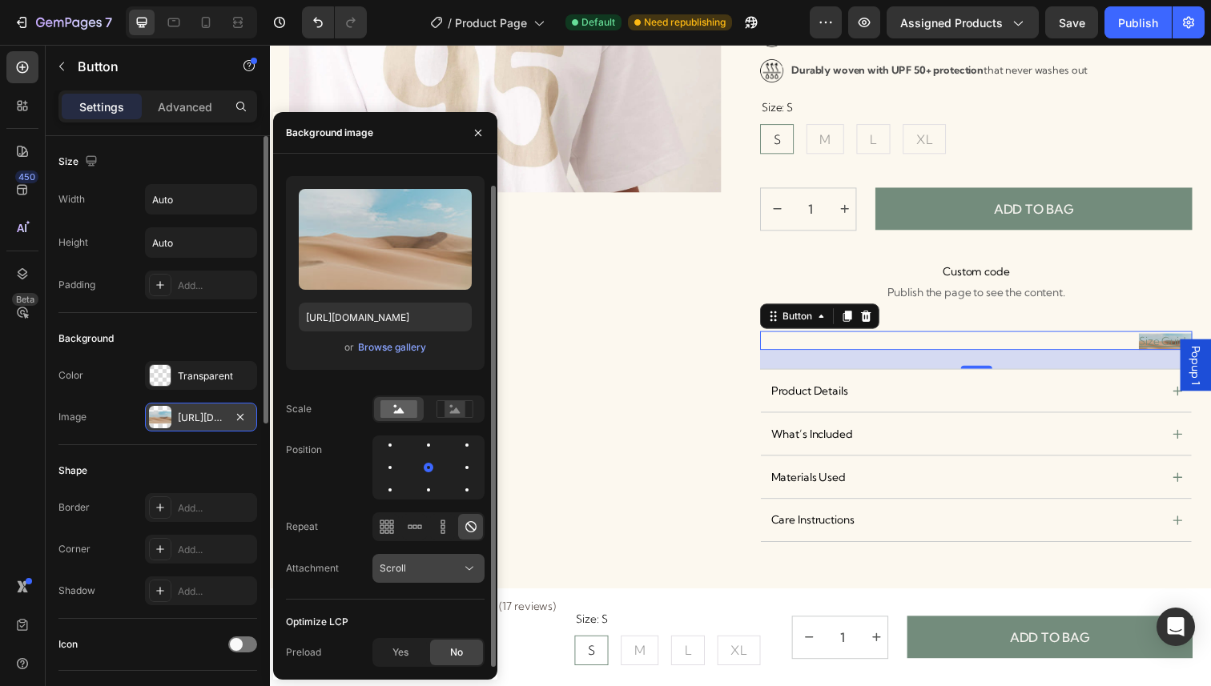
click at [426, 561] on div "Scroll" at bounding box center [429, 569] width 98 height 16
click at [324, 606] on div "Source Upload Image https://cdn.shopify.com/s/files/1/2005/9307/files/backgroun…" at bounding box center [385, 407] width 199 height 520
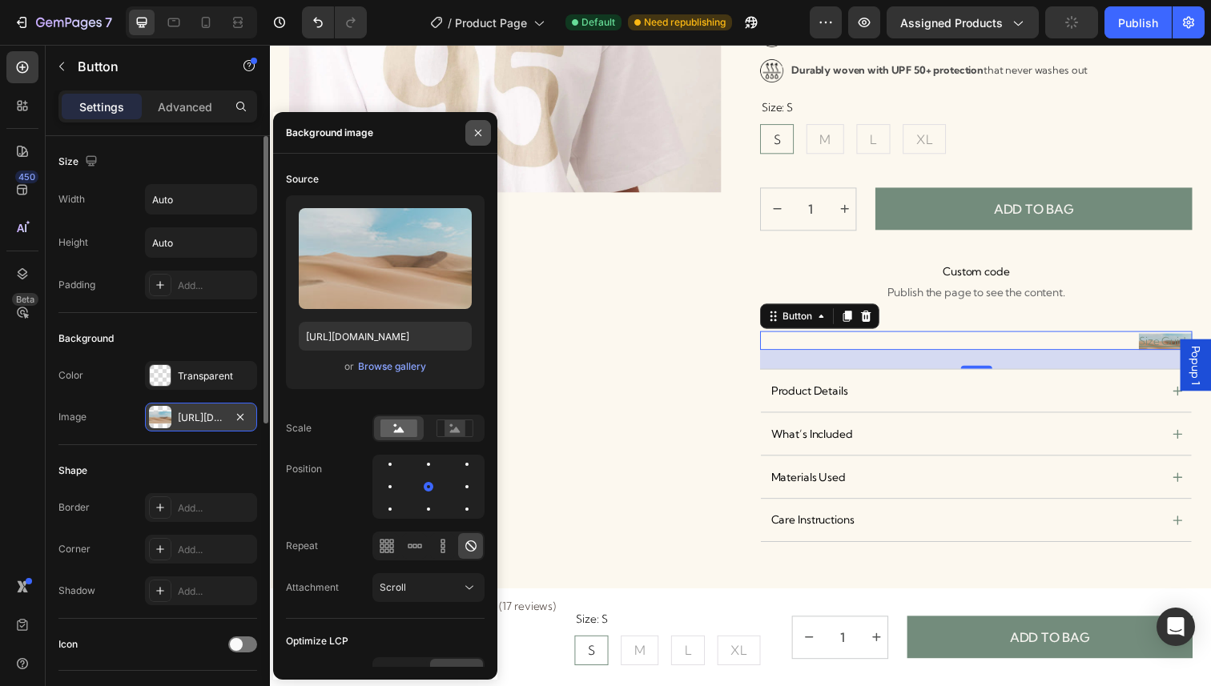
click at [481, 128] on icon "button" at bounding box center [478, 133] width 13 height 13
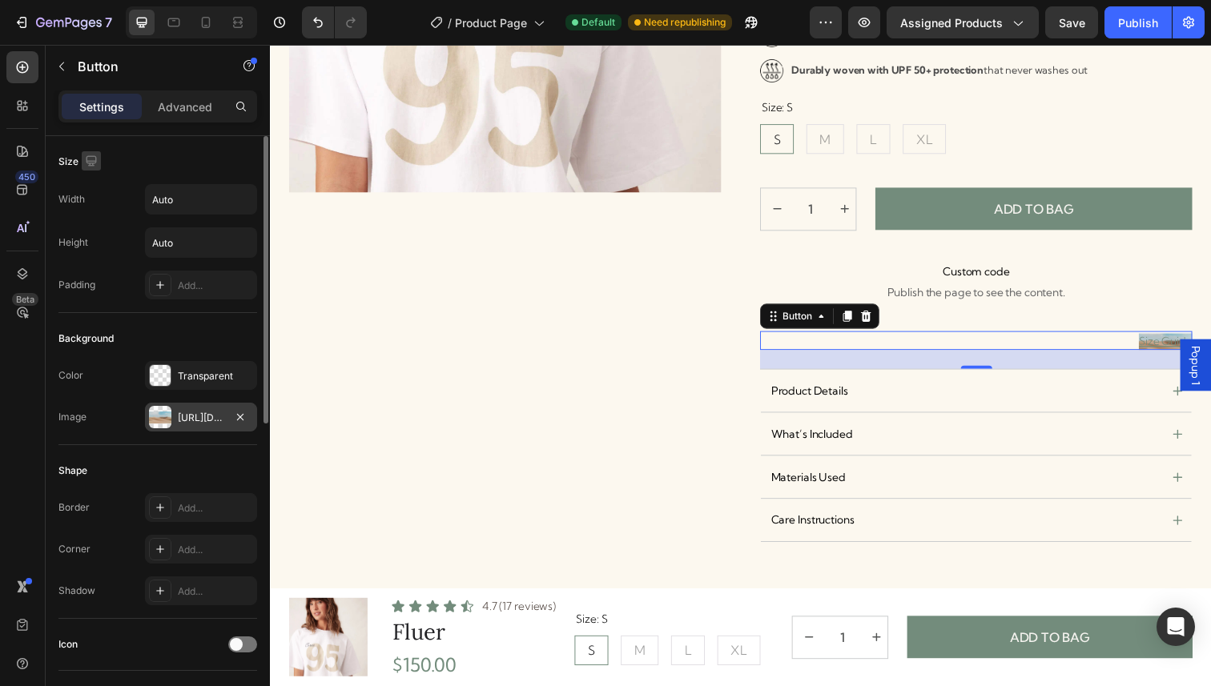
click at [88, 161] on icon "button" at bounding box center [91, 161] width 16 height 16
click at [67, 163] on div "Size" at bounding box center [79, 162] width 42 height 22
click at [210, 280] on div "Add..." at bounding box center [215, 286] width 75 height 14
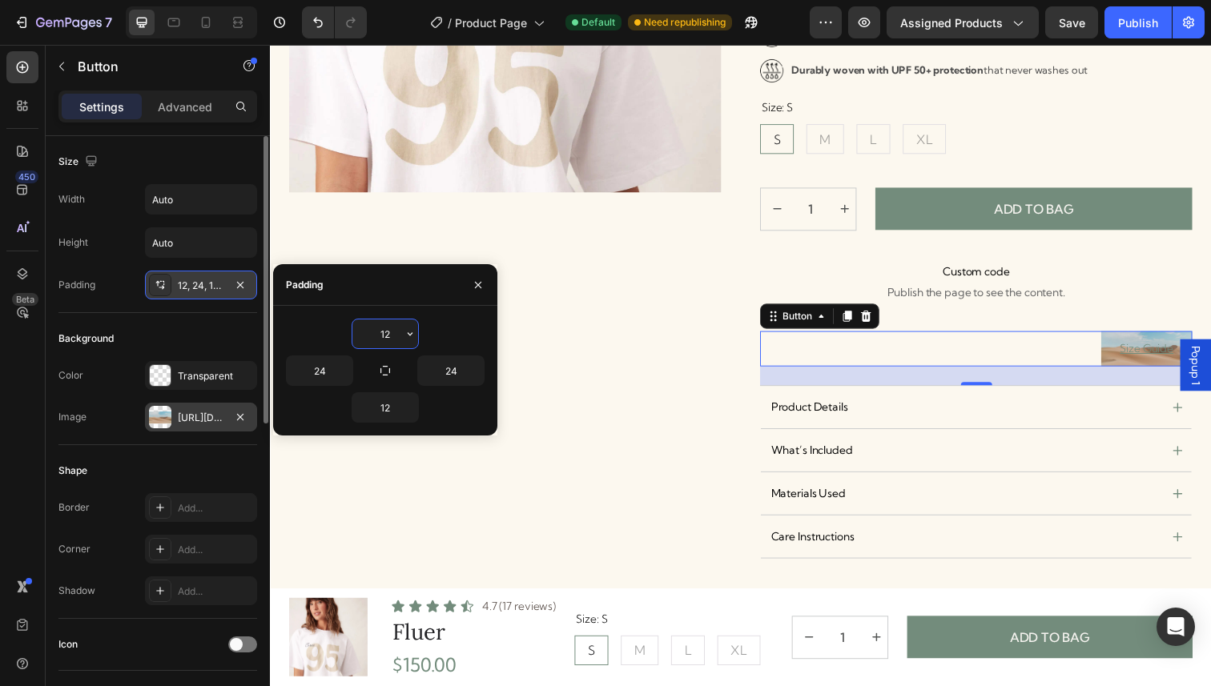
type input "0"
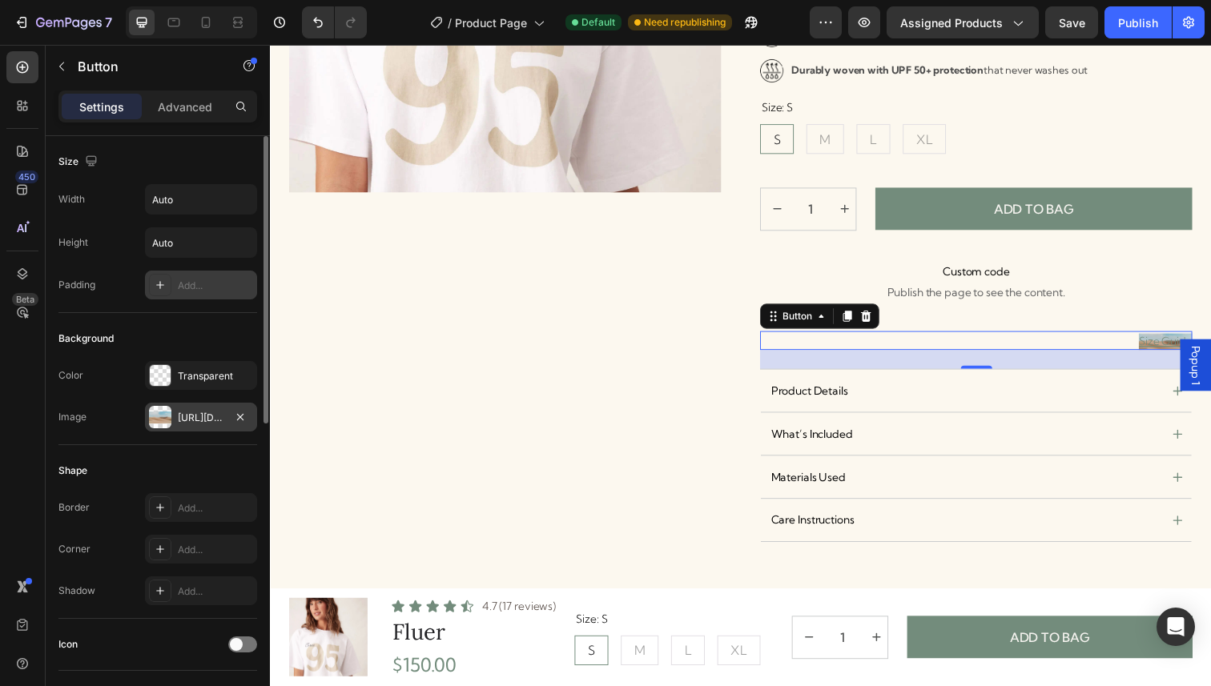
click at [211, 416] on div "[URL][DOMAIN_NAME]" at bounding box center [201, 418] width 46 height 14
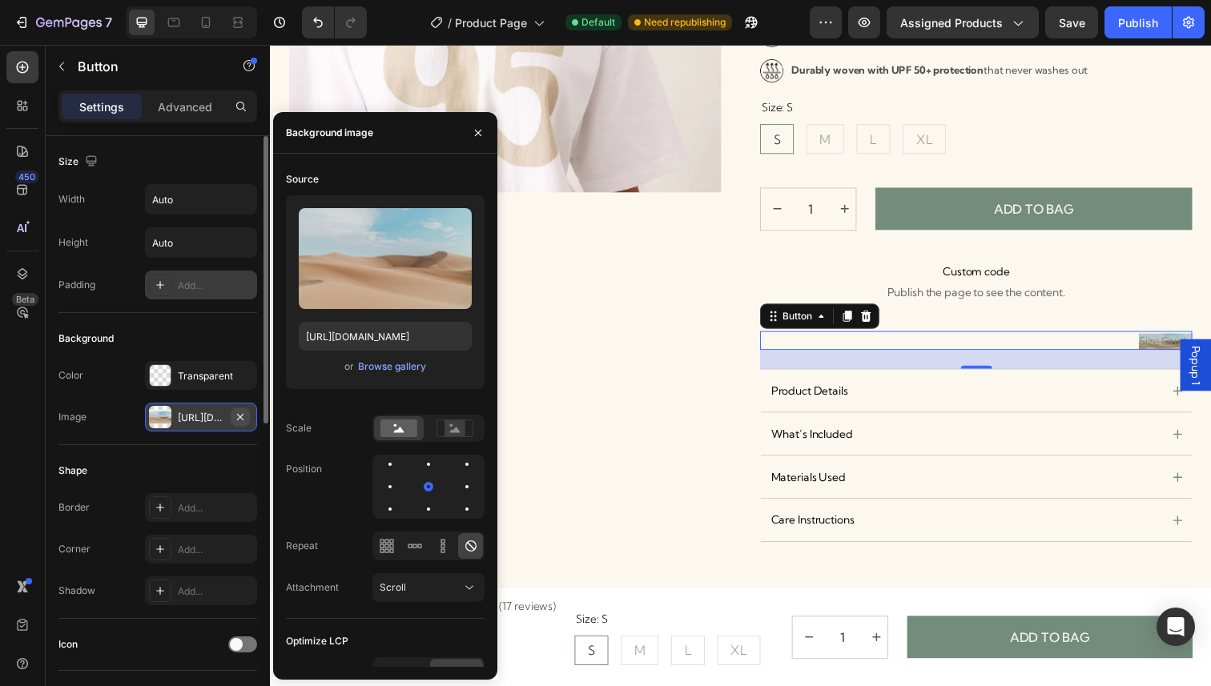
click at [243, 413] on icon "button" at bounding box center [240, 417] width 13 height 13
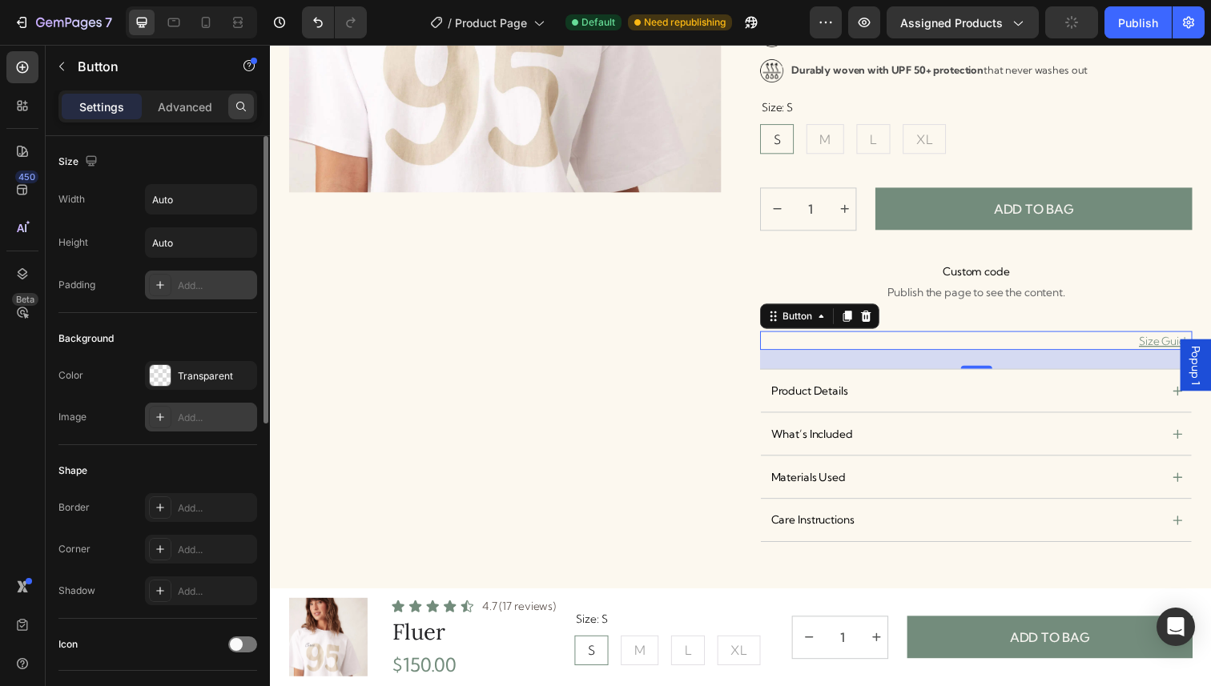
click at [240, 116] on div at bounding box center [241, 107] width 26 height 26
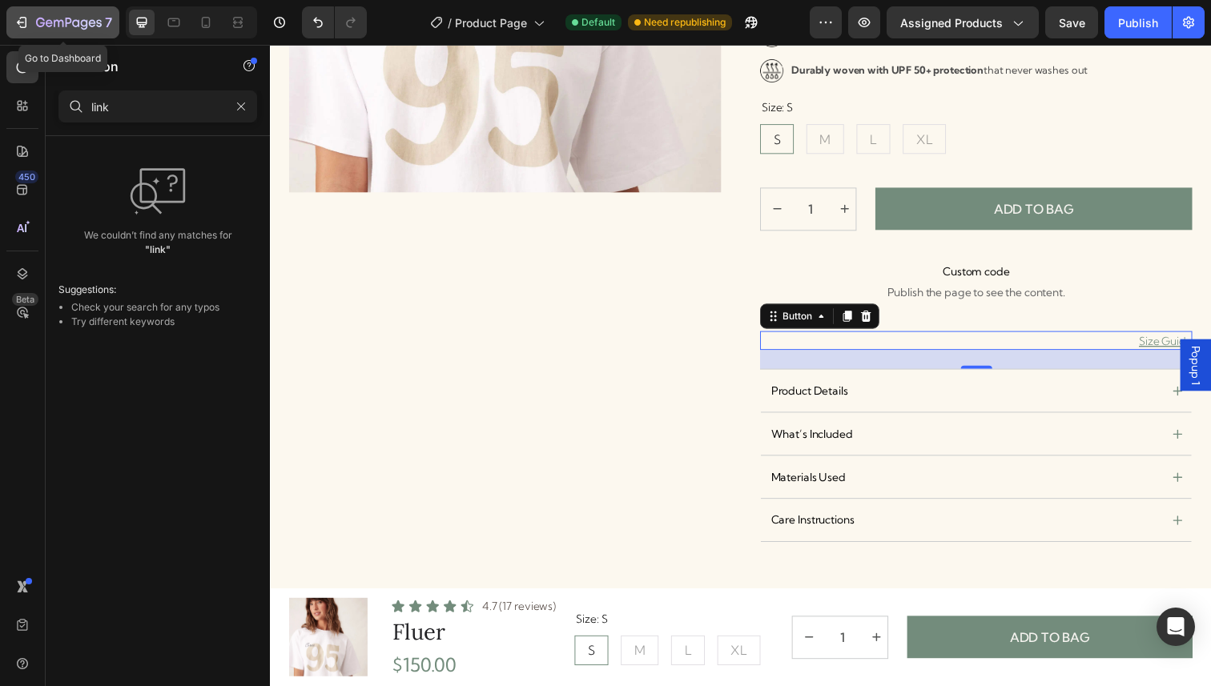
type input "link"
click at [54, 22] on icon "button" at bounding box center [59, 23] width 10 height 7
